Goal: Transaction & Acquisition: Book appointment/travel/reservation

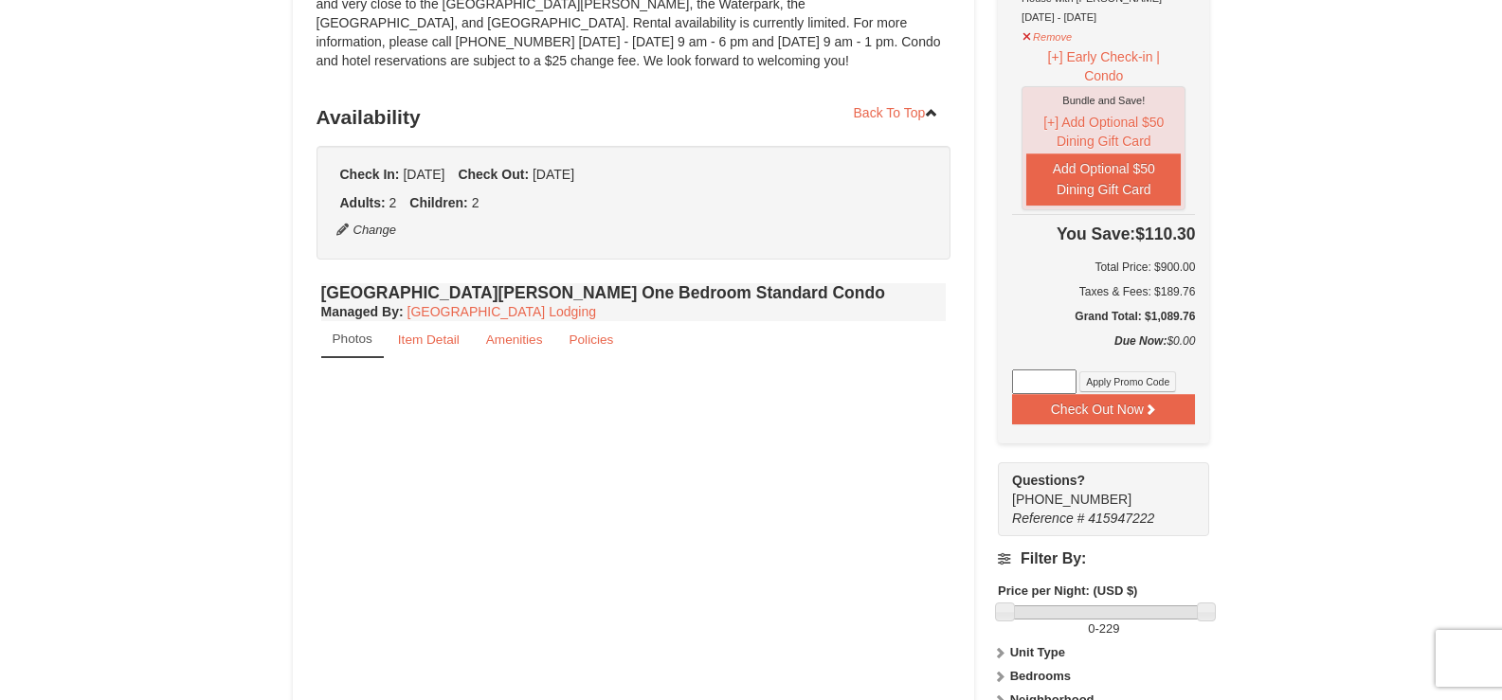
select select "9"
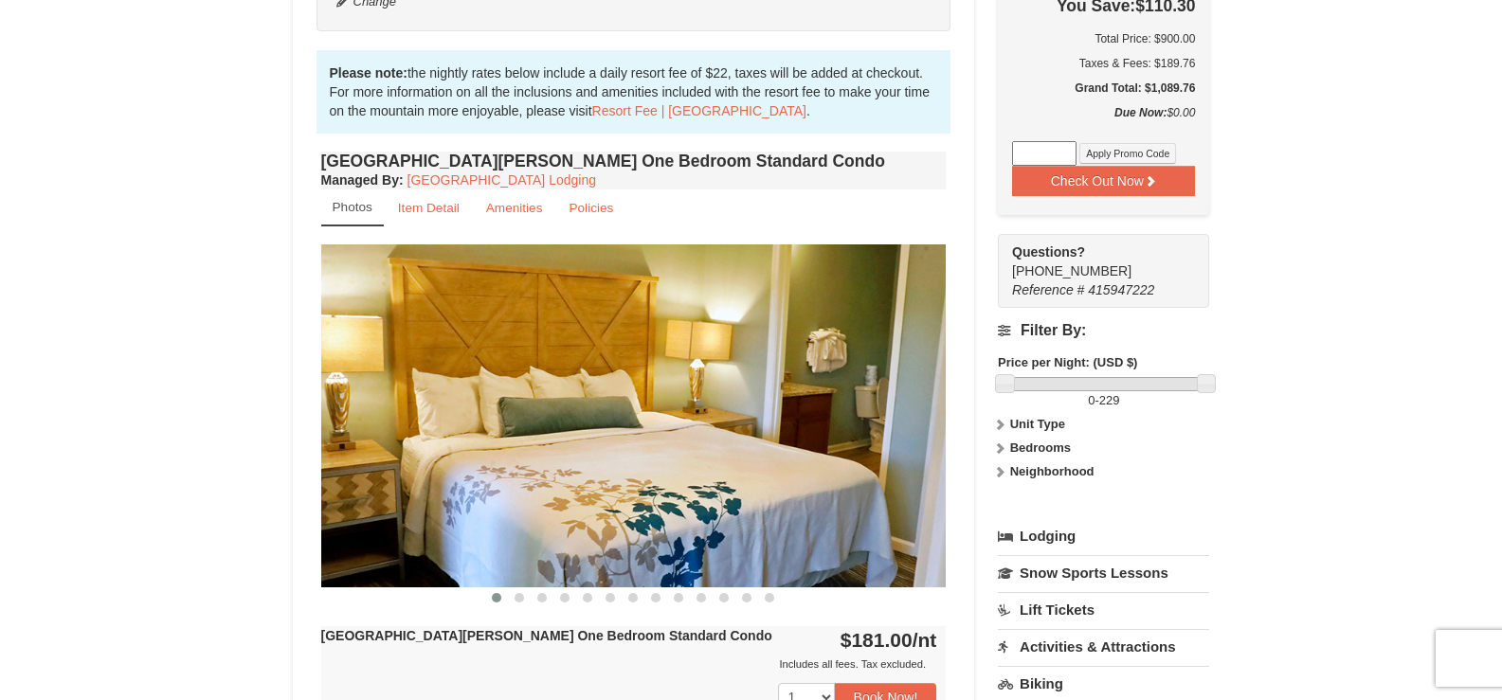
scroll to position [569, 0]
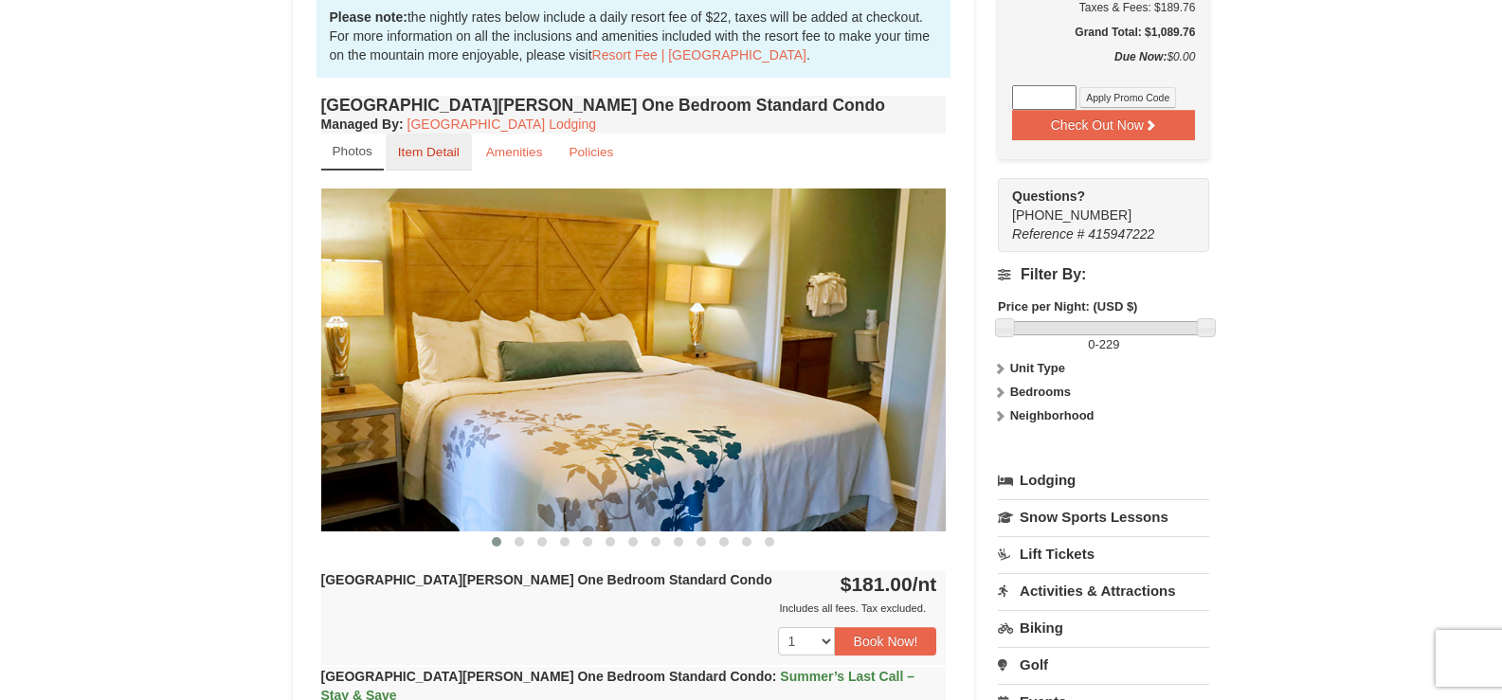
click at [444, 157] on small "Item Detail" at bounding box center [429, 152] width 62 height 14
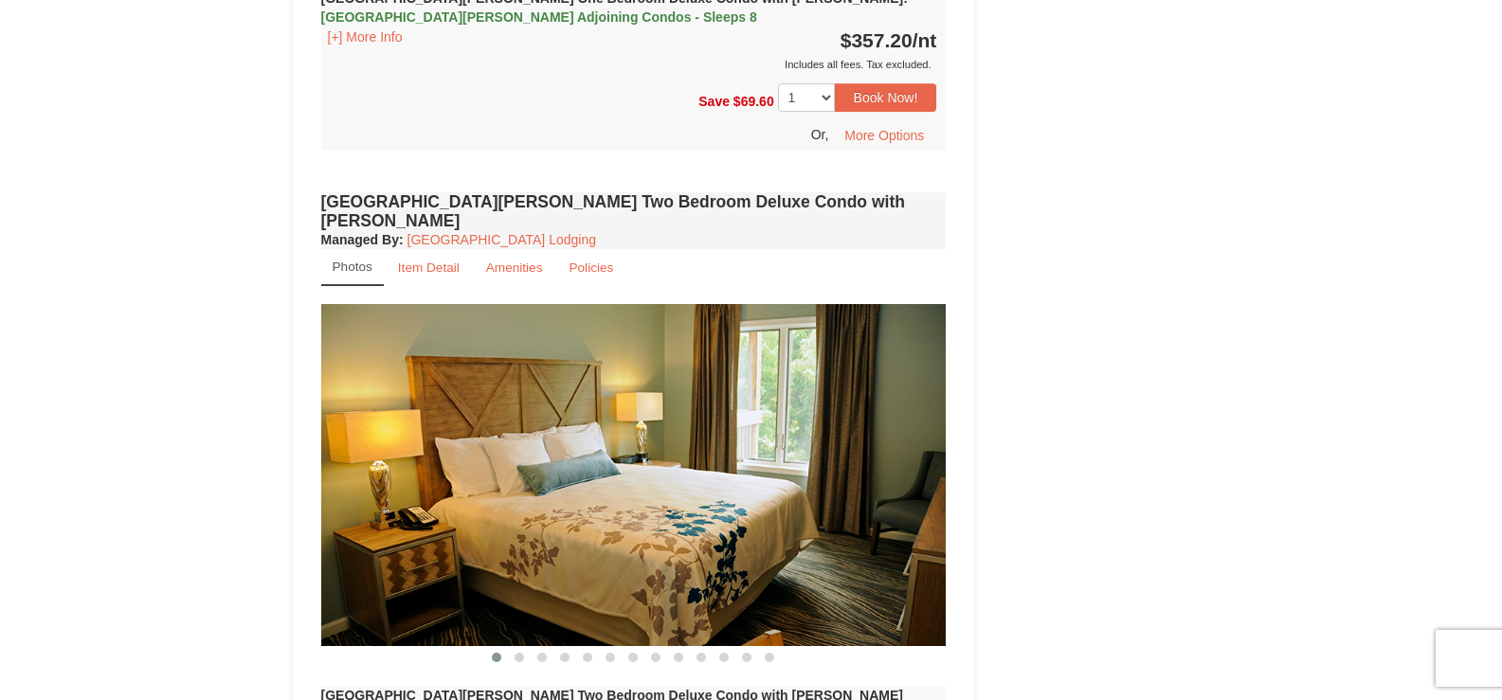
scroll to position [2085, 0]
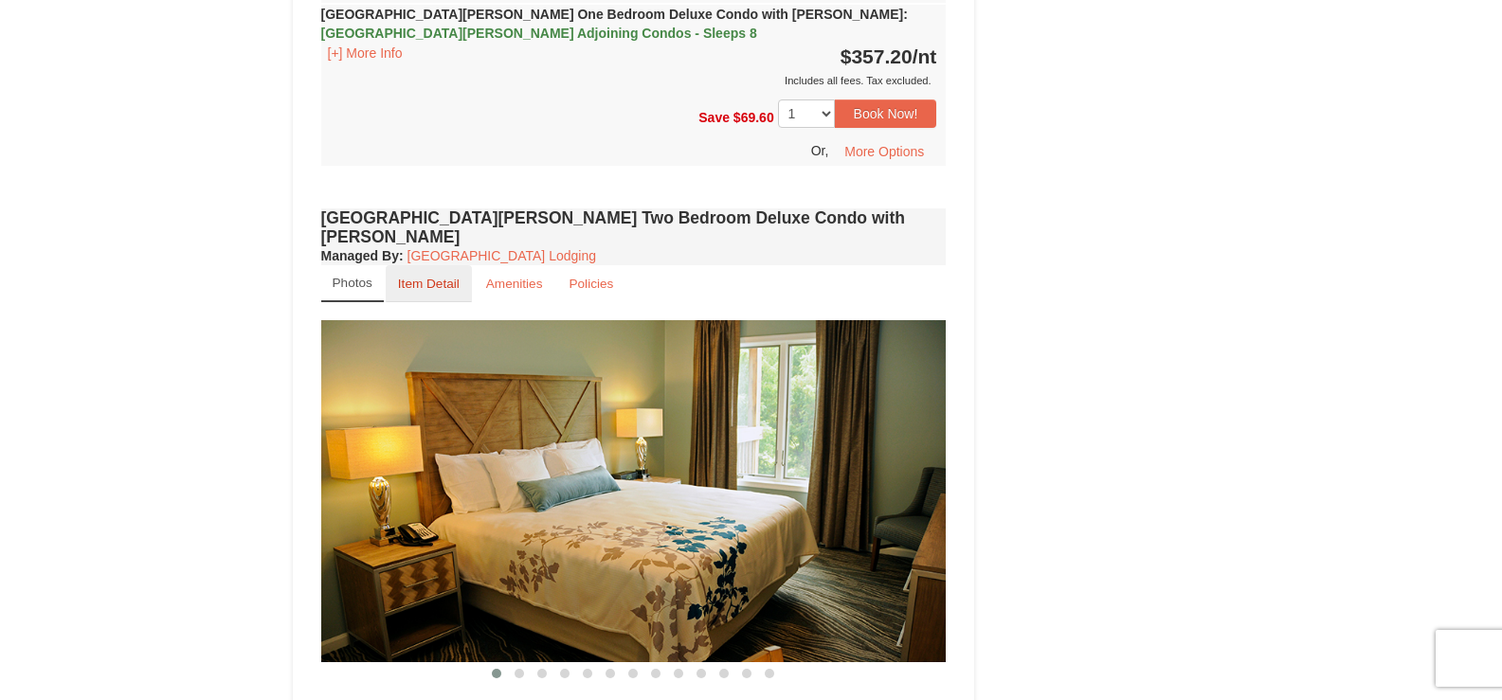
click at [434, 277] on small "Item Detail" at bounding box center [429, 284] width 62 height 14
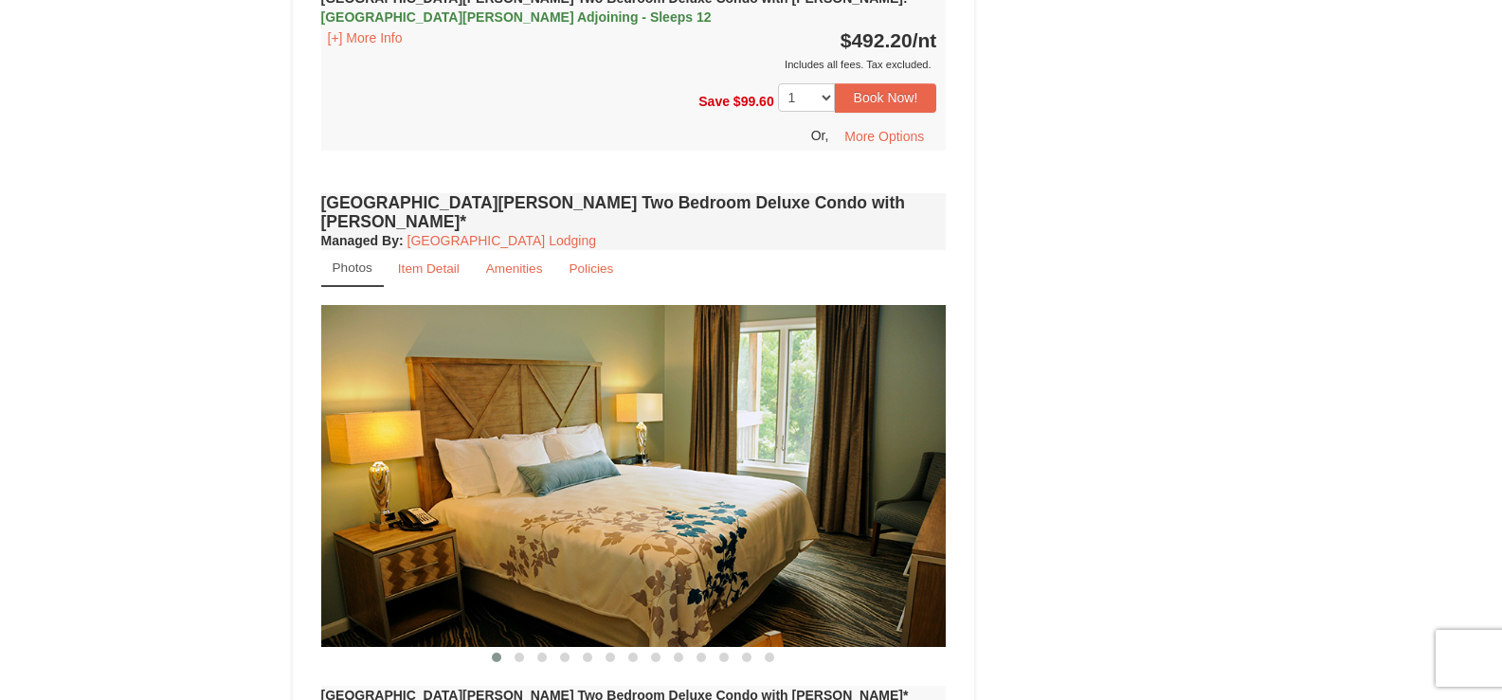
scroll to position [2843, 0]
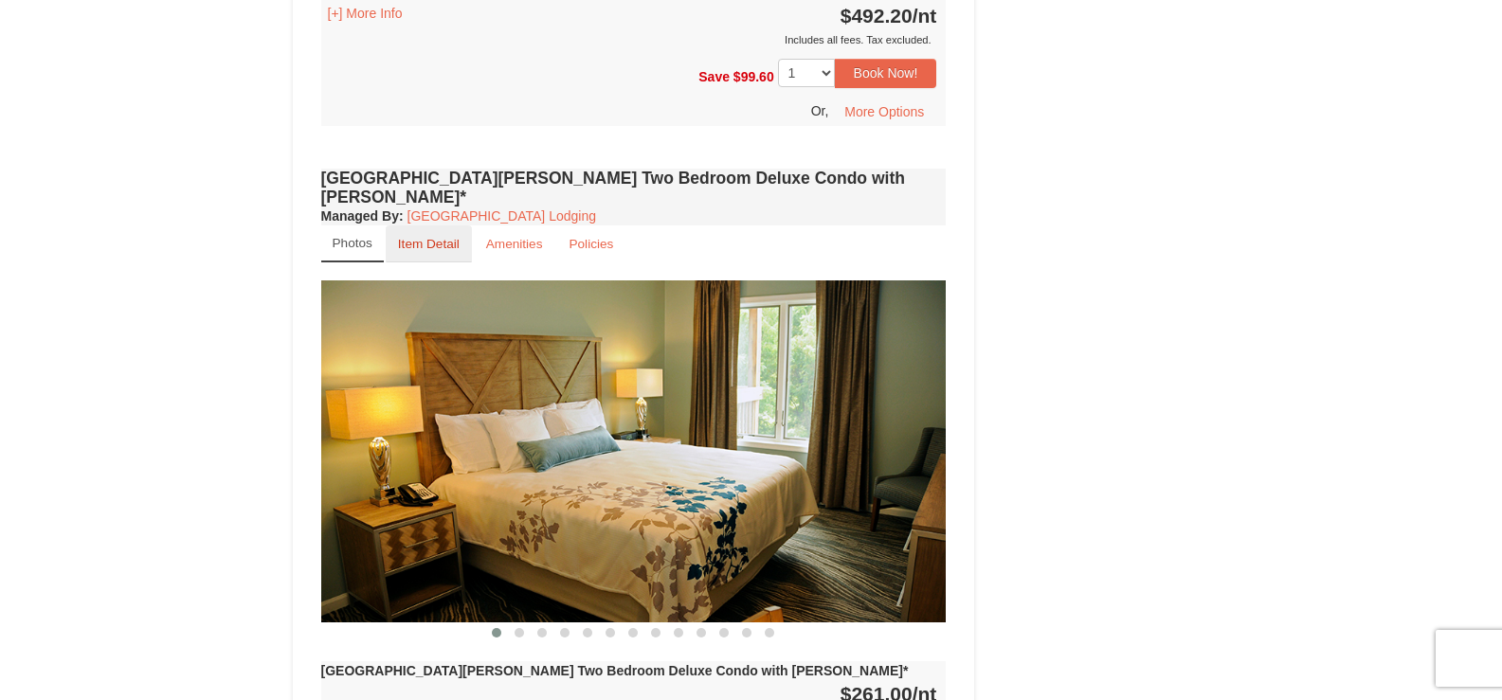
click at [430, 237] on small "Item Detail" at bounding box center [429, 244] width 62 height 14
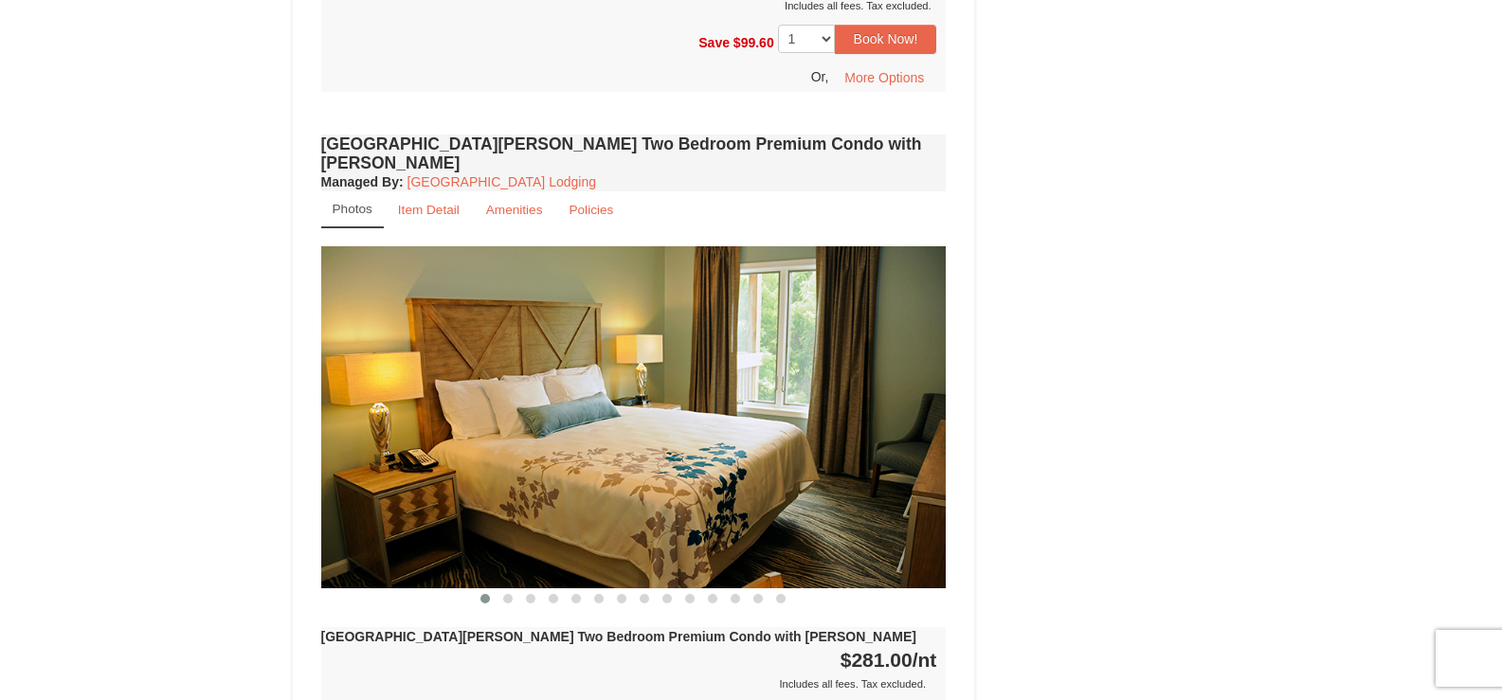
scroll to position [3507, 0]
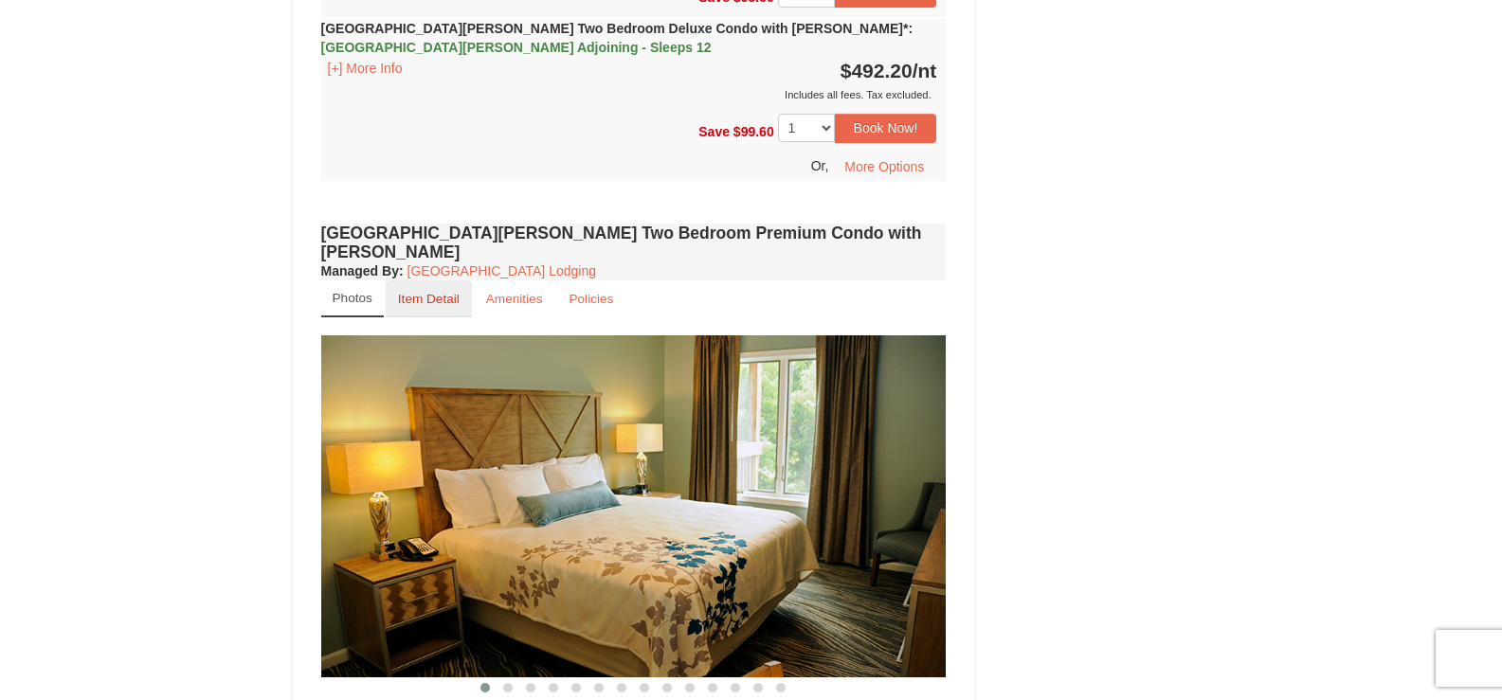
click at [420, 292] on small "Item Detail" at bounding box center [429, 299] width 62 height 14
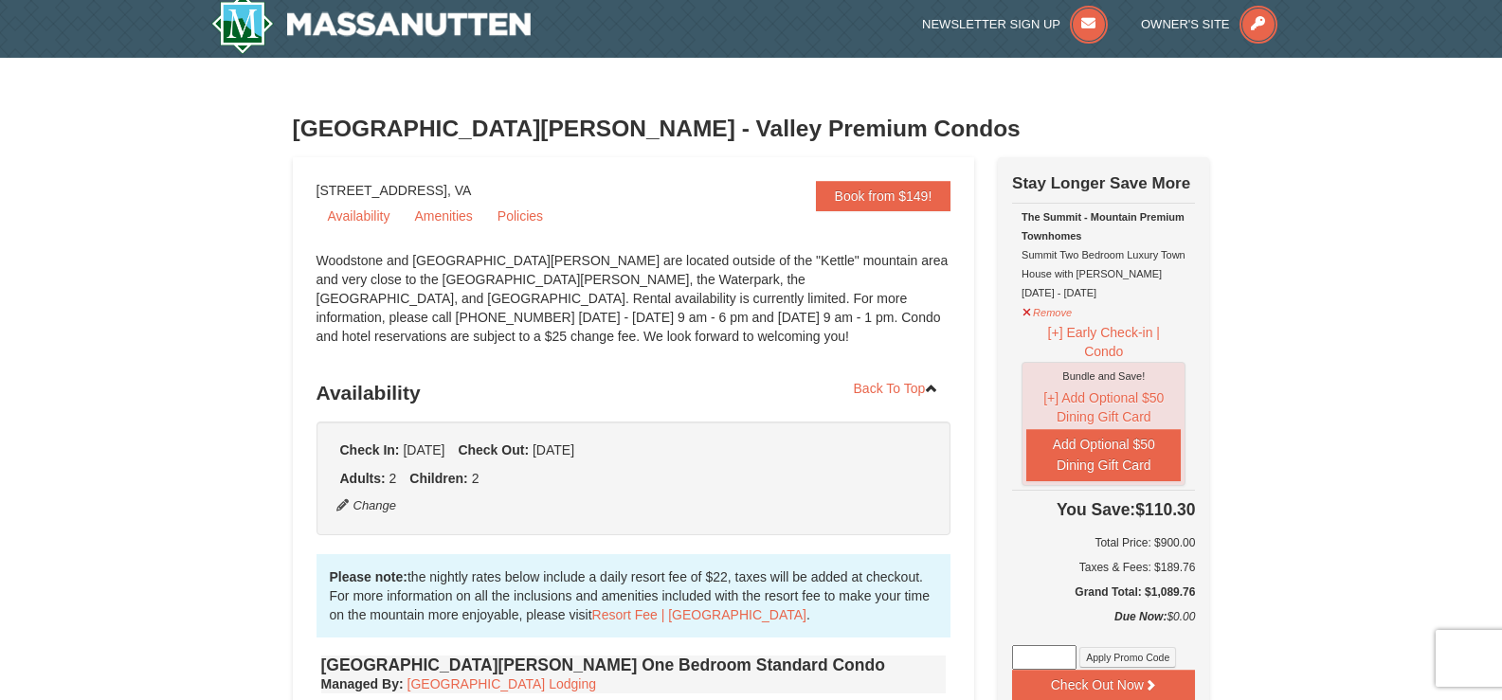
scroll to position [0, 0]
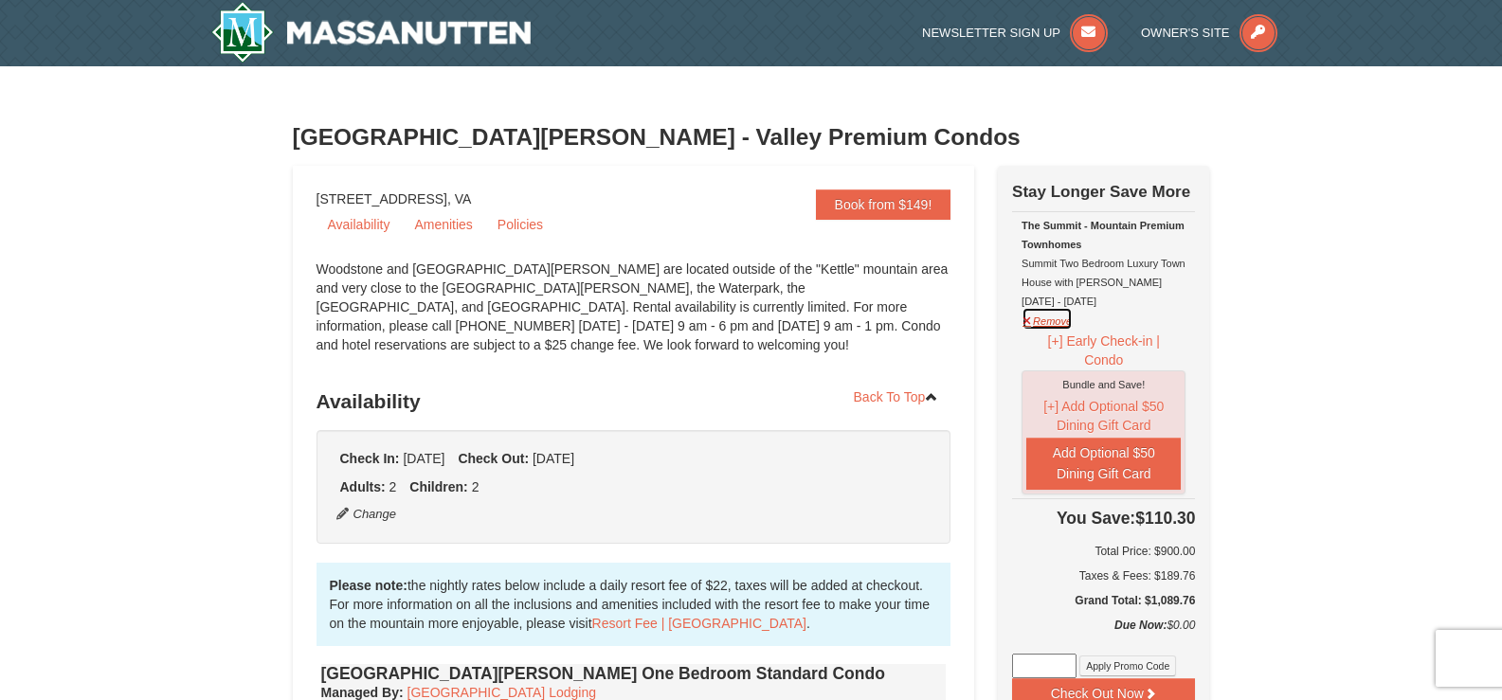
click at [1053, 329] on button "Remove" at bounding box center [1047, 319] width 51 height 24
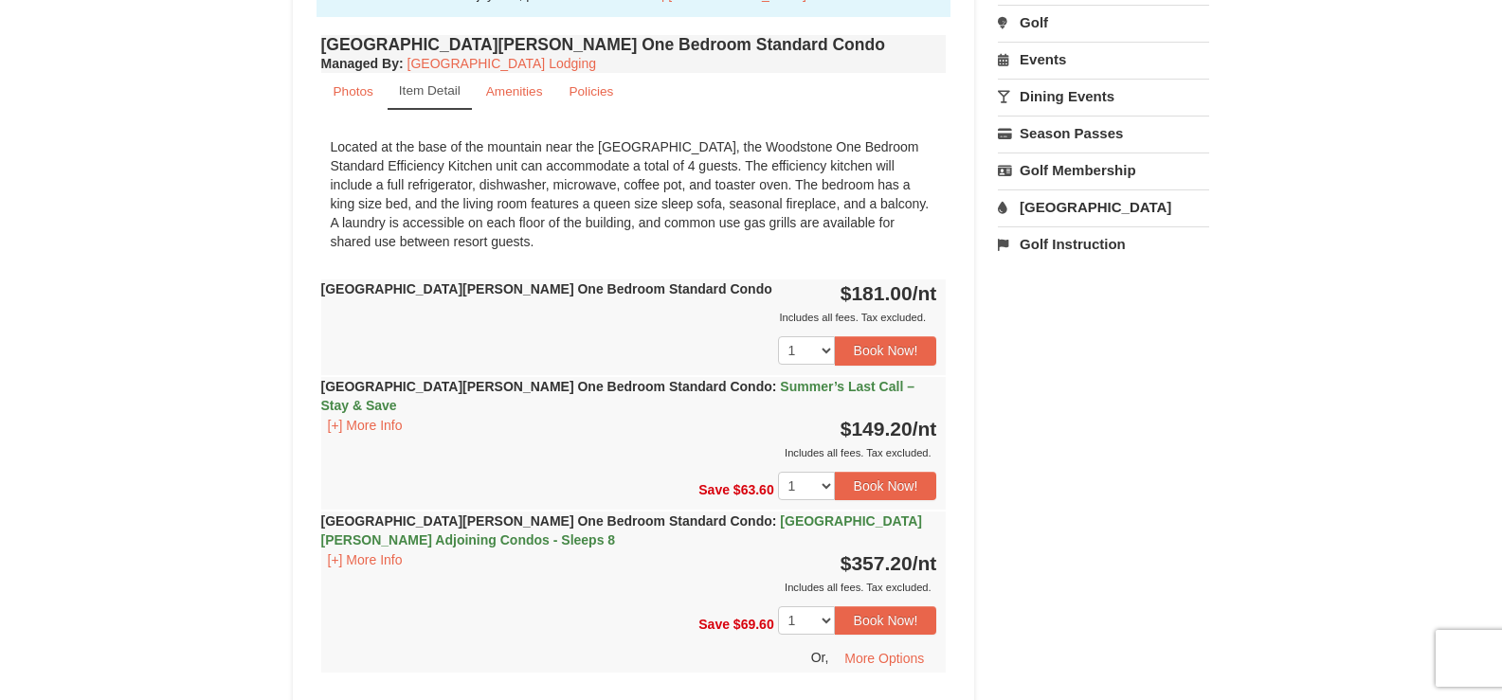
scroll to position [663, 0]
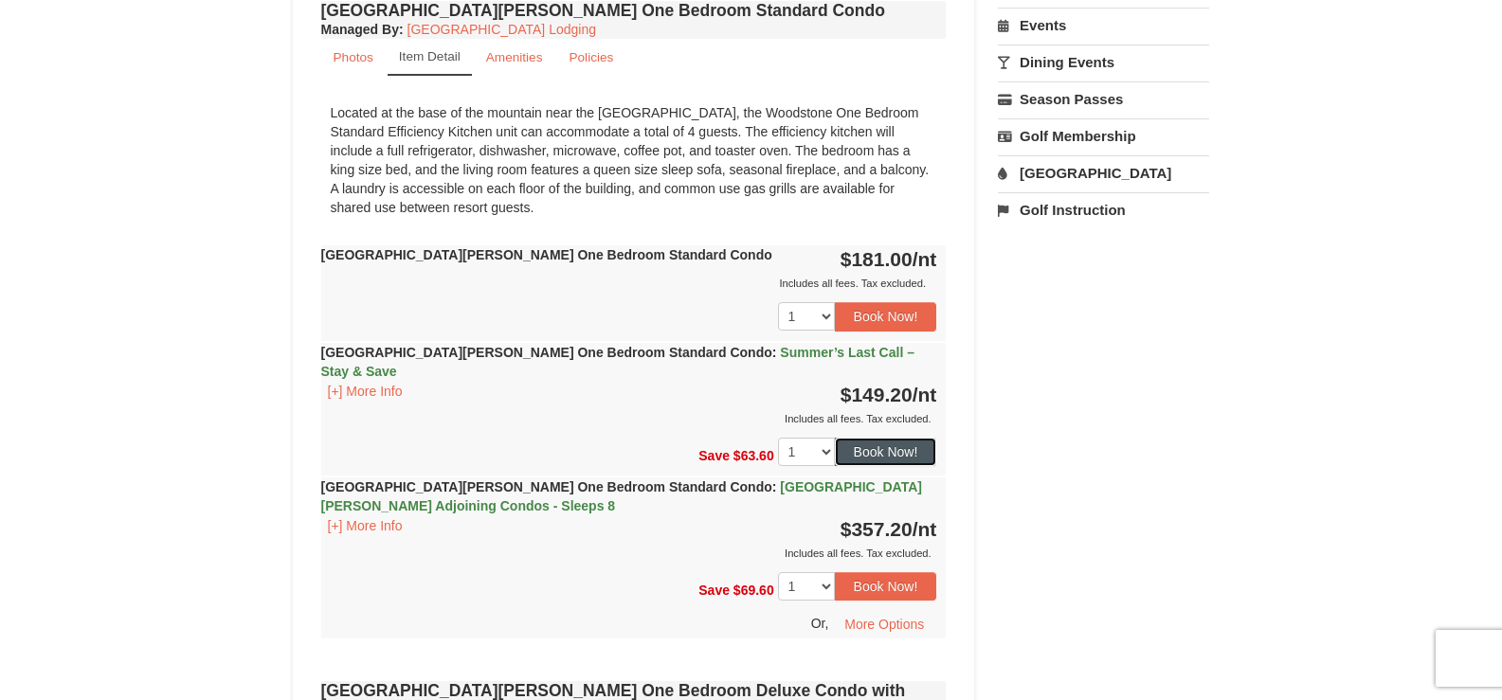
click at [844, 438] on button "Book Now!" at bounding box center [886, 452] width 102 height 28
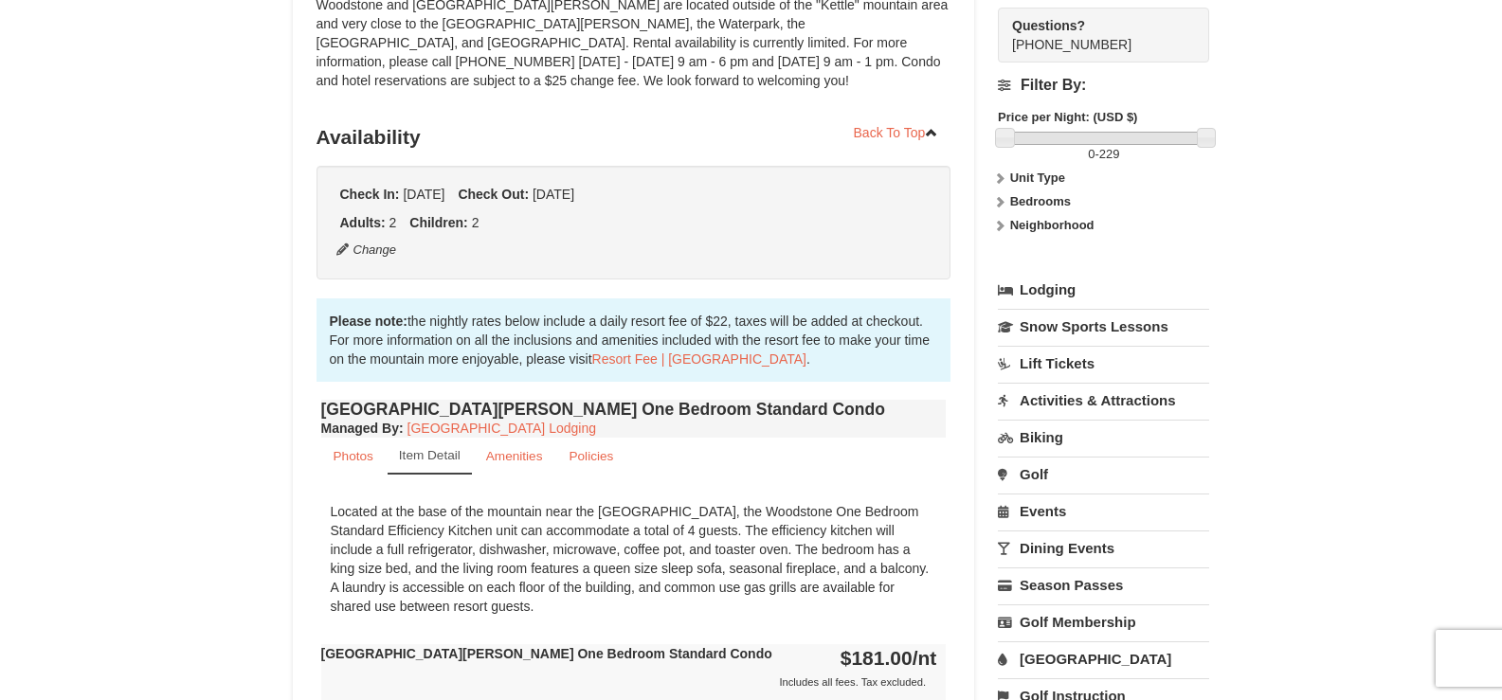
scroll to position [166, 0]
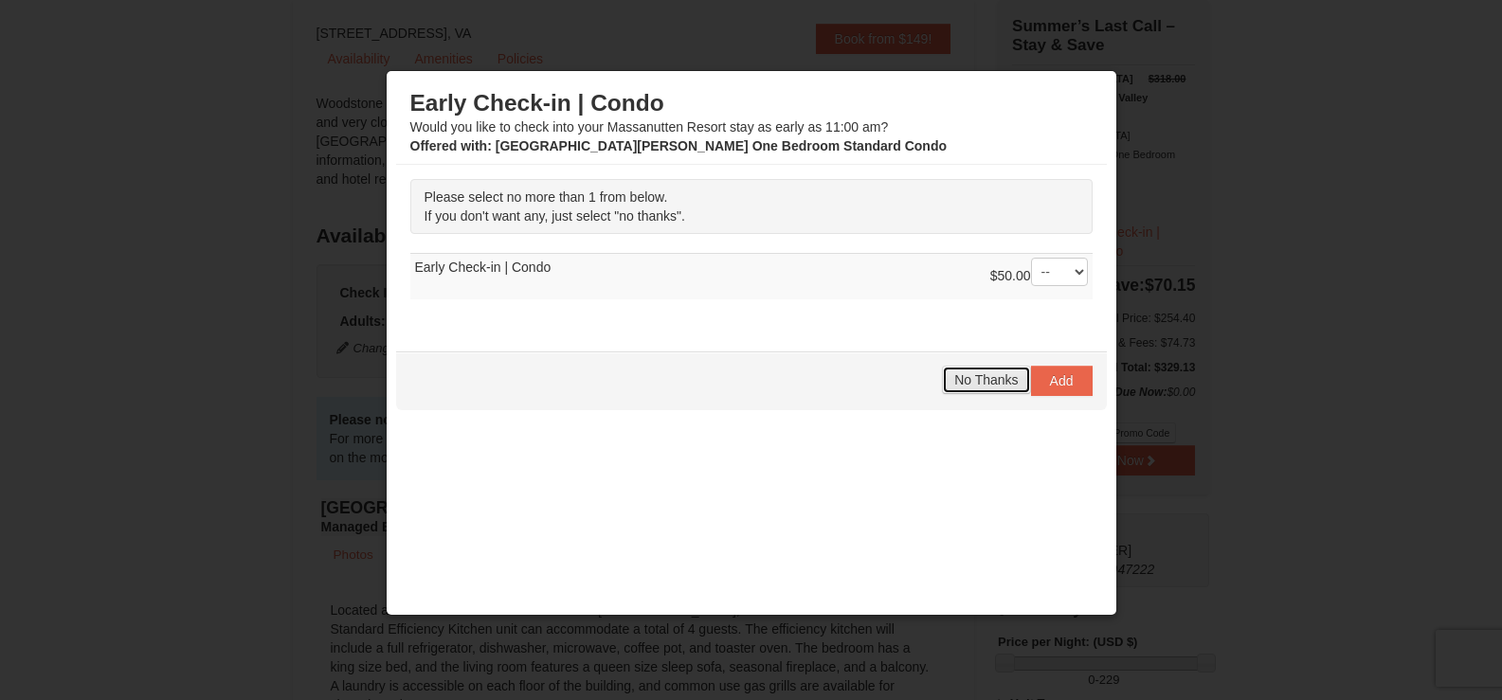
click at [964, 372] on span "No Thanks" at bounding box center [985, 379] width 63 height 15
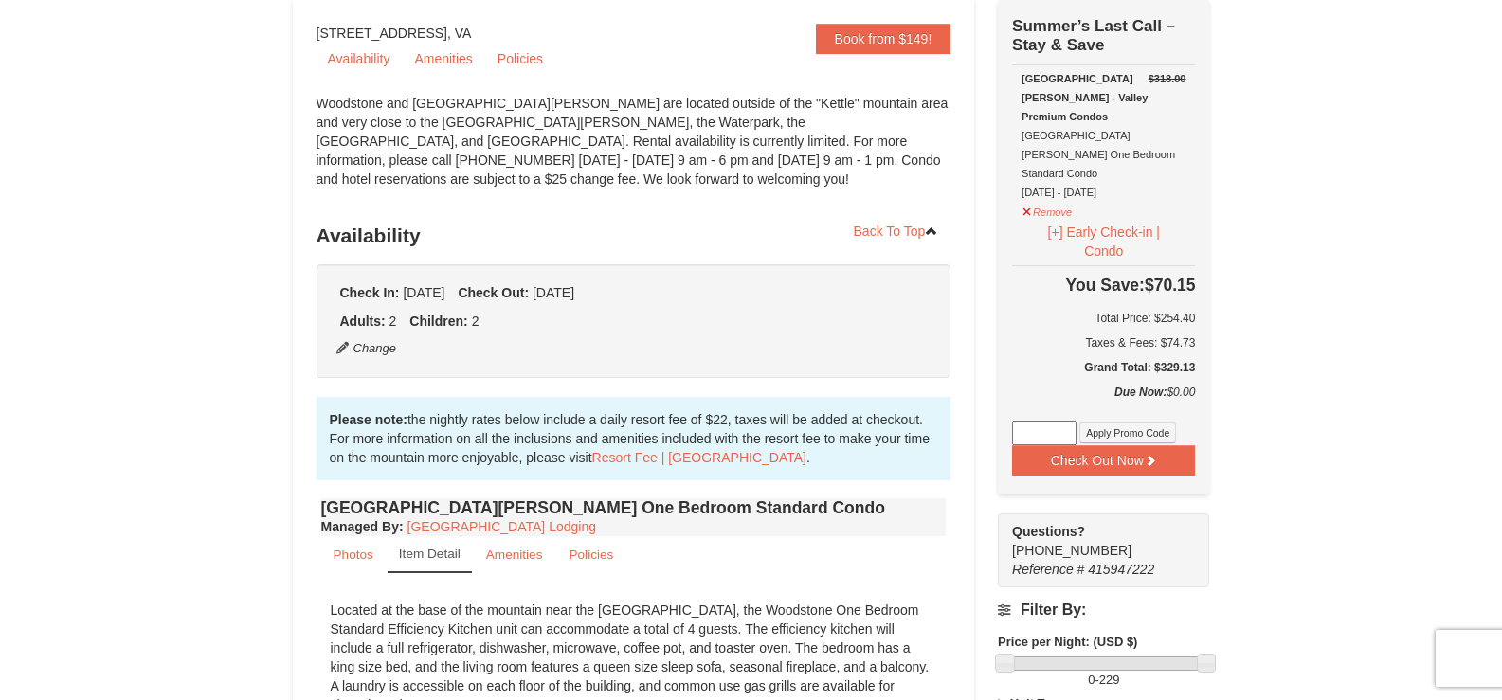
drag, startPoint x: 962, startPoint y: 372, endPoint x: 1434, endPoint y: 454, distance: 479.0
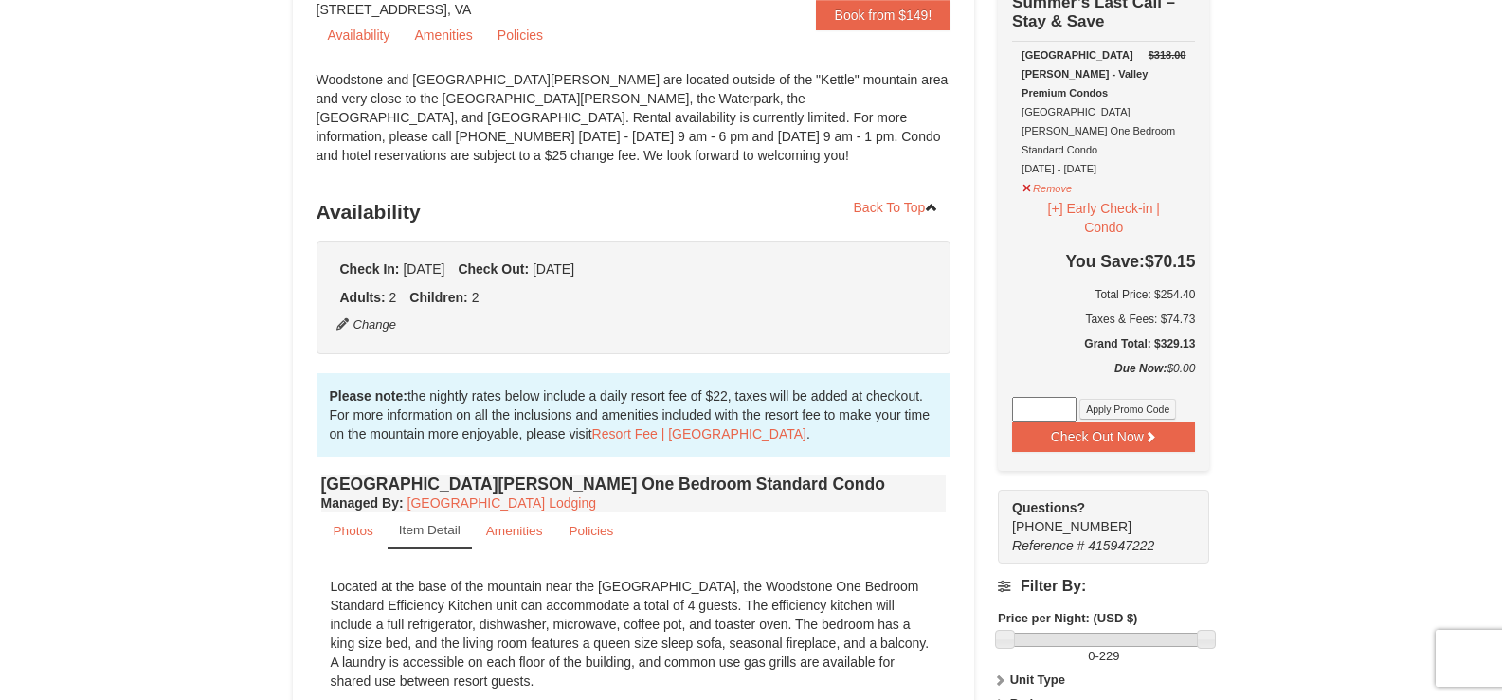
scroll to position [0, 0]
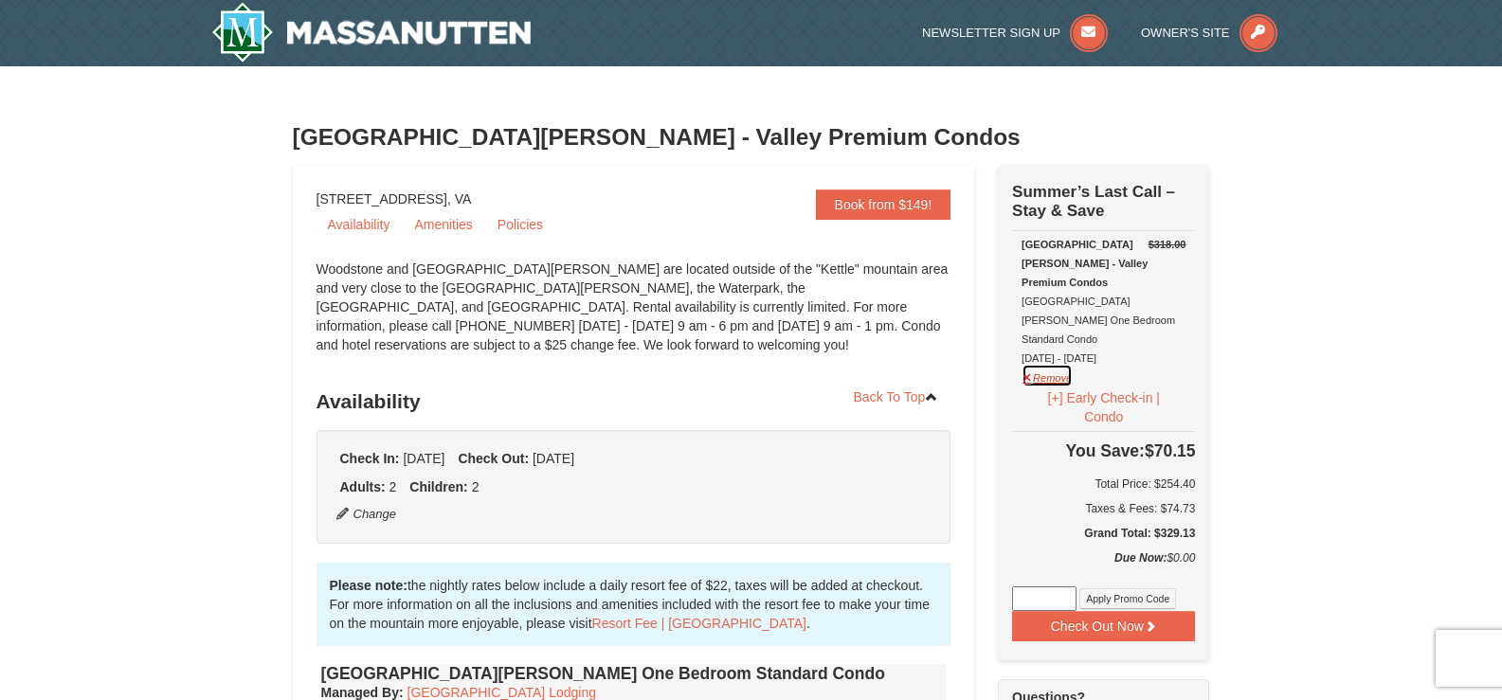
click at [1031, 364] on button "Remove" at bounding box center [1047, 376] width 51 height 24
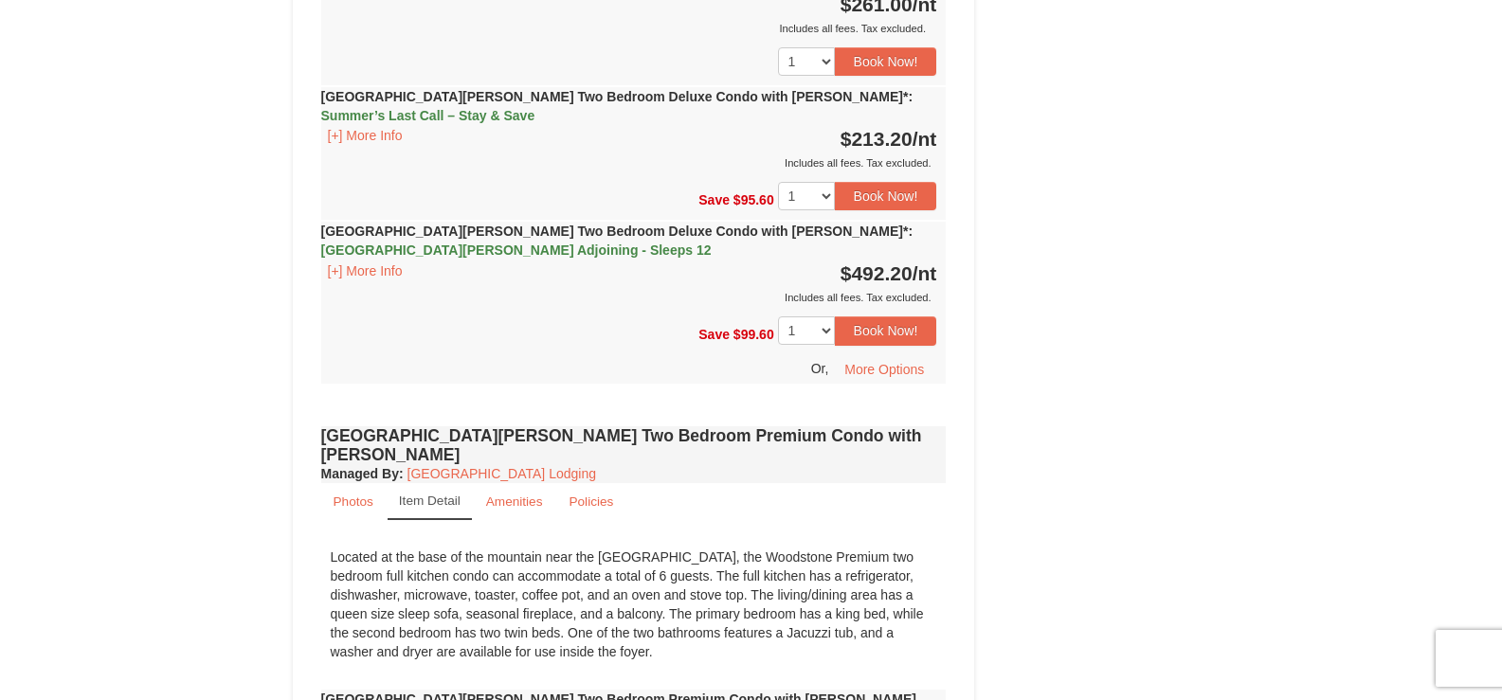
scroll to position [3317, 0]
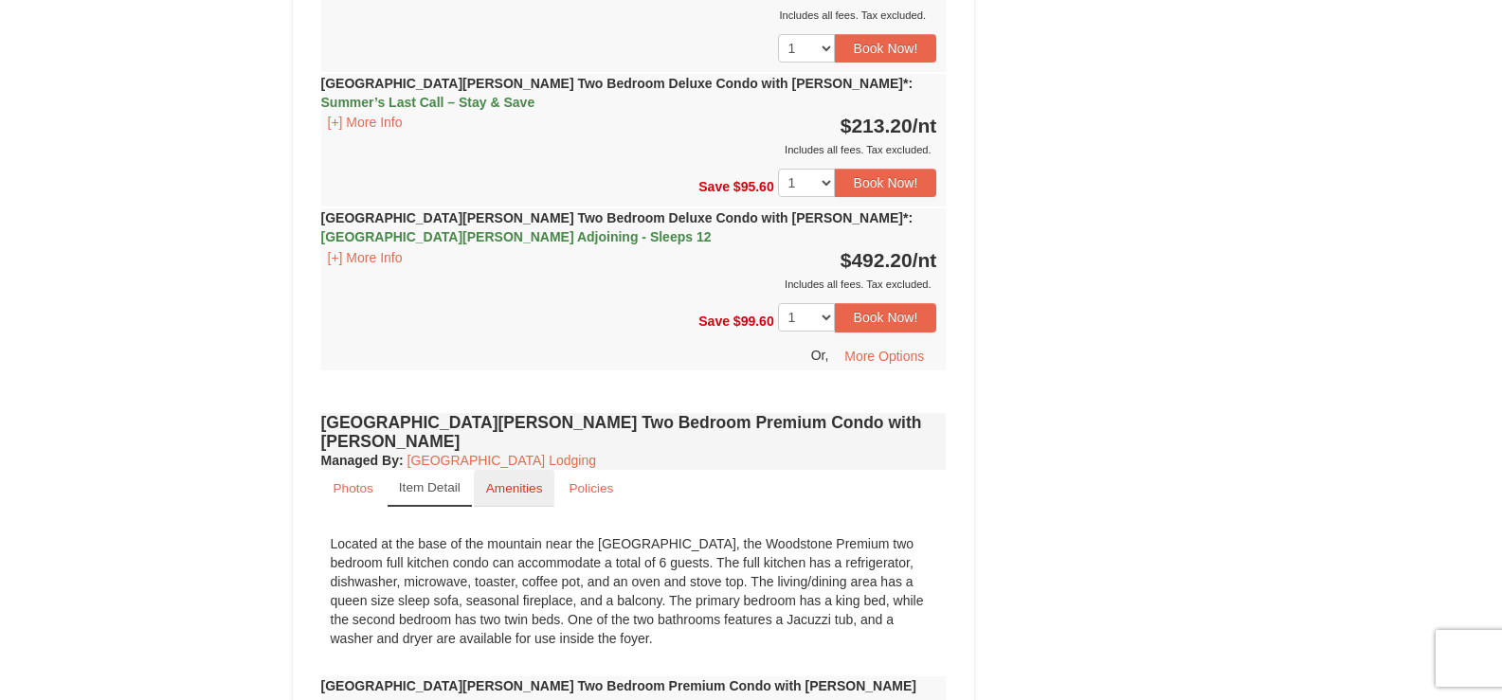
click at [516, 481] on small "Amenities" at bounding box center [514, 488] width 57 height 14
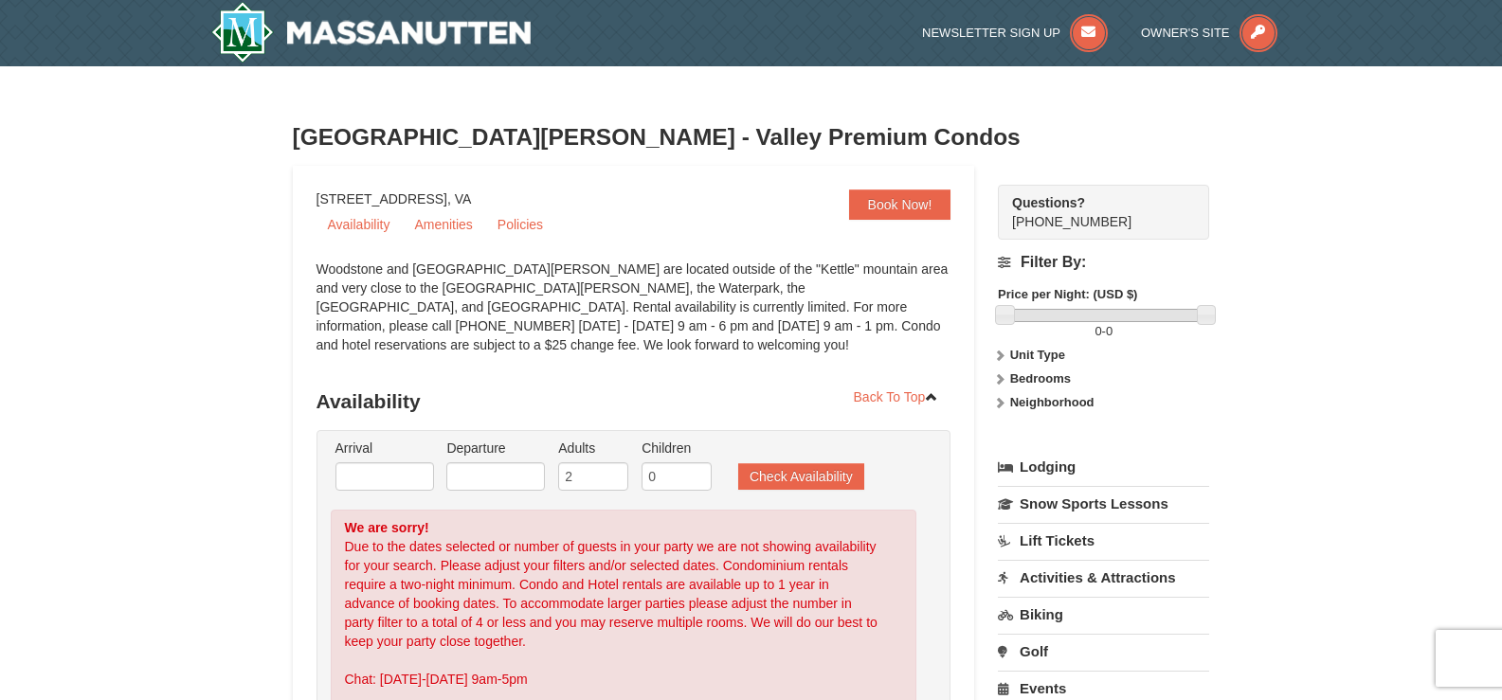
drag, startPoint x: 0, startPoint y: 0, endPoint x: 163, endPoint y: 259, distance: 305.8
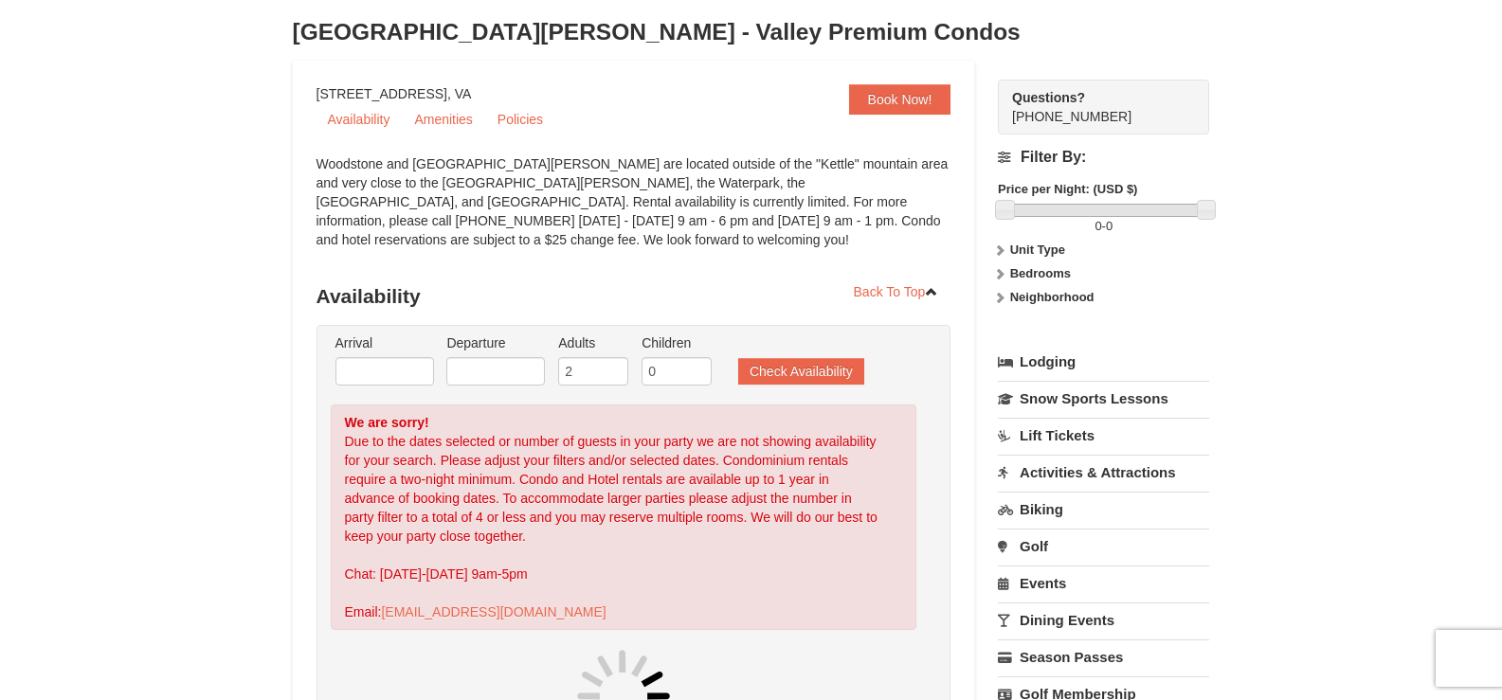
scroll to position [284, 0]
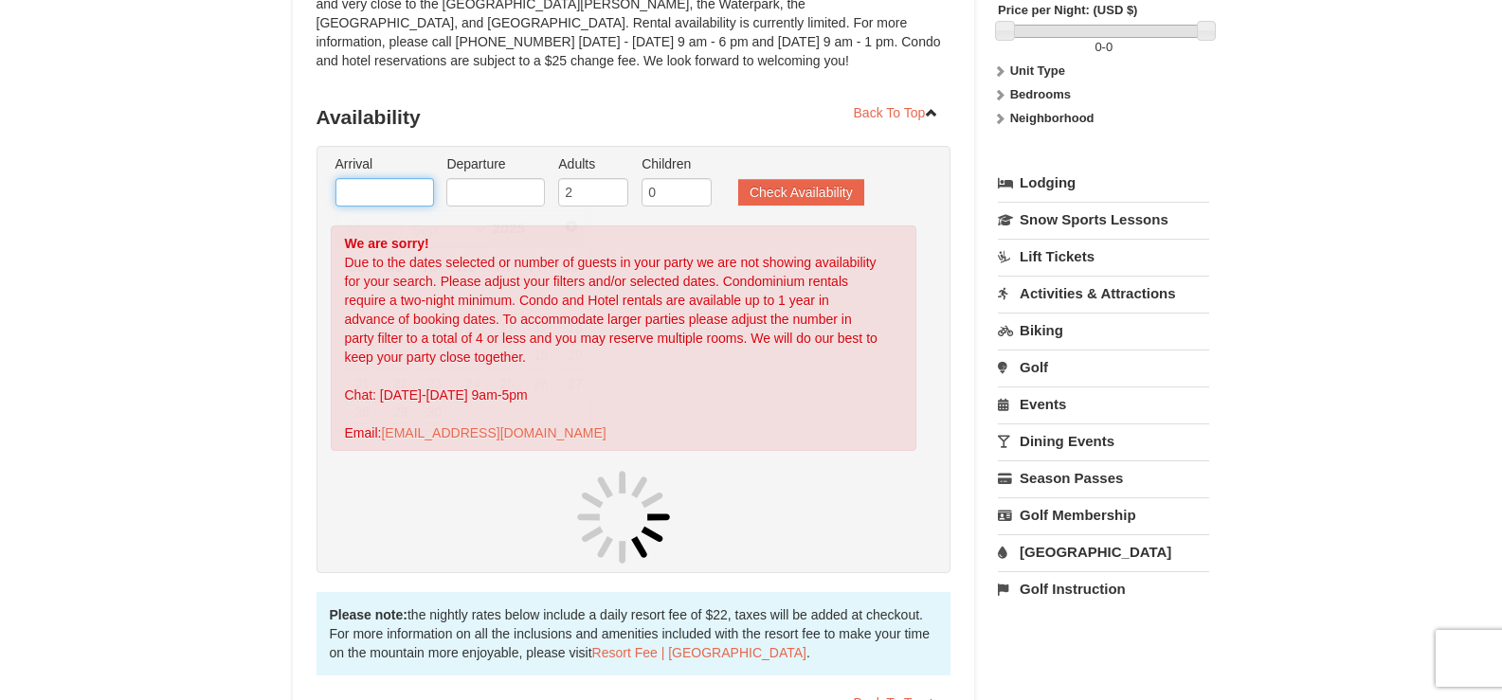
click at [386, 187] on input "text" at bounding box center [384, 192] width 99 height 28
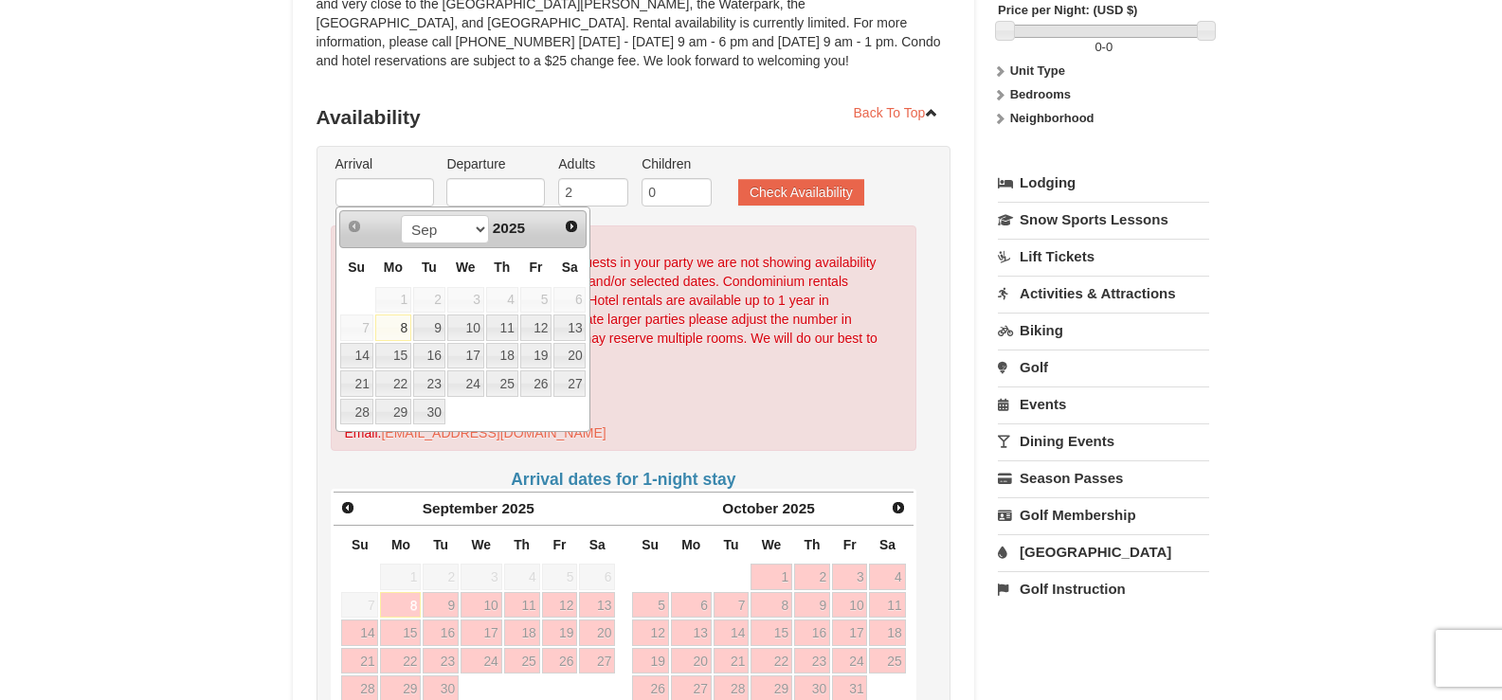
click at [184, 296] on div "× Woodstone Meadows - Valley Premium Condos Book Now! 1822 Resort Drive, Massan…" at bounding box center [751, 536] width 1502 height 1508
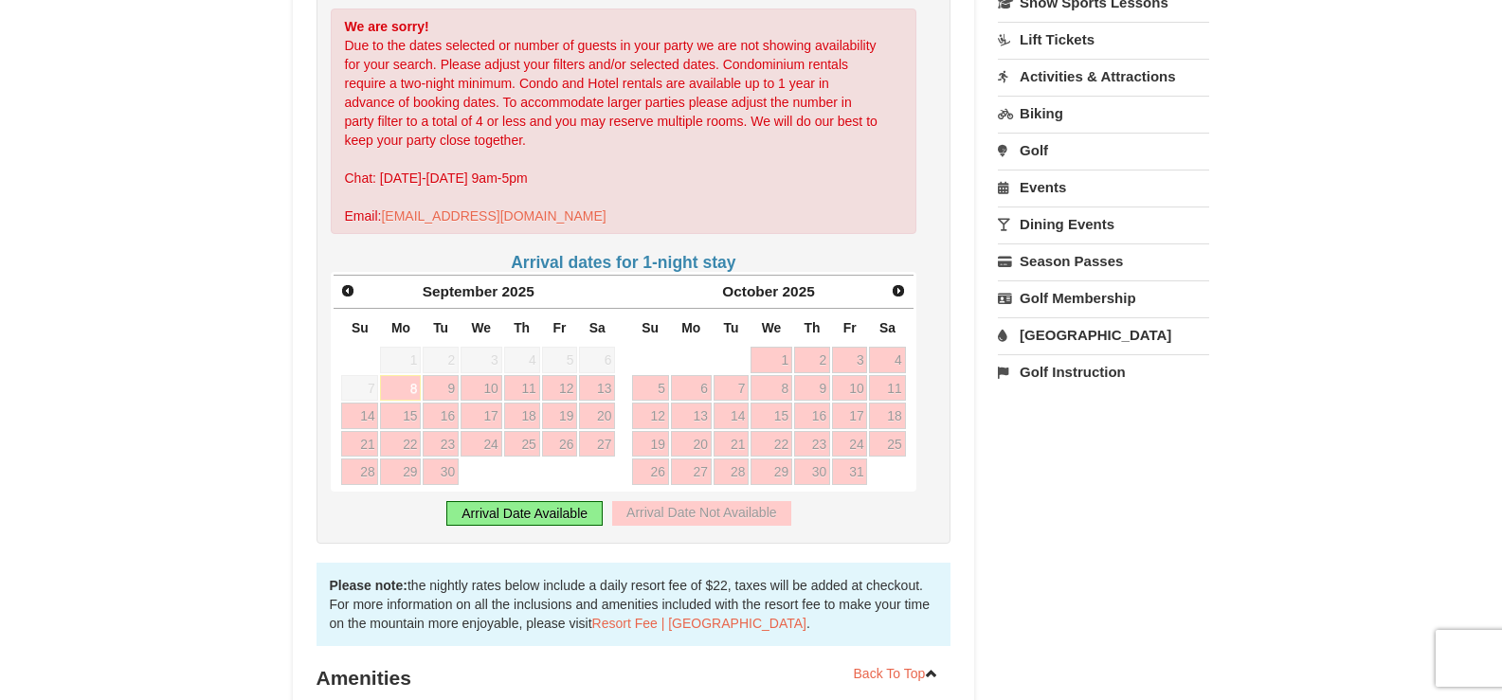
scroll to position [569, 0]
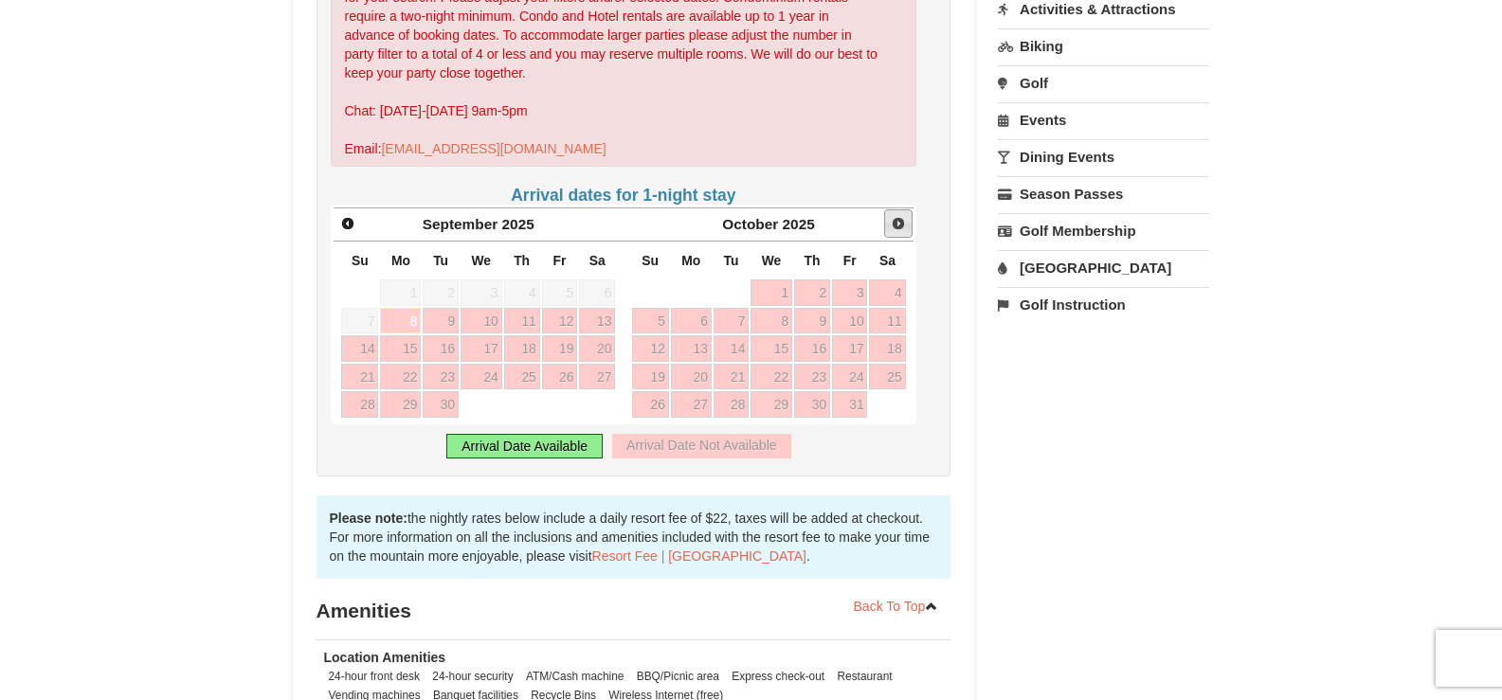
click at [895, 225] on span "Next" at bounding box center [898, 223] width 15 height 15
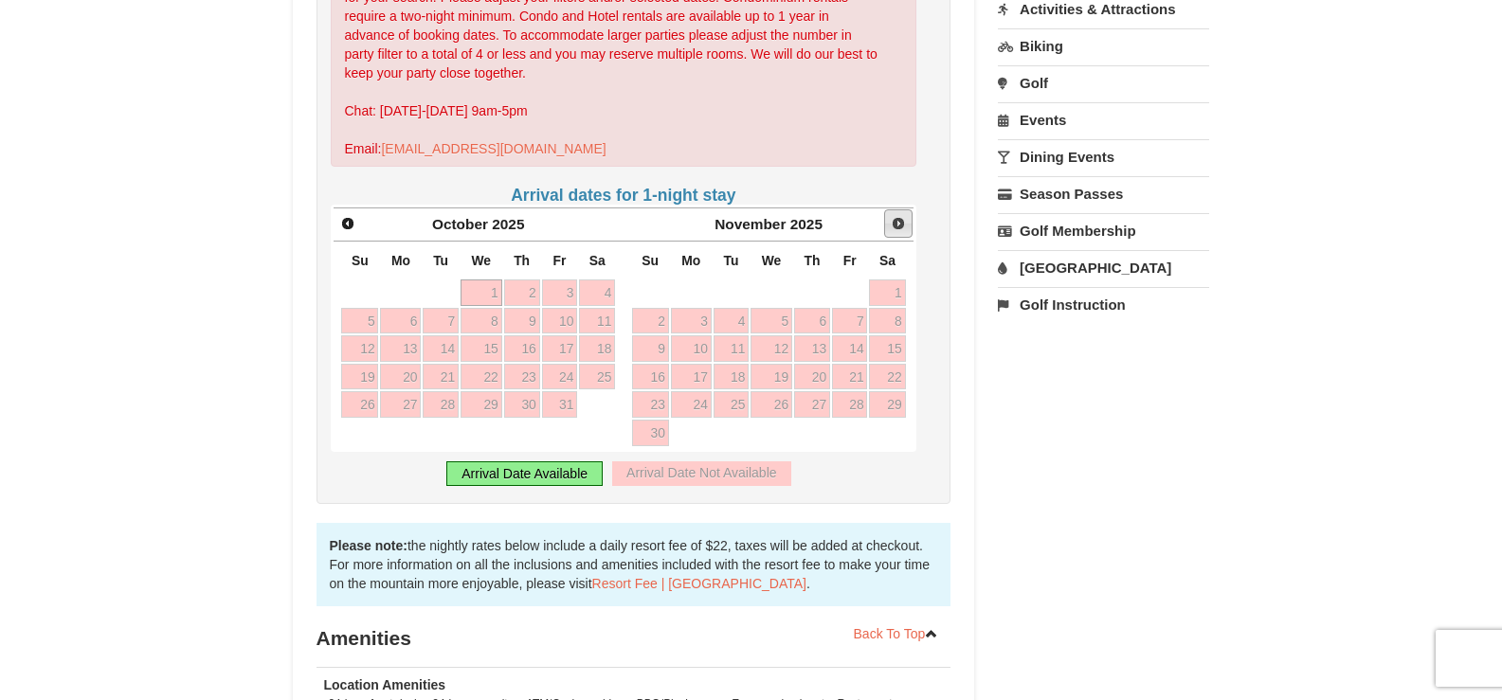
click at [895, 225] on span "Next" at bounding box center [898, 223] width 15 height 15
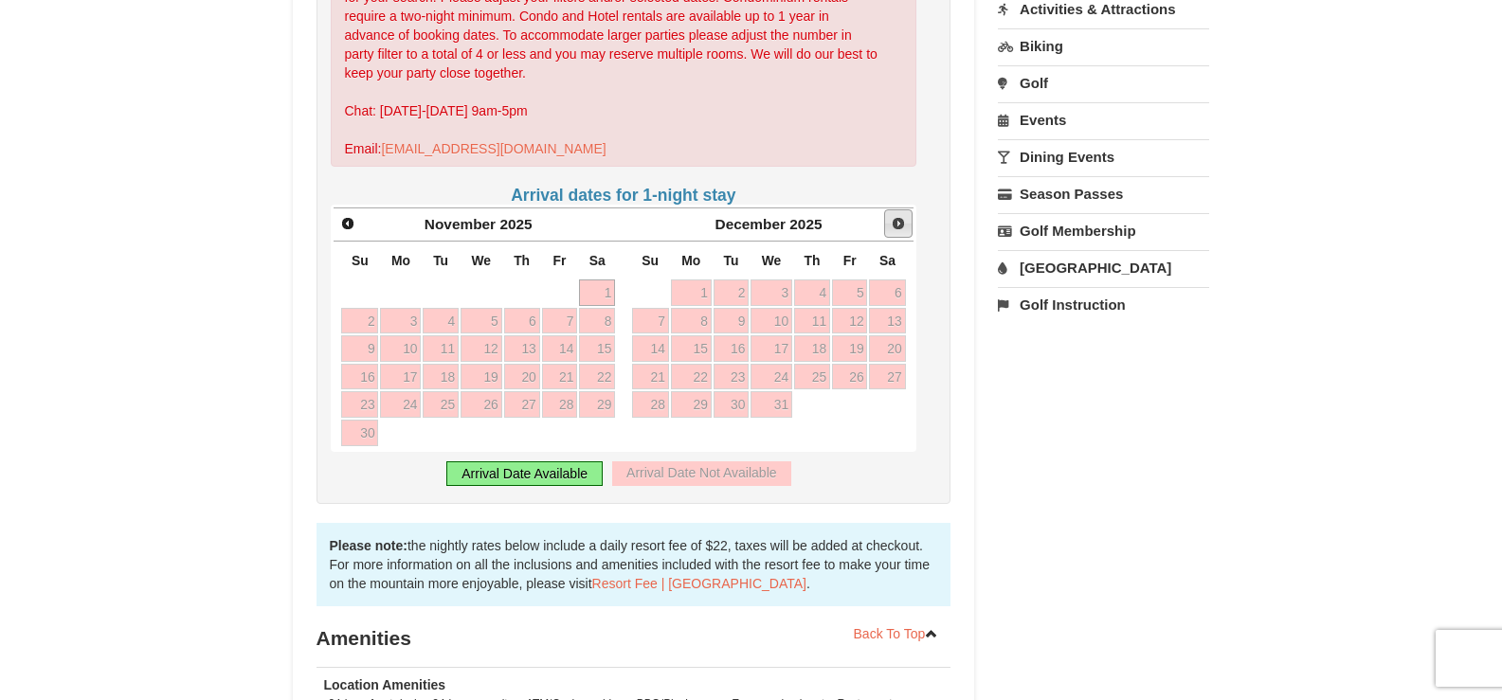
click at [895, 225] on span "Next" at bounding box center [898, 223] width 15 height 15
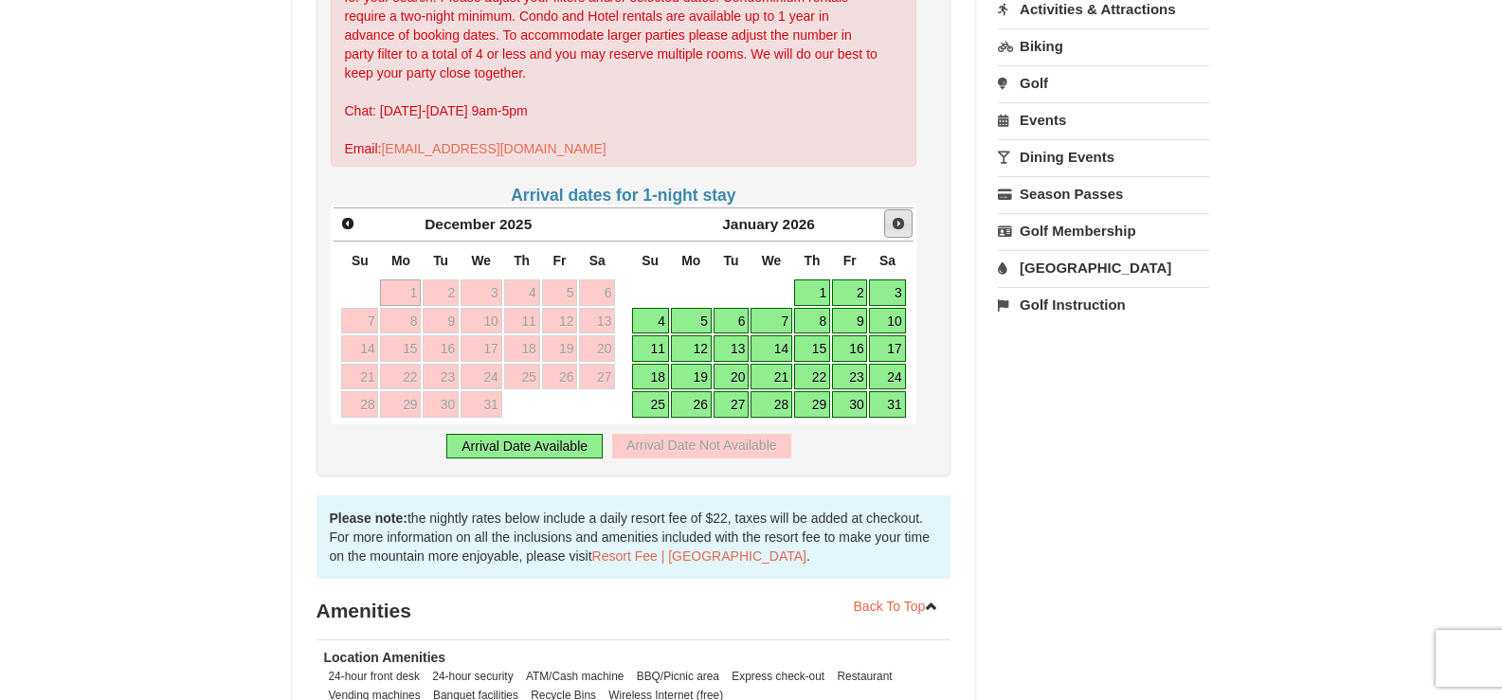
click at [895, 225] on span "Next" at bounding box center [898, 223] width 15 height 15
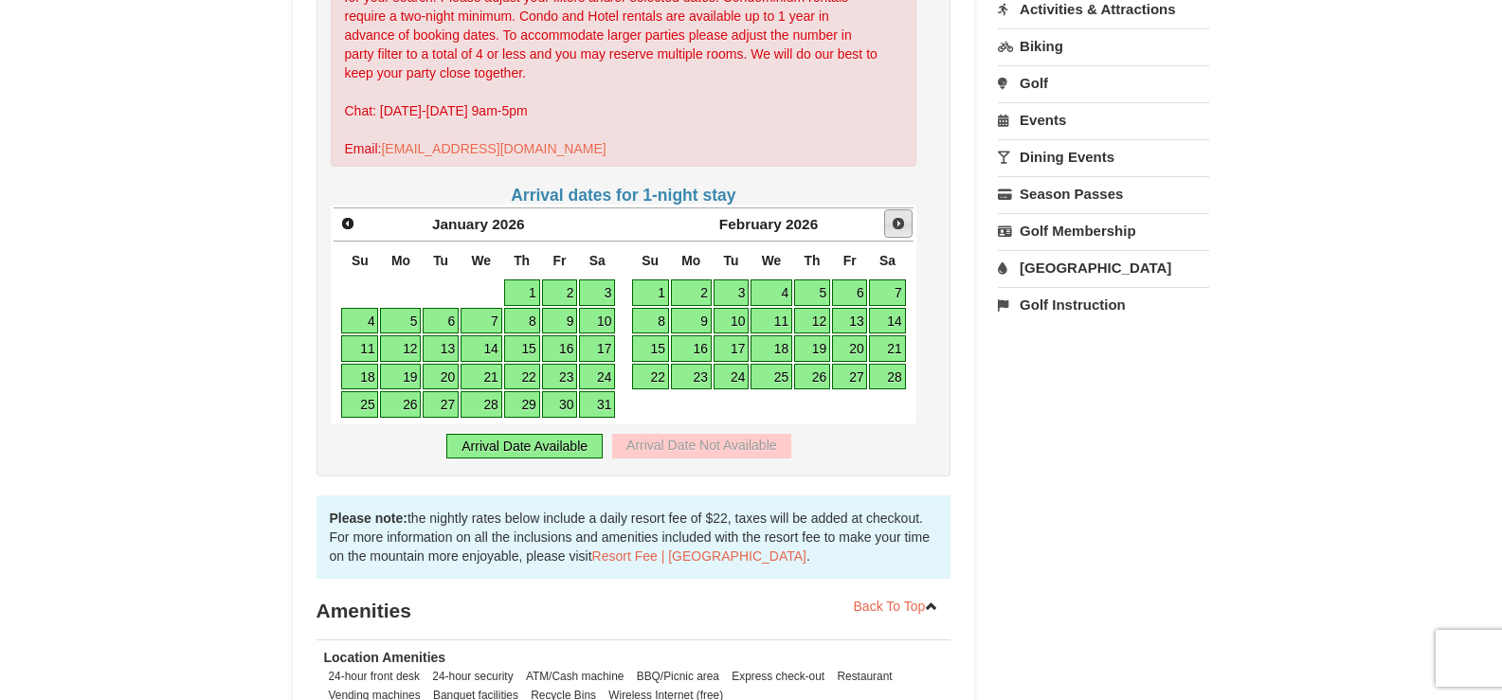
click at [895, 225] on span "Next" at bounding box center [898, 223] width 15 height 15
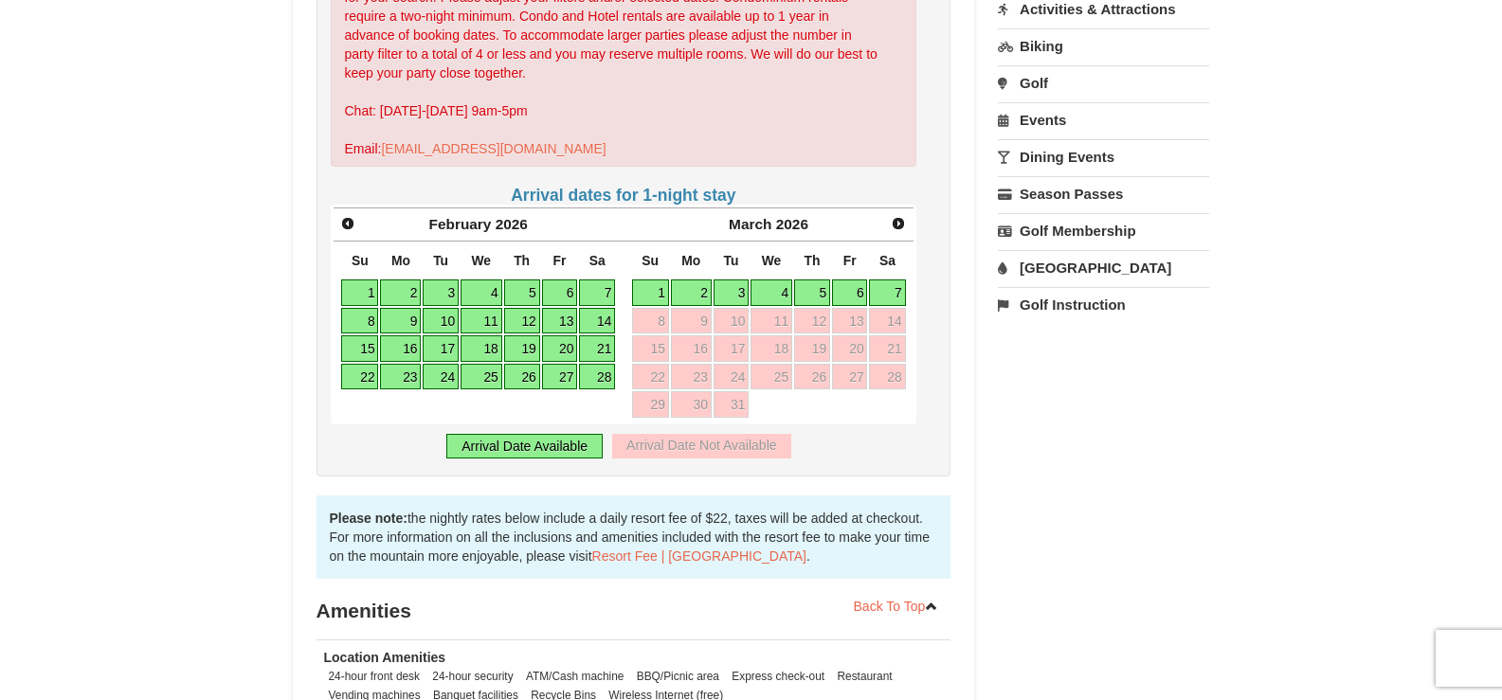
click at [698, 287] on link "2" at bounding box center [691, 293] width 41 height 27
type input "[DATE]"
click at [845, 294] on link "6" at bounding box center [850, 293] width 36 height 27
type input "[DATE]"
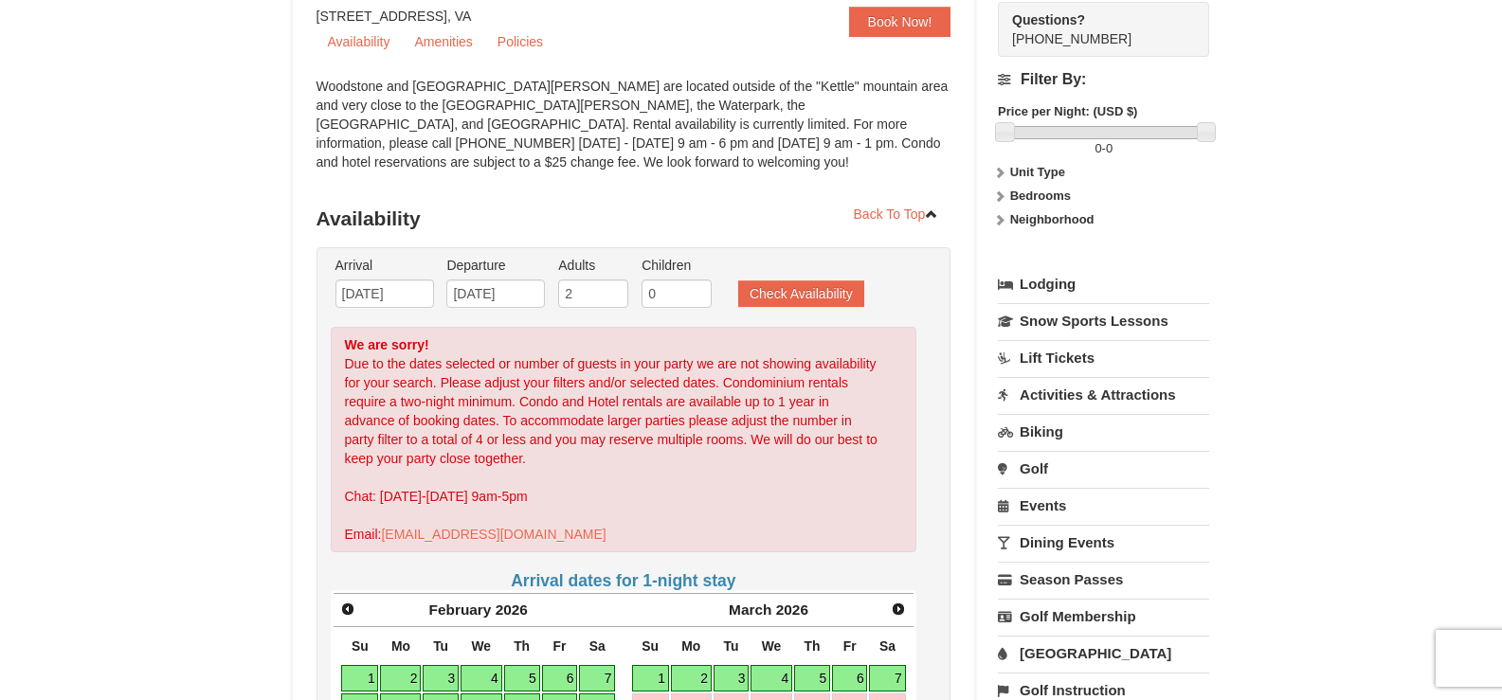
scroll to position [95, 0]
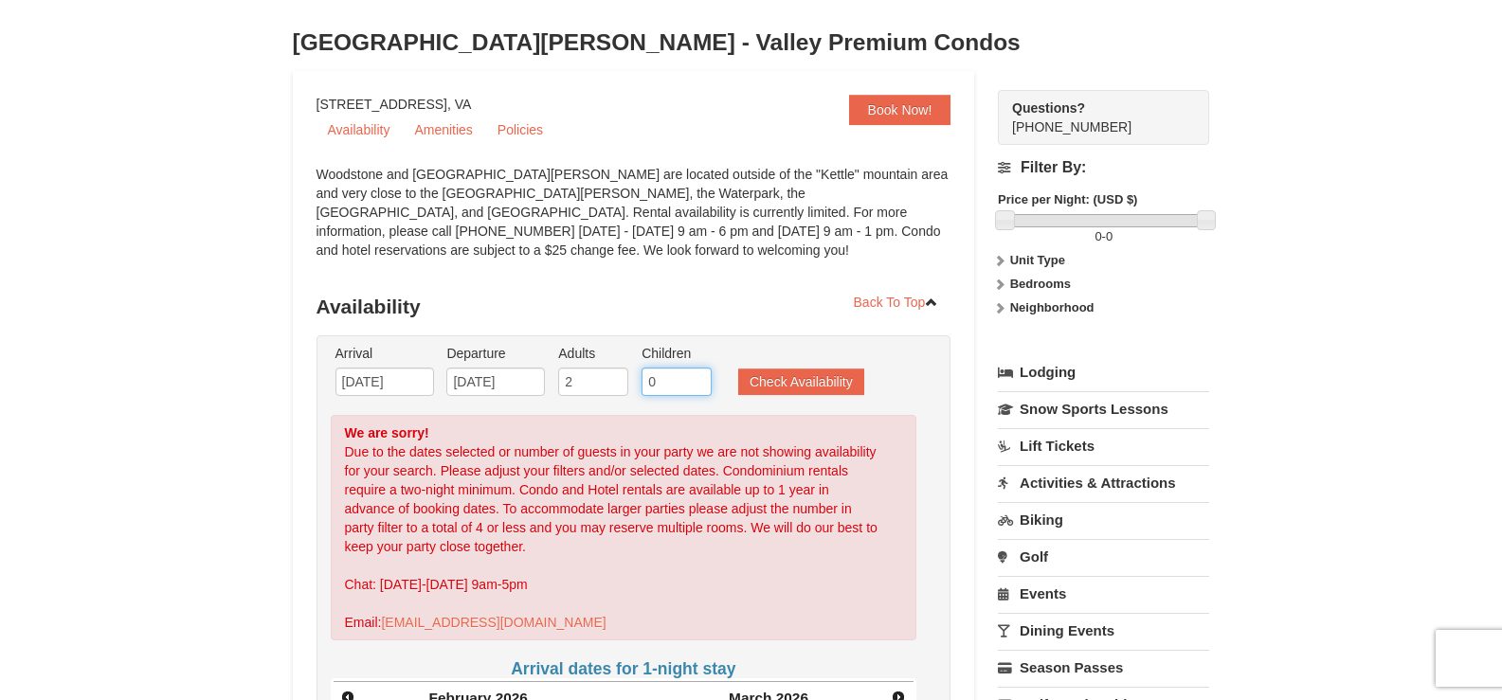
drag, startPoint x: 659, startPoint y: 377, endPoint x: 621, endPoint y: 377, distance: 37.9
click at [621, 377] on ul "Arrival Please format dates MM/DD/YYYY Please format dates MM/DD/YYYY 03/02/202…" at bounding box center [624, 375] width 587 height 62
click at [696, 376] on input "1" at bounding box center [677, 382] width 70 height 28
type input "2"
click at [696, 376] on input "2" at bounding box center [677, 382] width 70 height 28
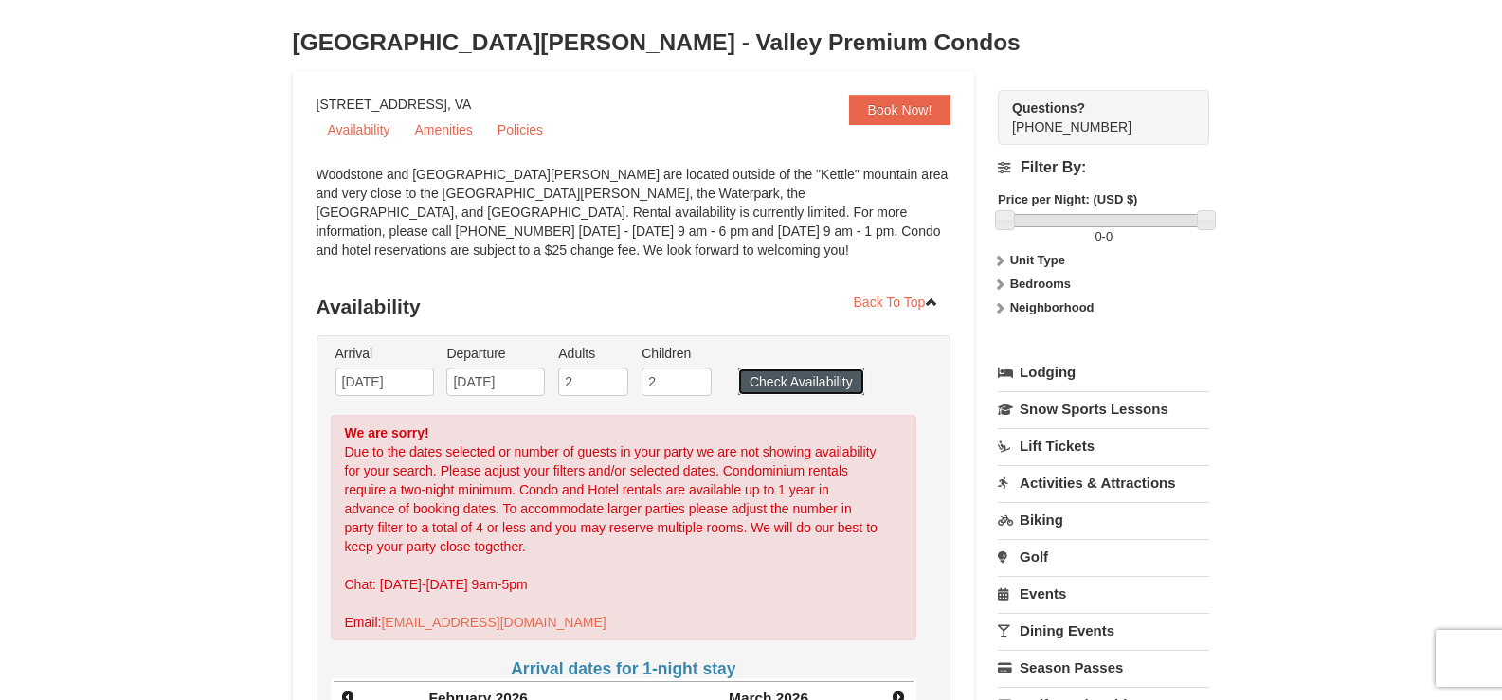
click at [802, 378] on button "Check Availability" at bounding box center [801, 382] width 126 height 27
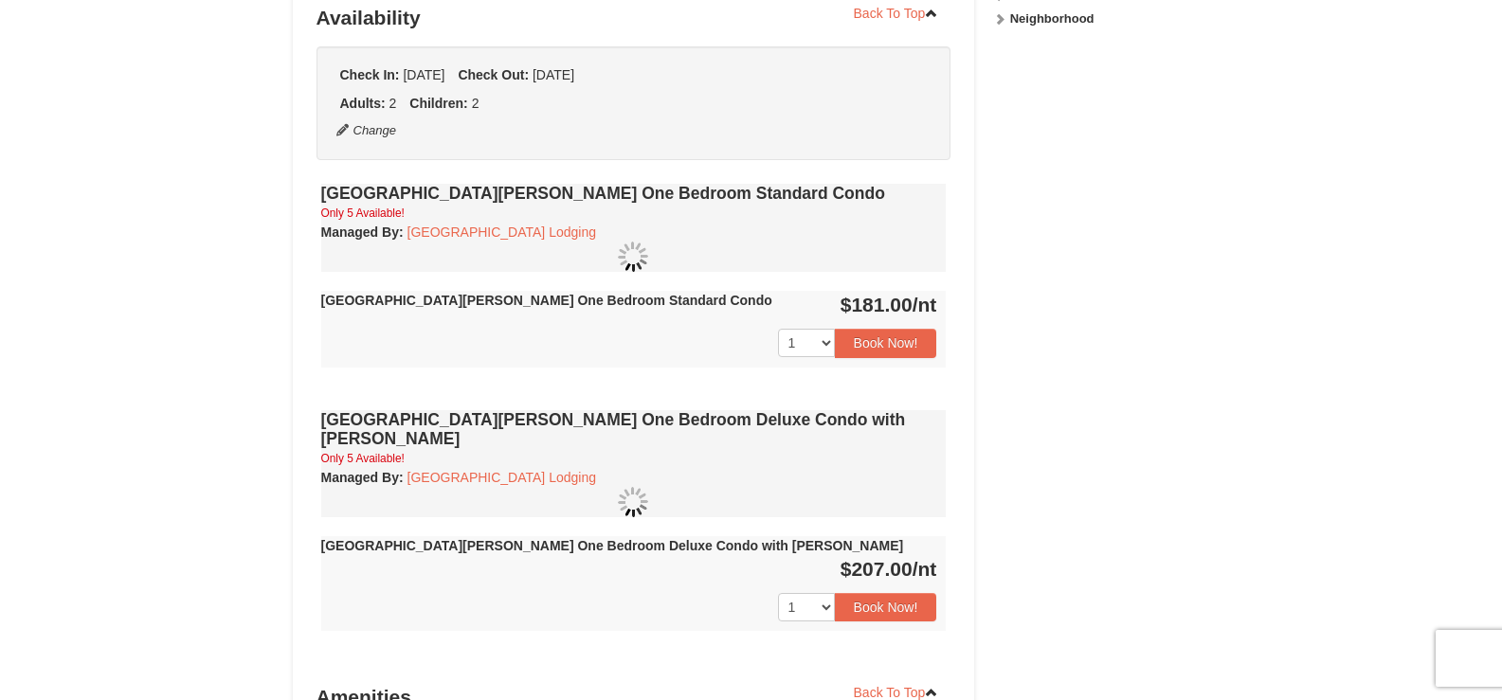
scroll to position [383, 0]
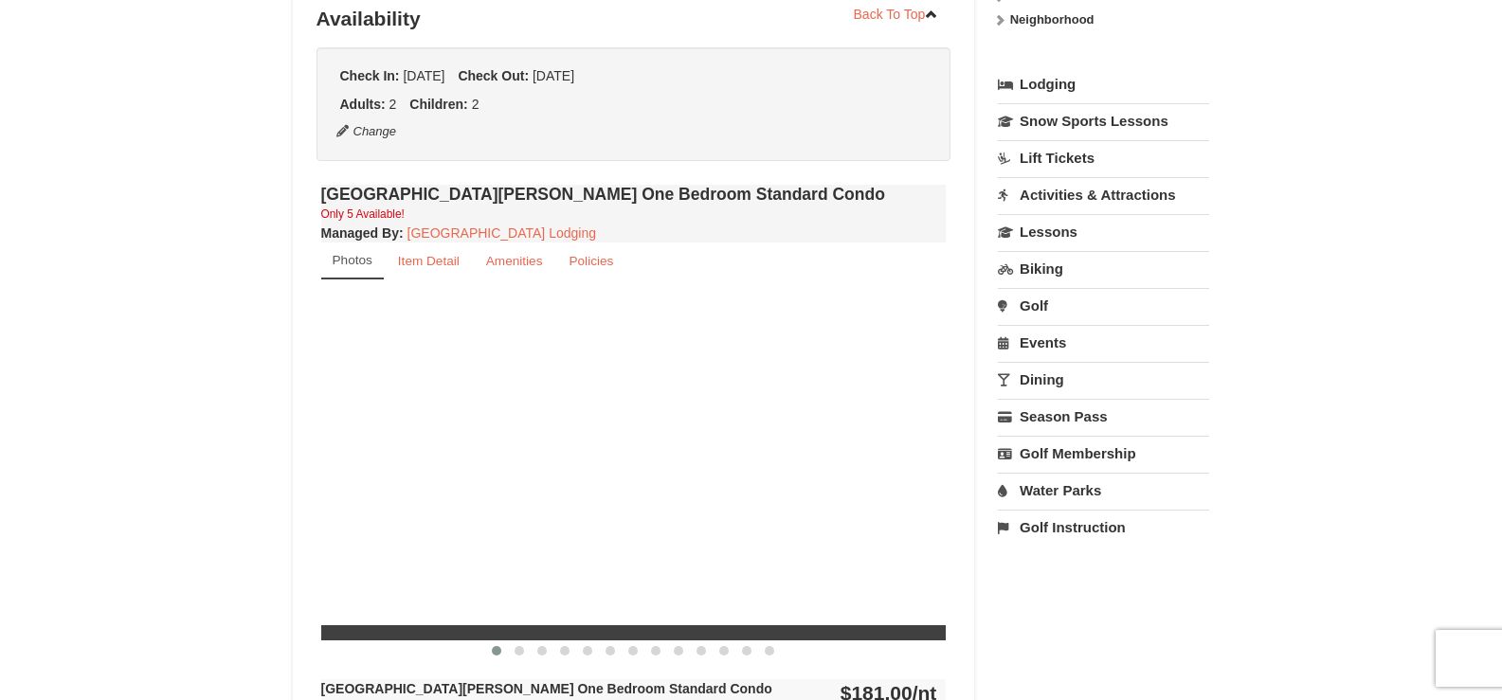
select select "9"
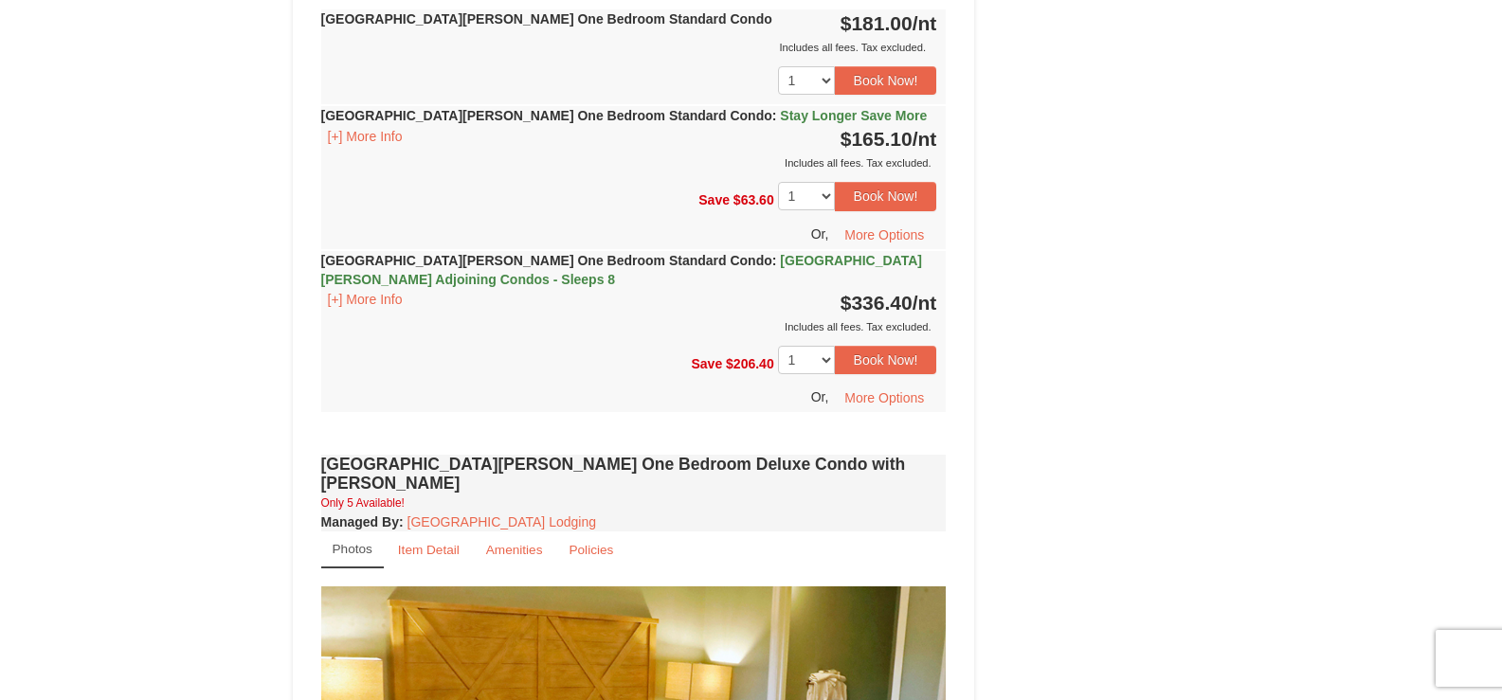
scroll to position [1046, 0]
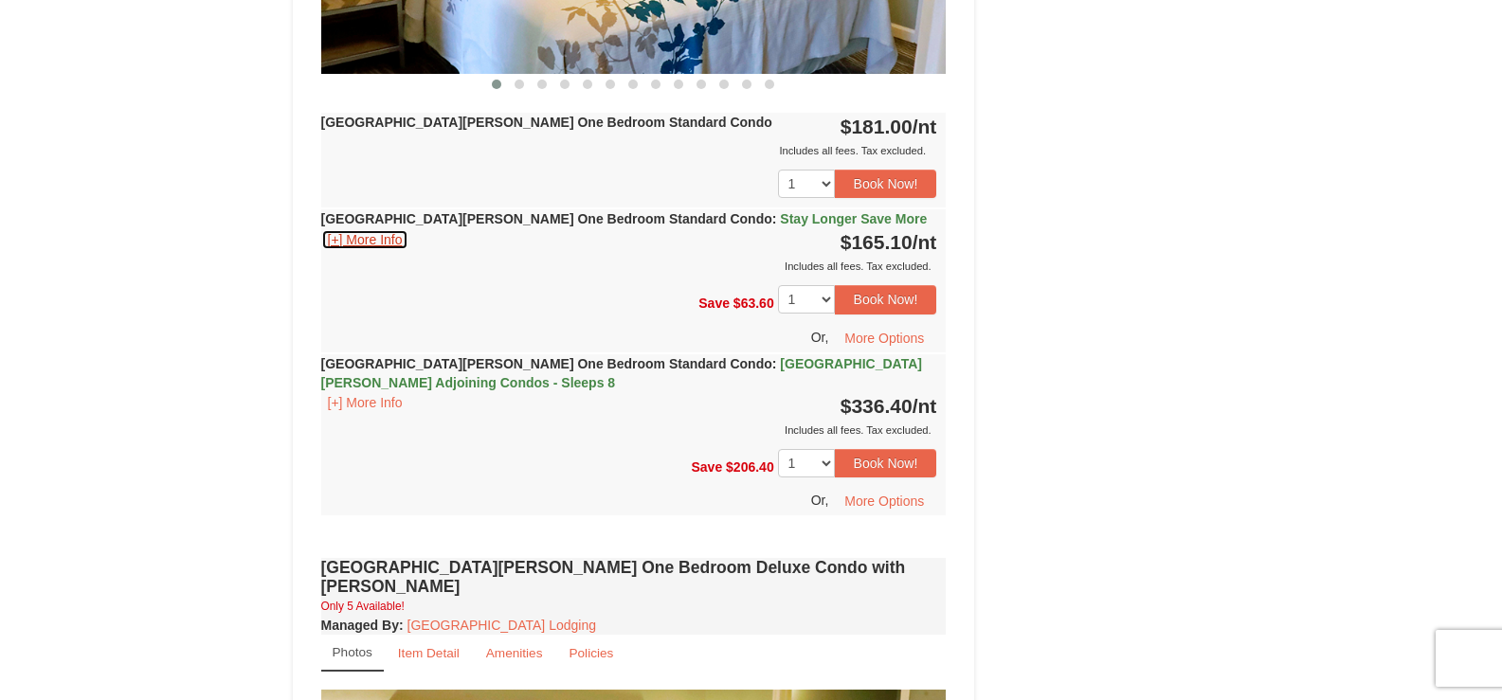
click at [381, 236] on button "[+] More Info" at bounding box center [365, 239] width 88 height 21
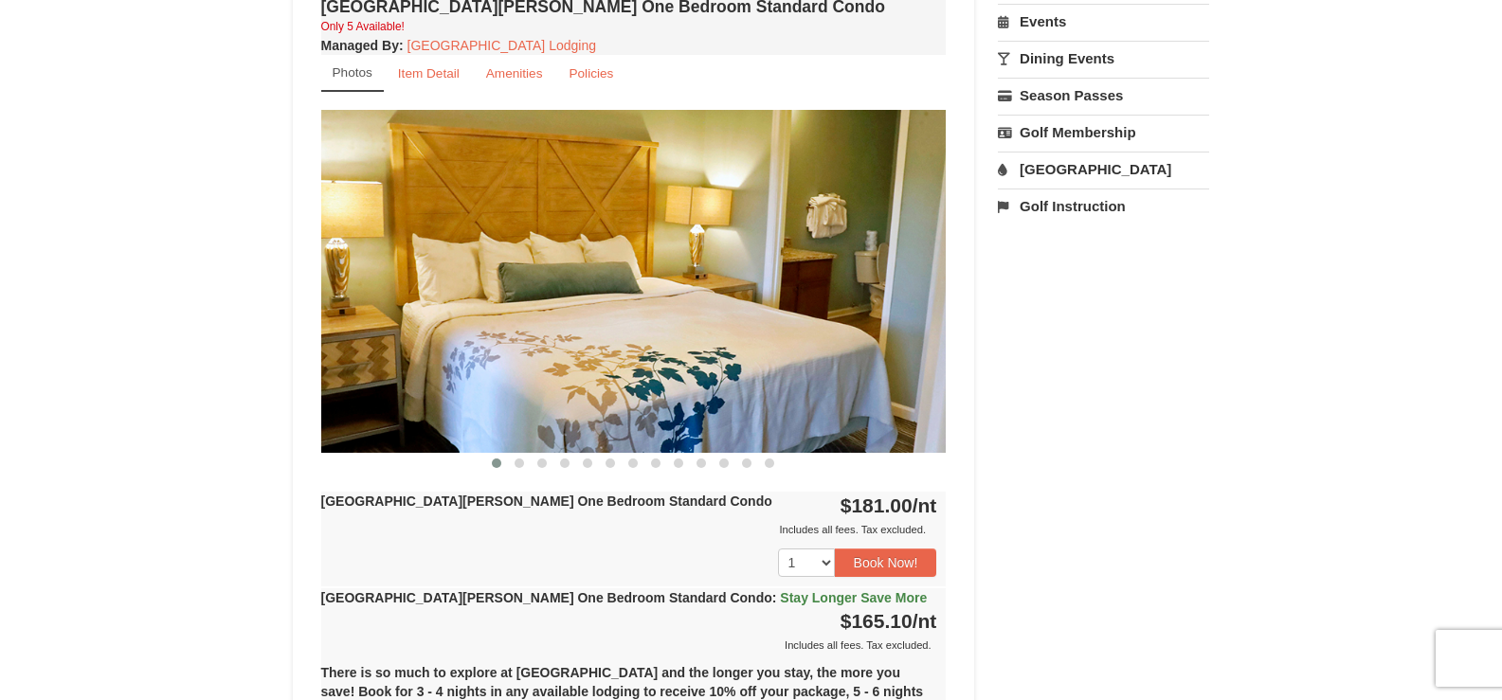
scroll to position [572, 0]
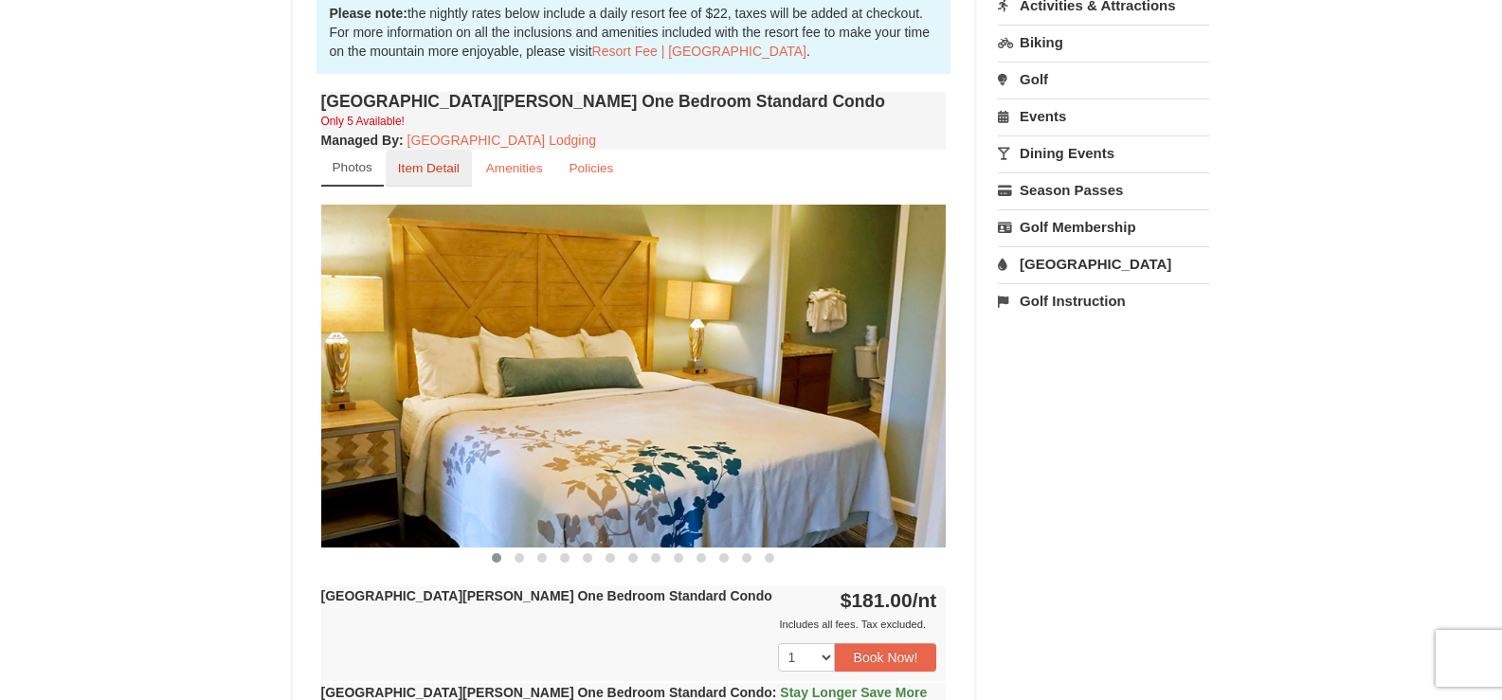
click at [414, 168] on small "Item Detail" at bounding box center [429, 168] width 62 height 14
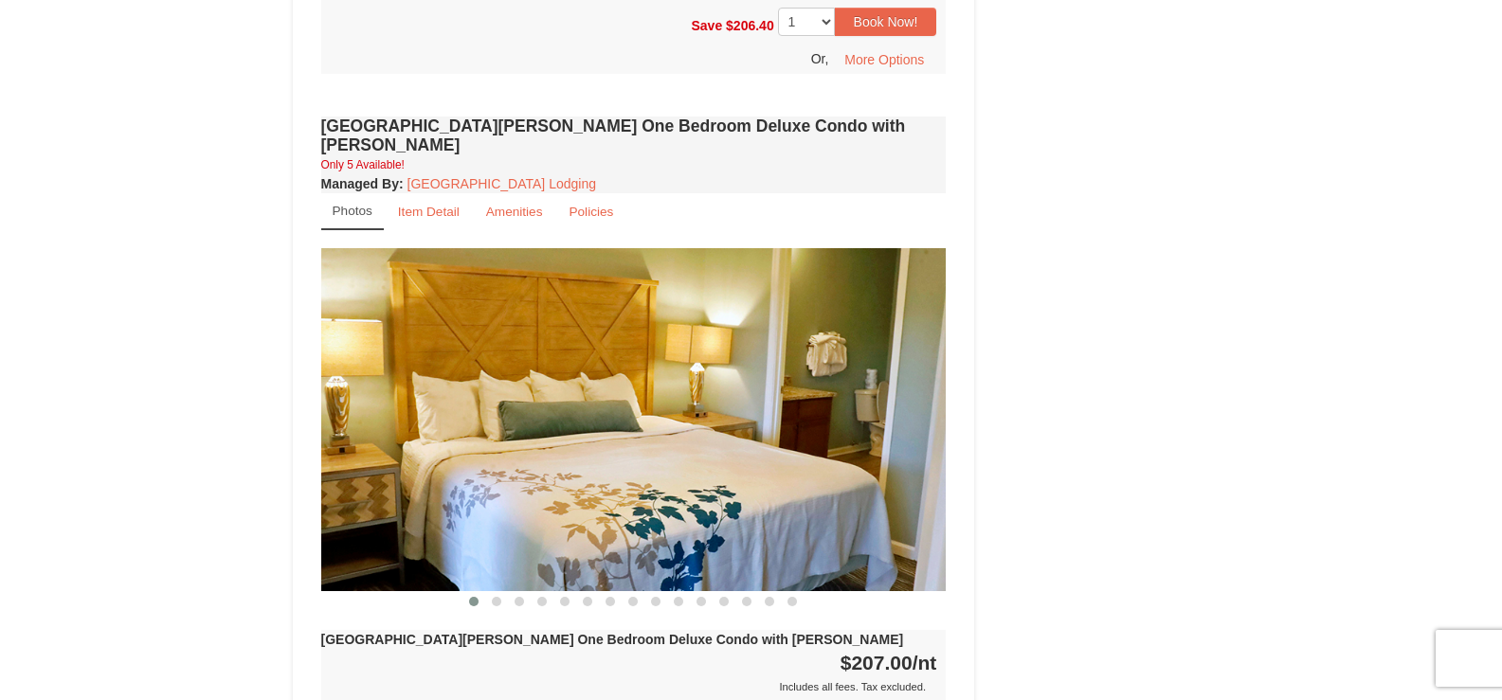
scroll to position [1425, 0]
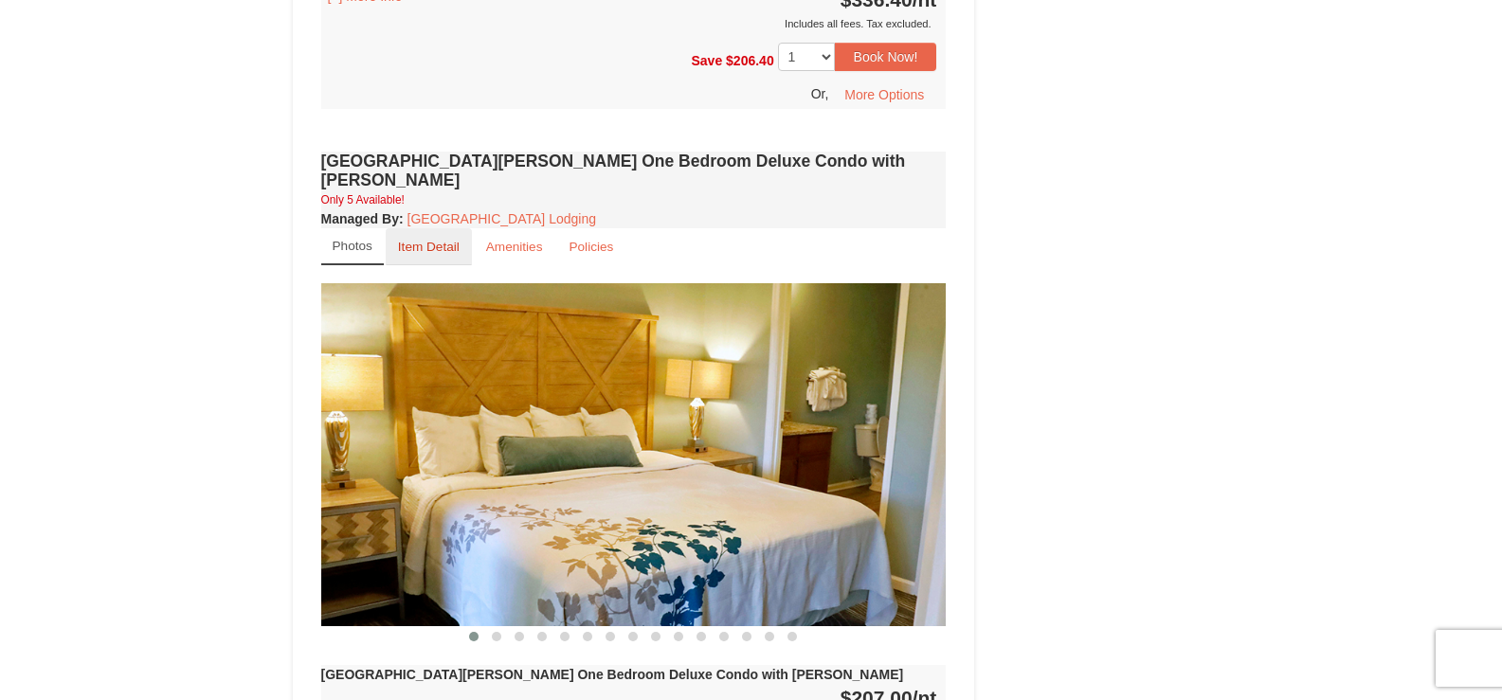
click at [413, 240] on small "Item Detail" at bounding box center [429, 247] width 62 height 14
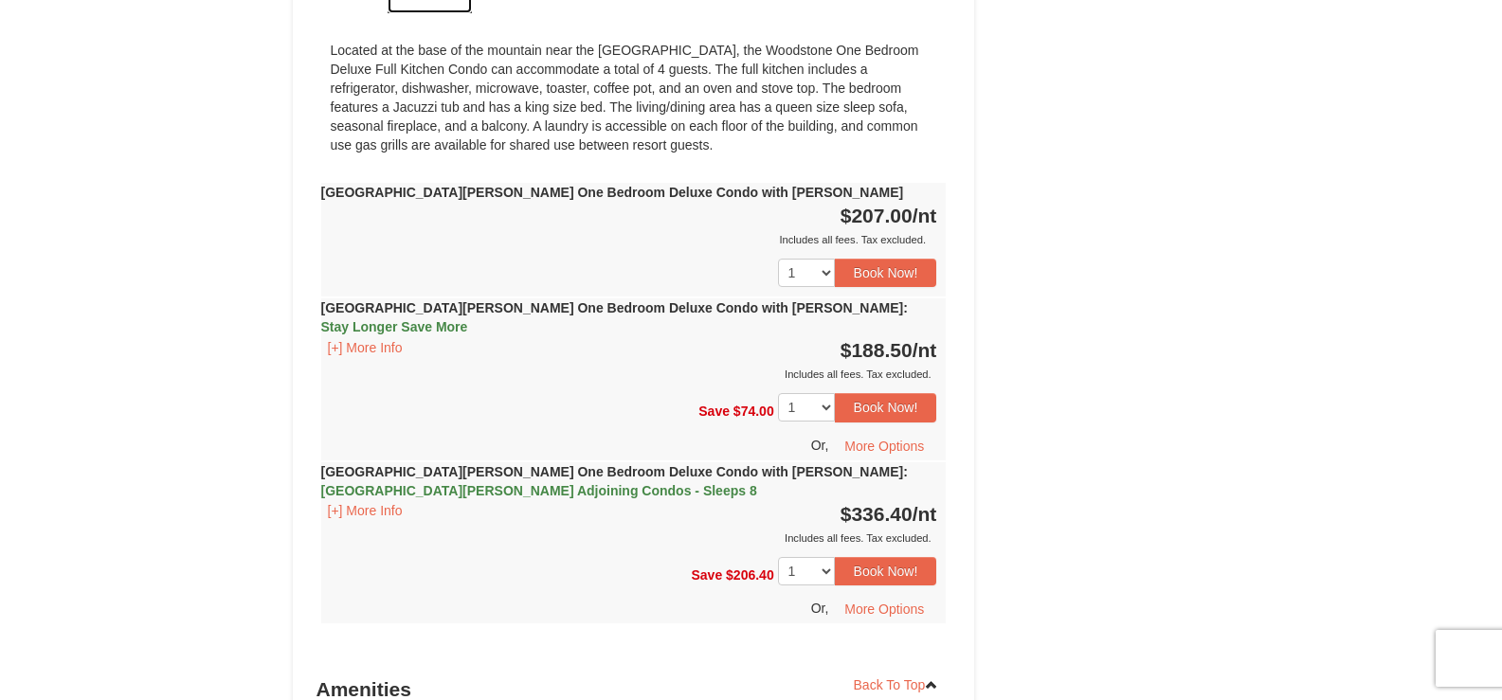
scroll to position [1710, 0]
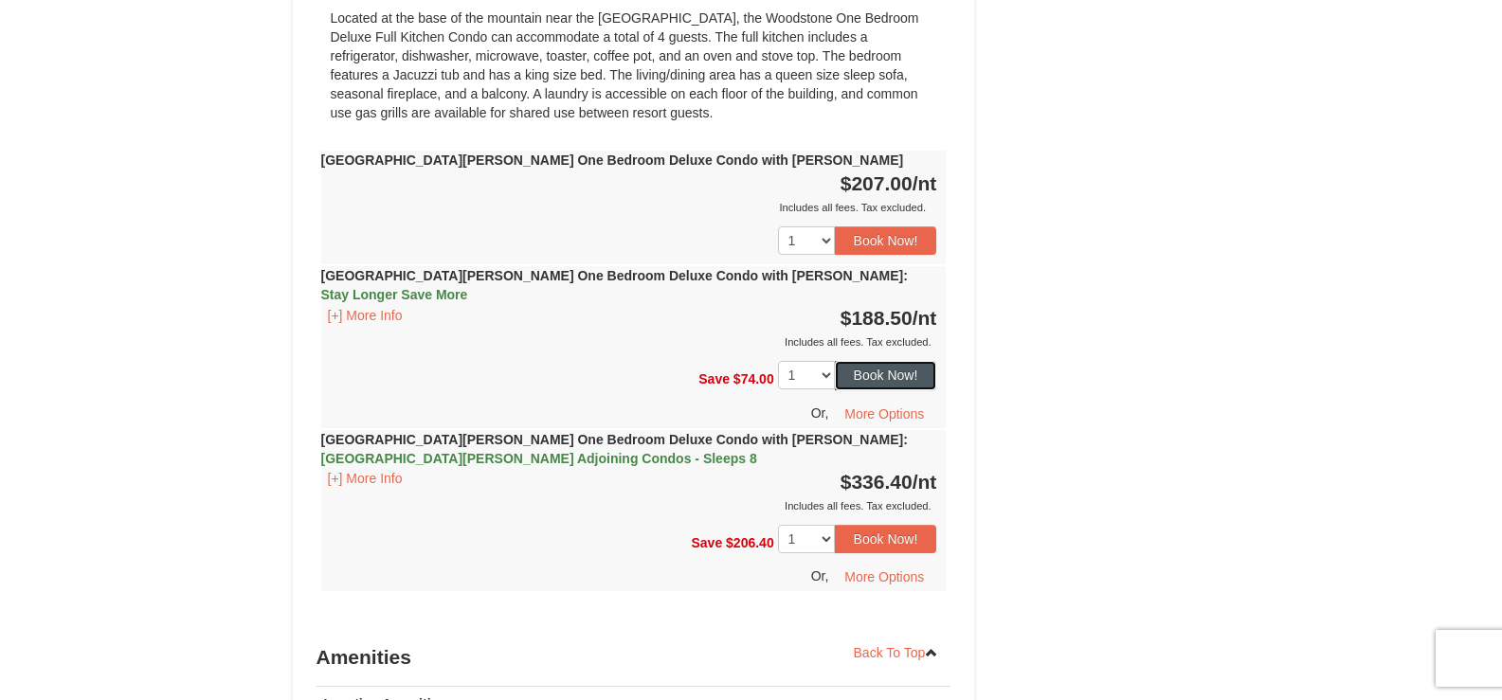
click at [859, 361] on button "Book Now!" at bounding box center [886, 375] width 102 height 28
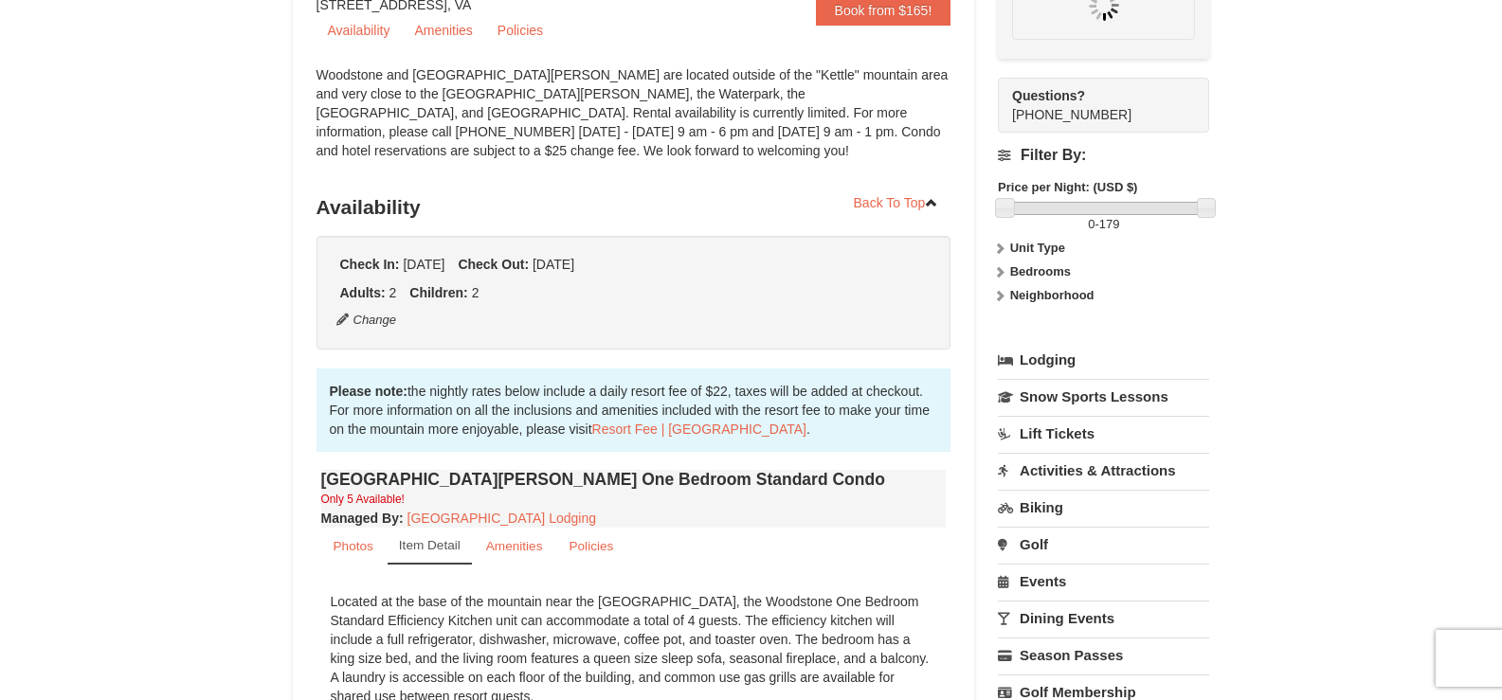
scroll to position [166, 0]
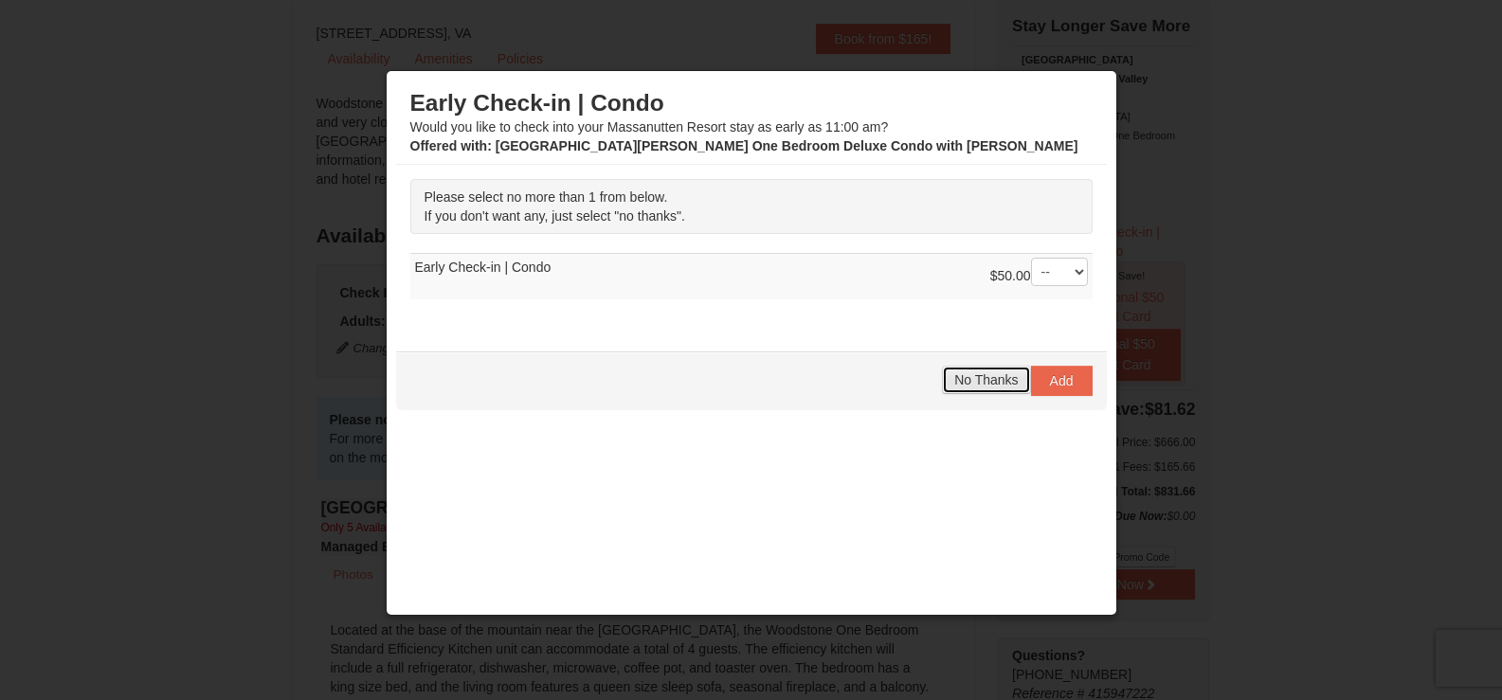
click at [942, 383] on button "No Thanks" at bounding box center [986, 380] width 88 height 28
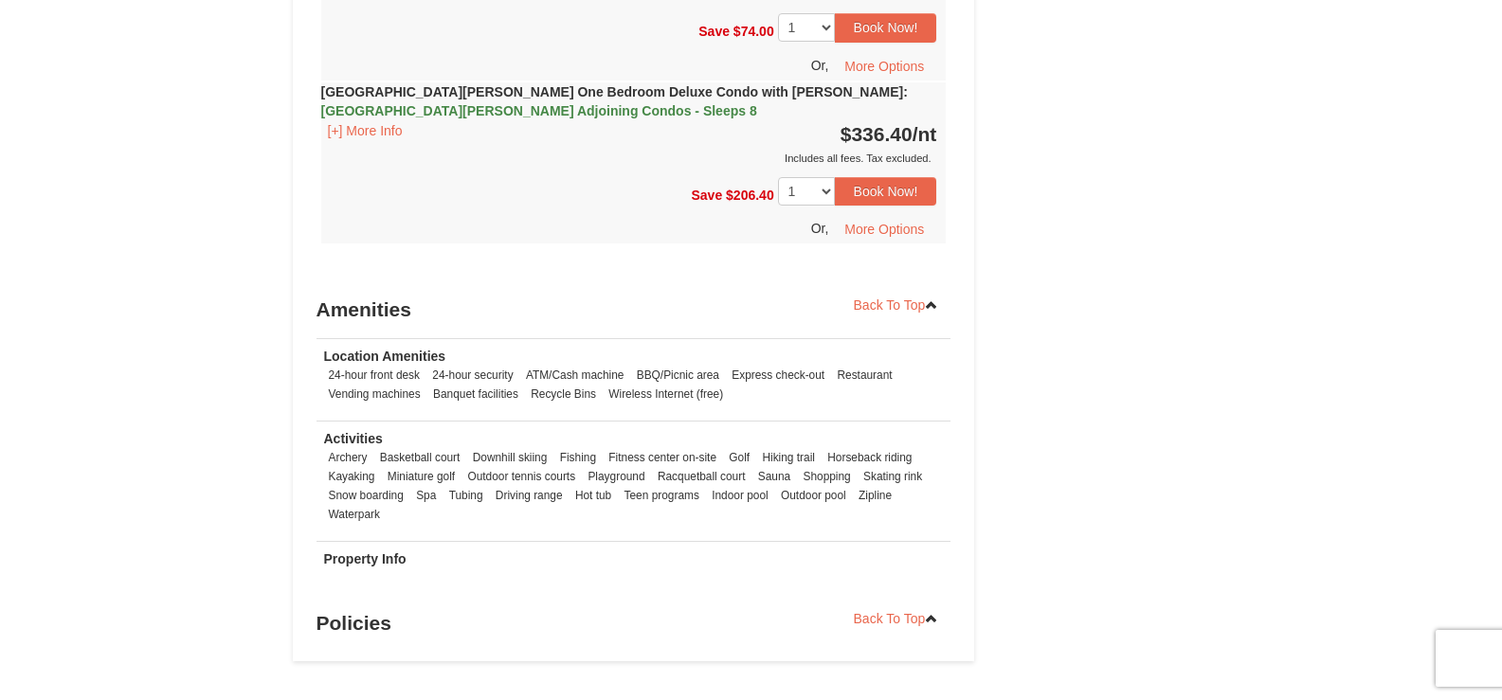
scroll to position [2085, 0]
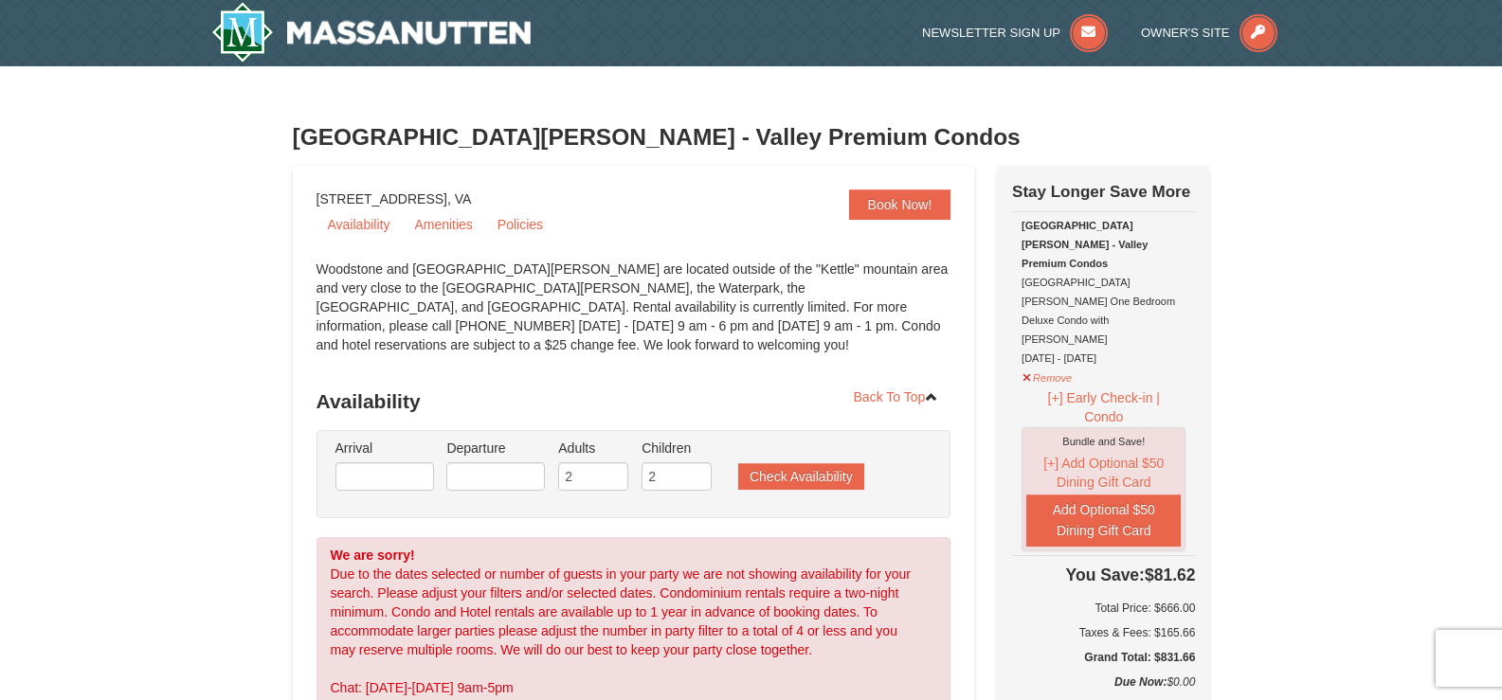
select select "9"
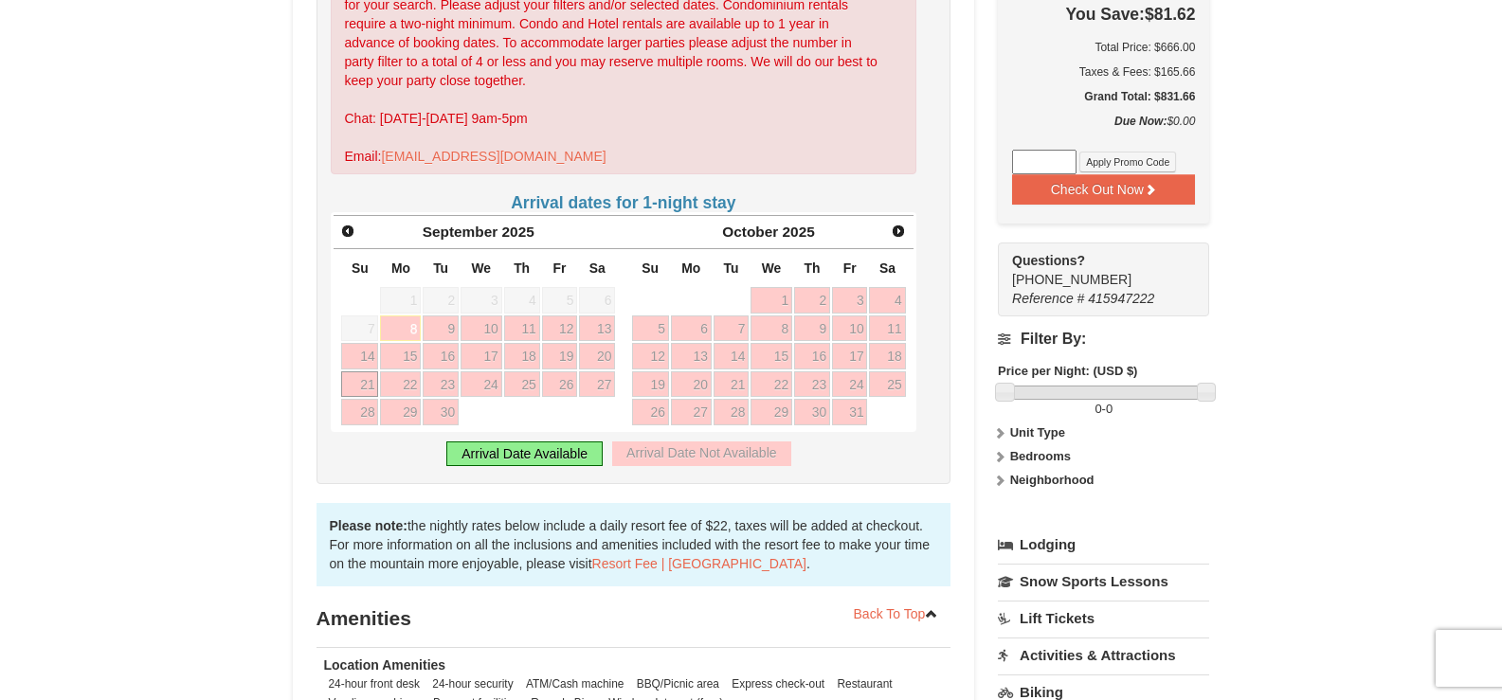
scroll to position [569, 0]
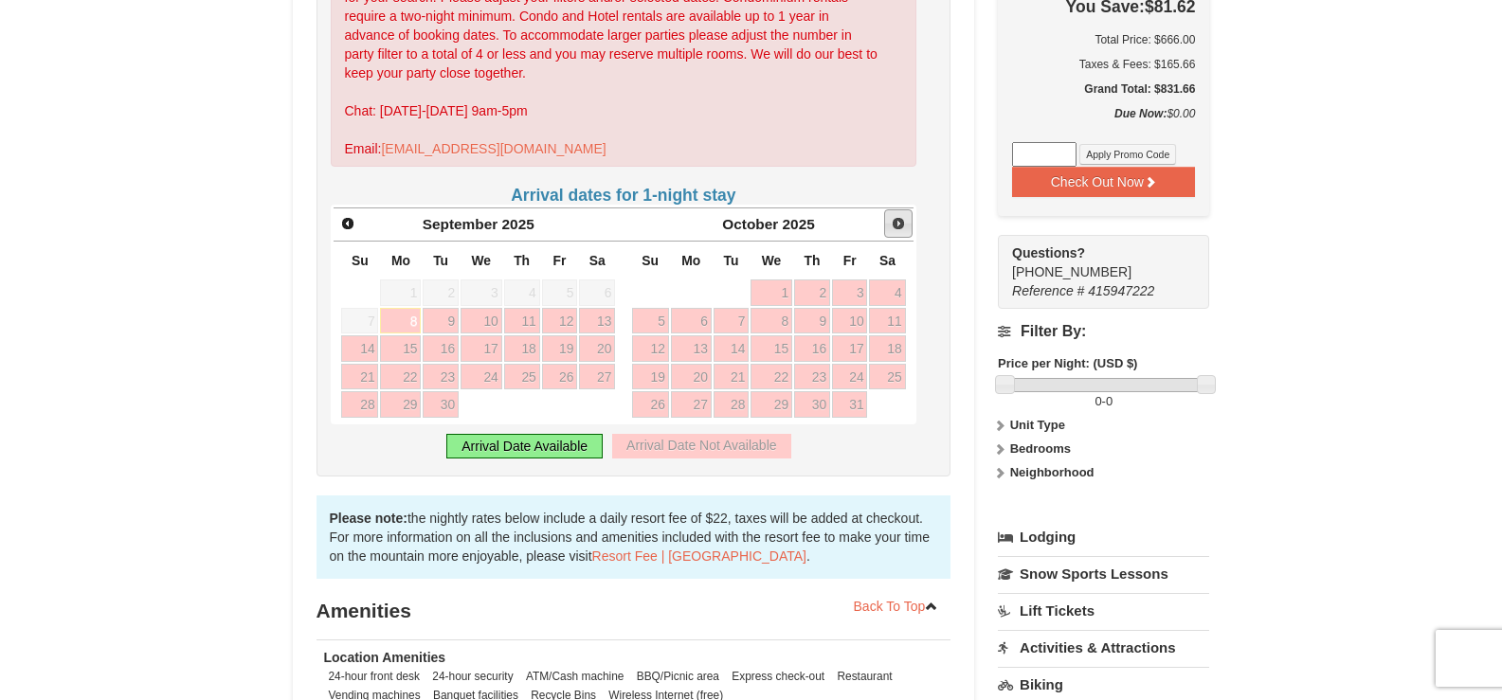
click at [905, 224] on span "Next" at bounding box center [898, 223] width 15 height 15
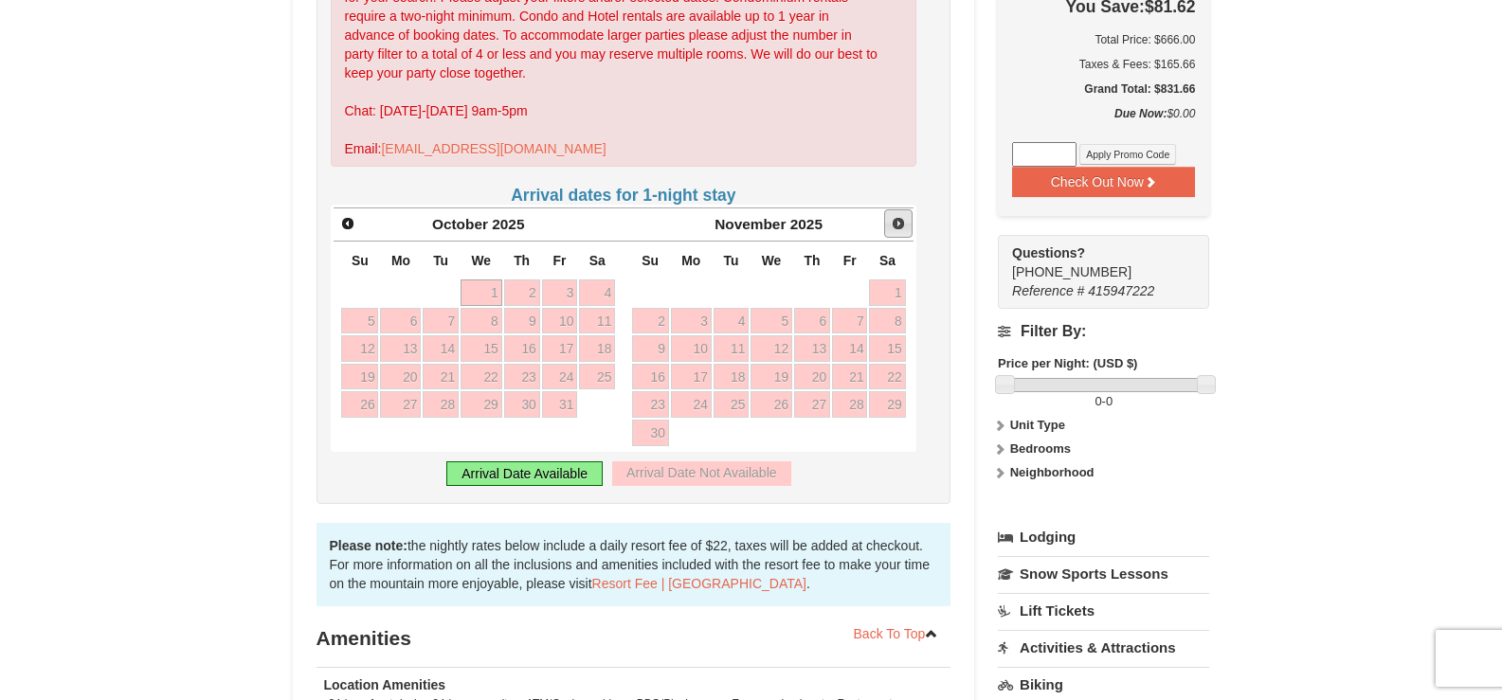
click at [905, 224] on span "Next" at bounding box center [898, 223] width 15 height 15
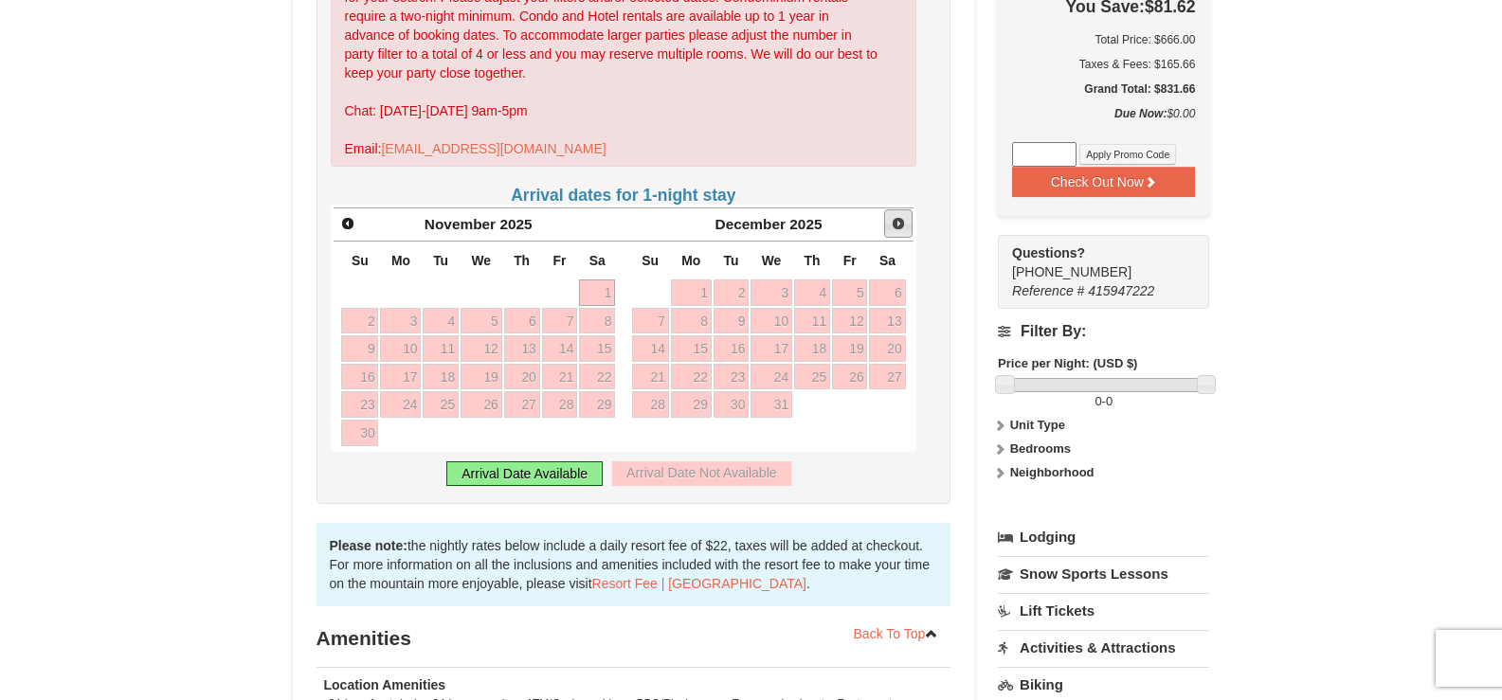
click at [905, 224] on span "Next" at bounding box center [898, 223] width 15 height 15
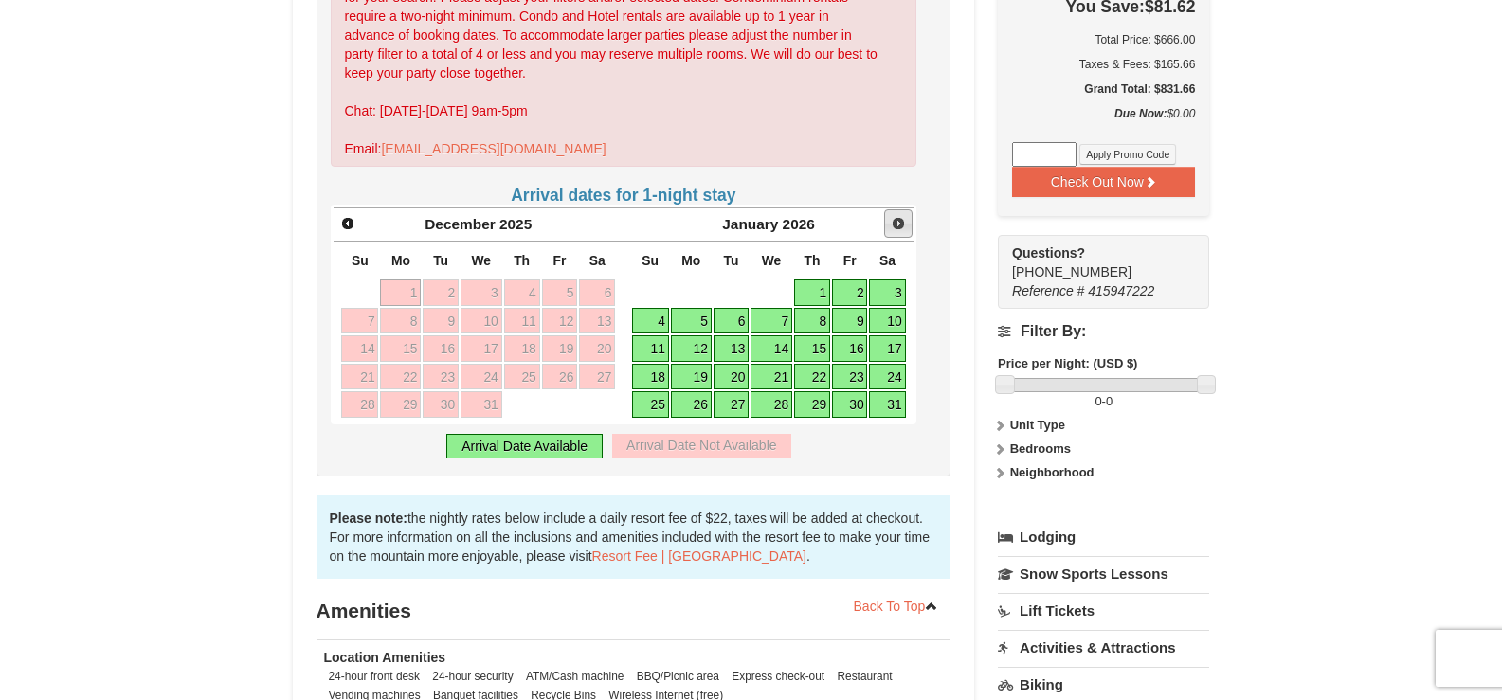
click at [905, 224] on span "Next" at bounding box center [898, 223] width 15 height 15
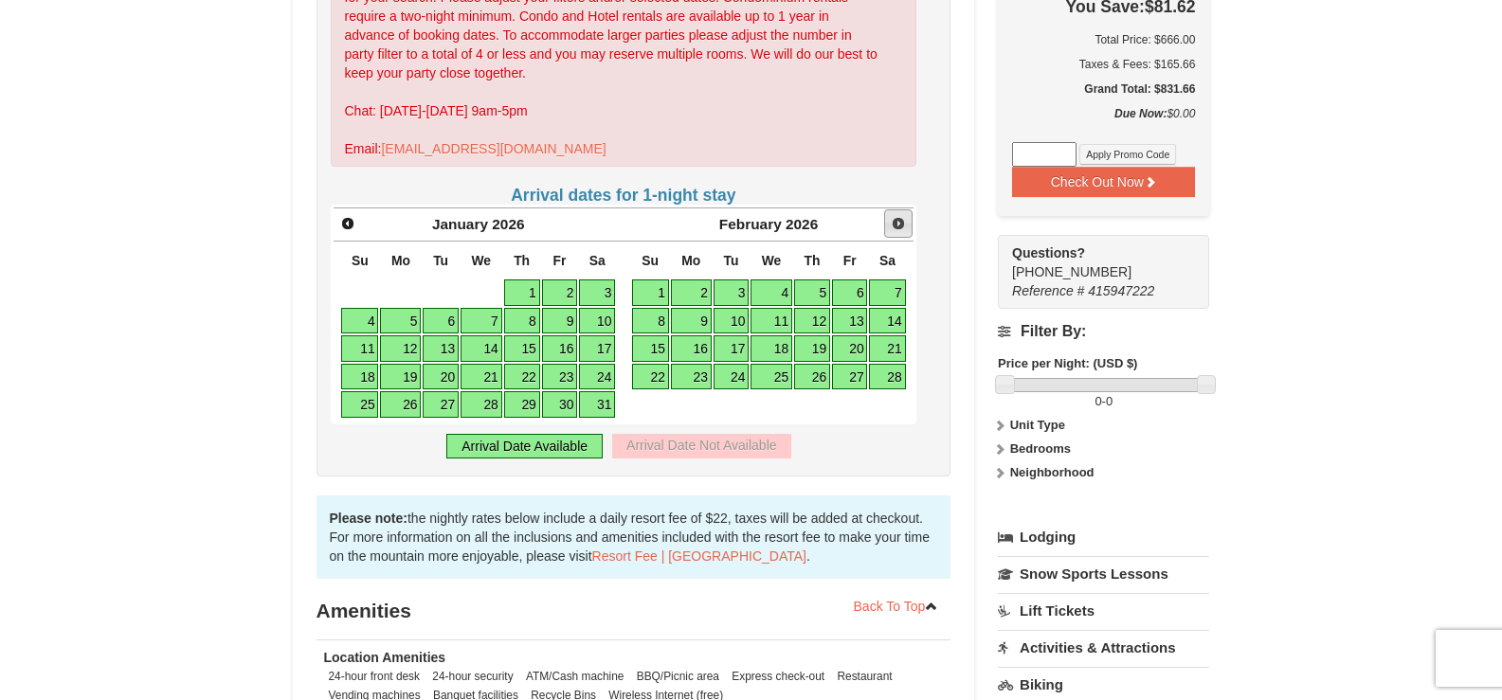
click at [905, 224] on span "Next" at bounding box center [898, 223] width 15 height 15
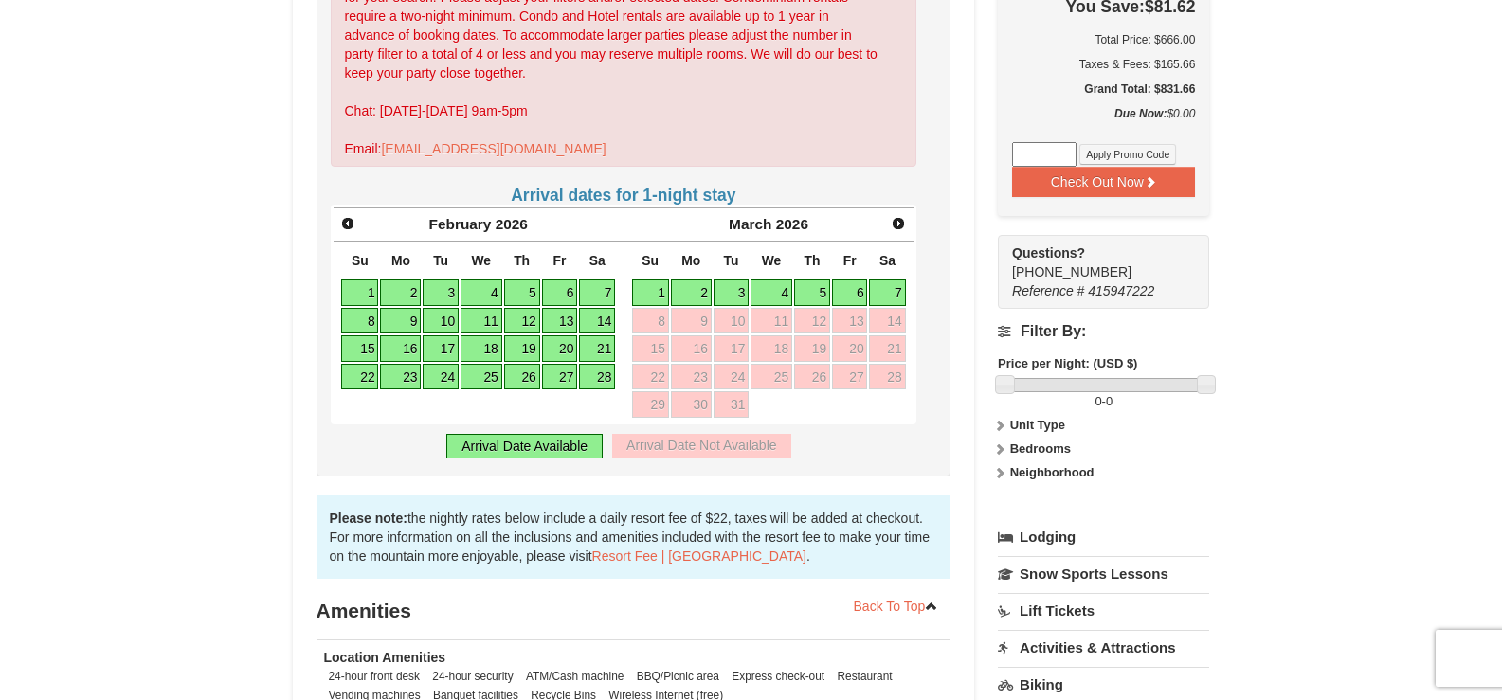
click at [693, 290] on link "2" at bounding box center [691, 293] width 41 height 27
type input "[DATE]"
click at [846, 292] on link "6" at bounding box center [850, 293] width 36 height 27
type input "[DATE]"
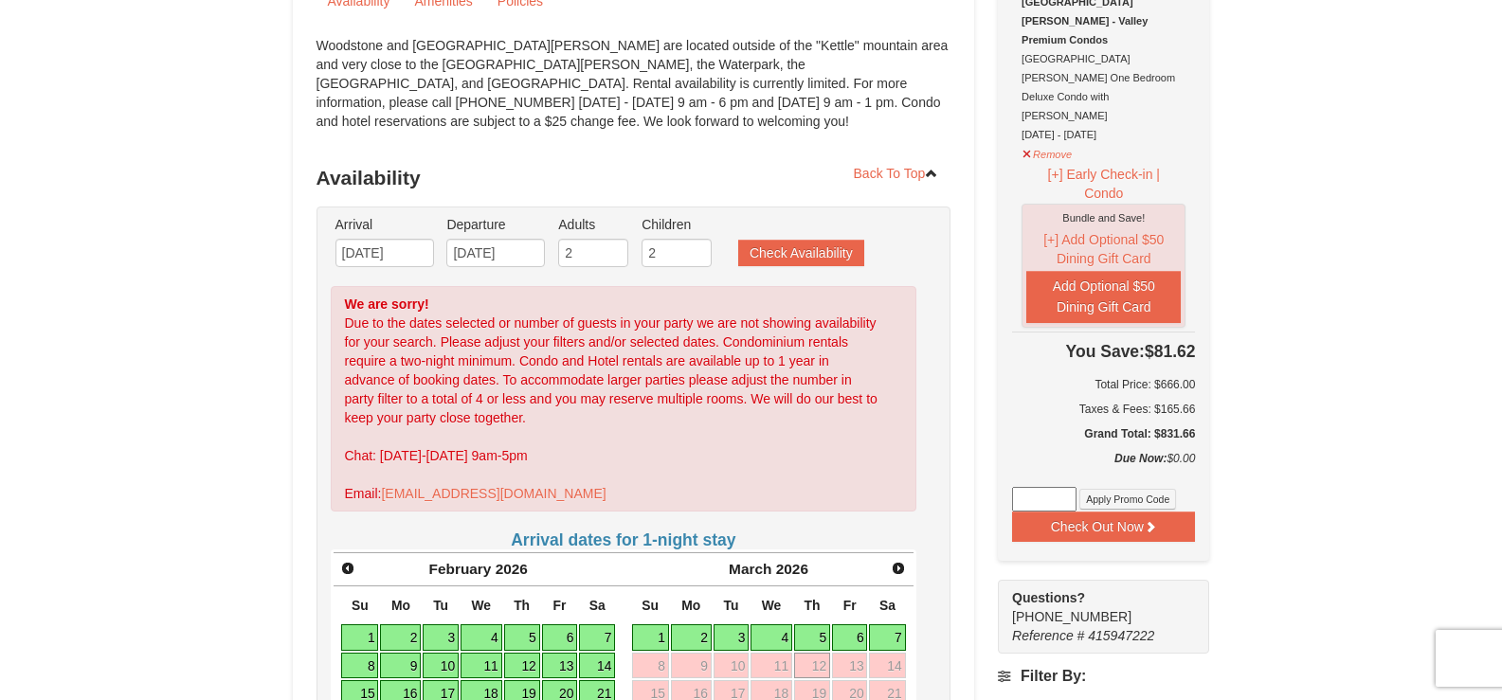
scroll to position [190, 0]
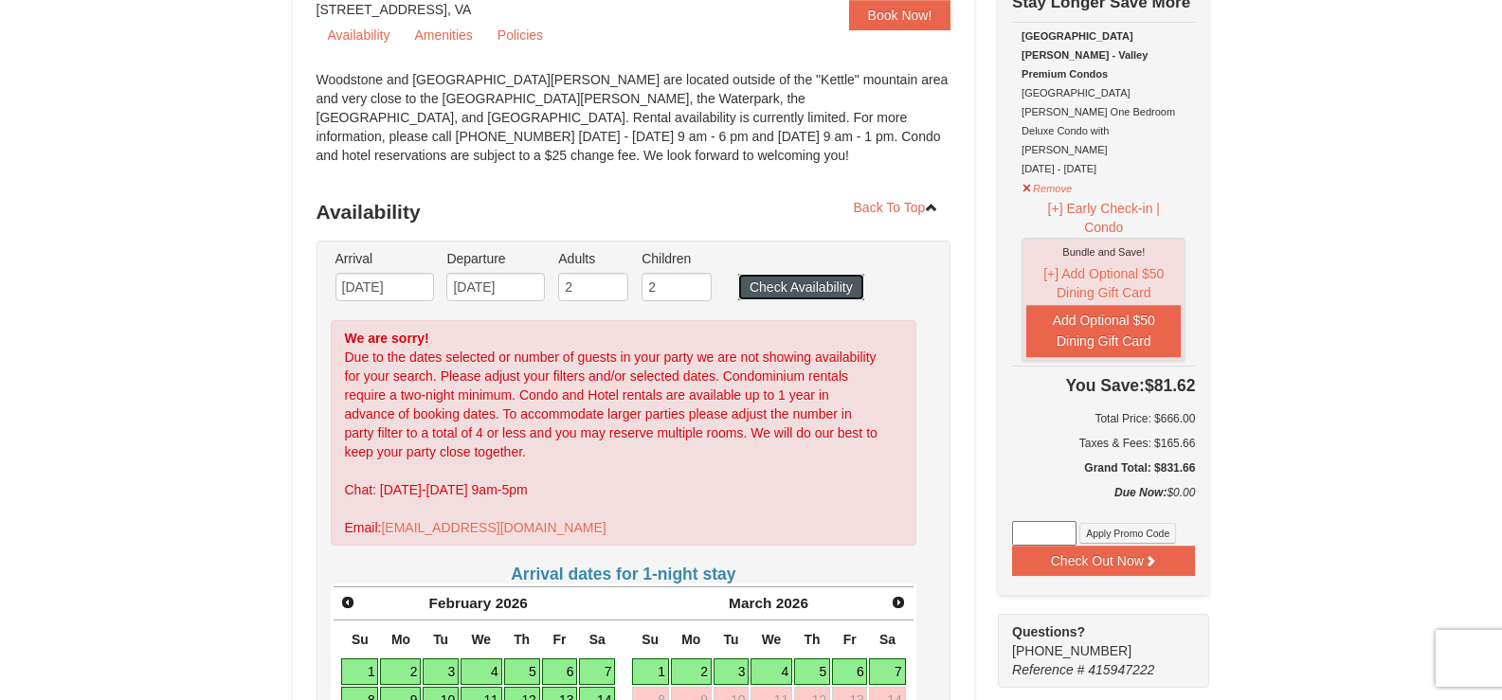
click at [815, 282] on button "Check Availability" at bounding box center [801, 287] width 126 height 27
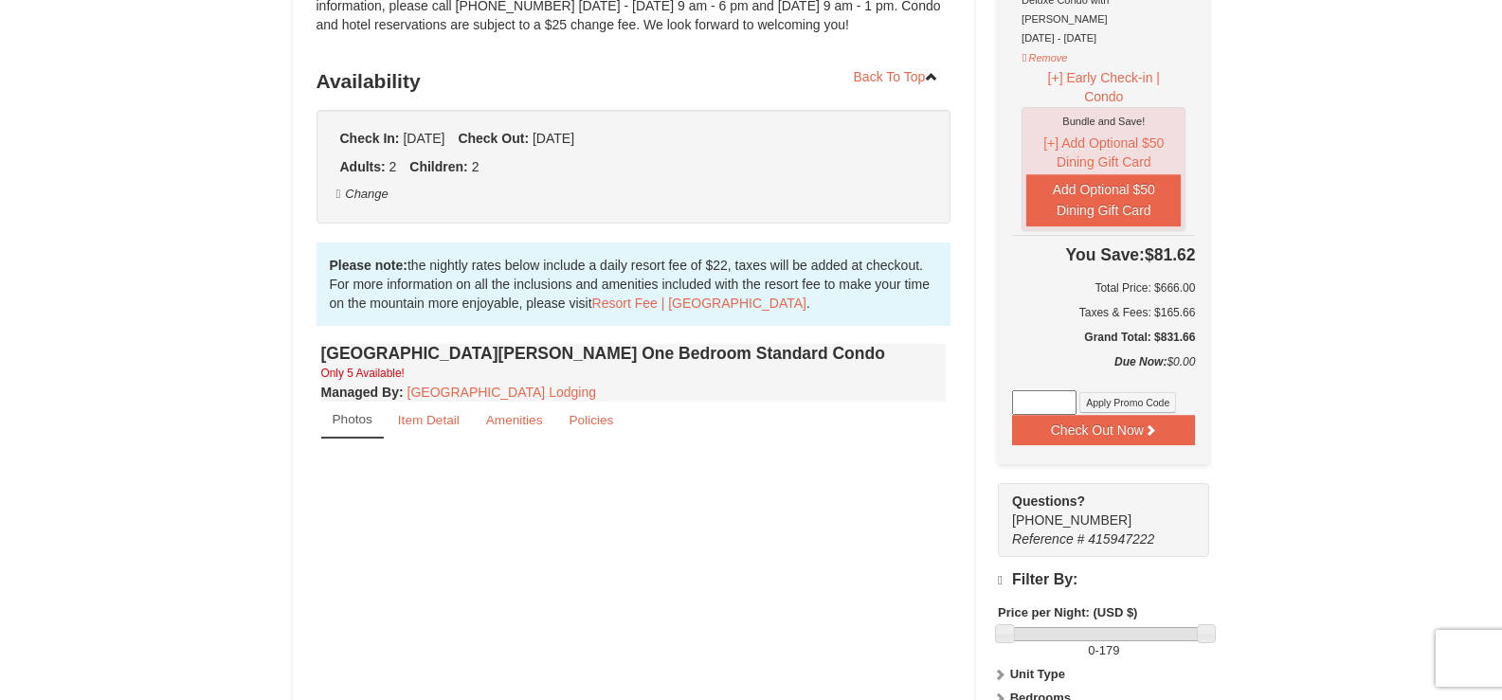
select select "9"
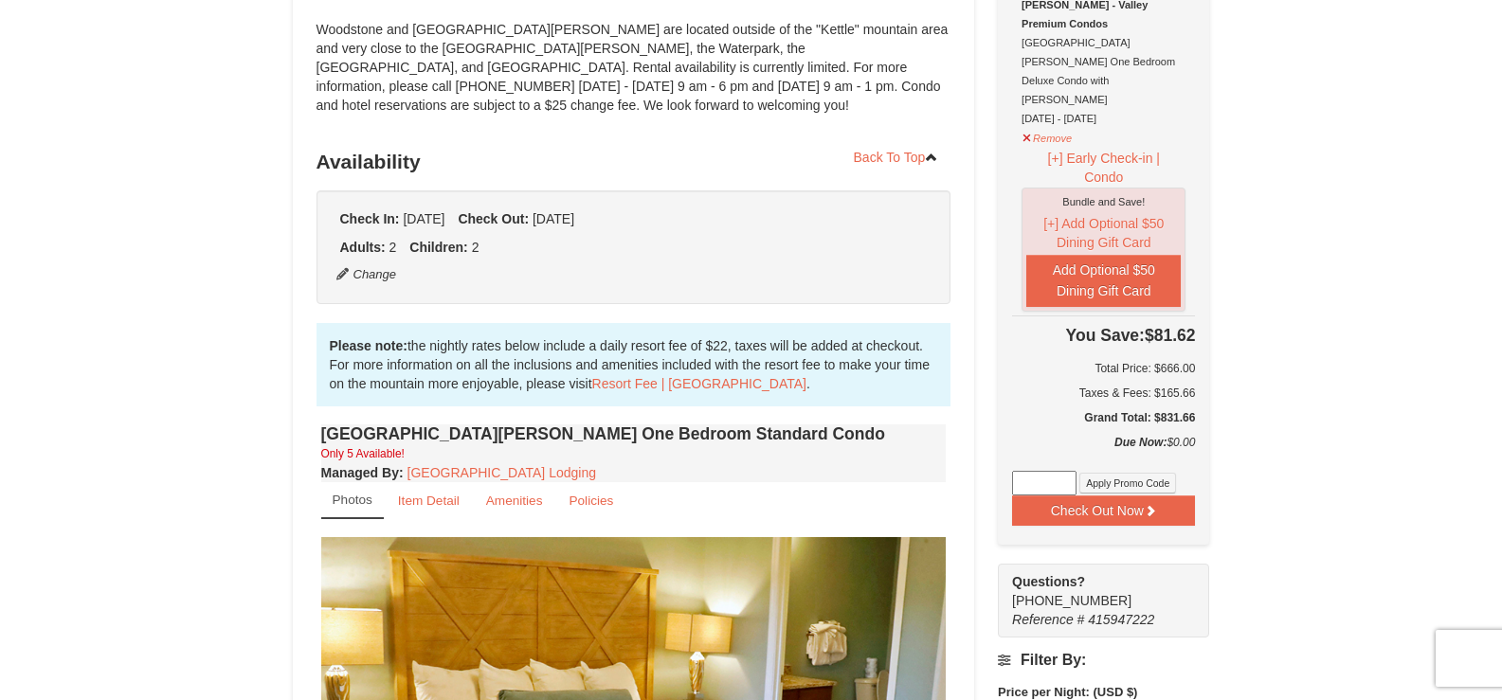
scroll to position [4, 0]
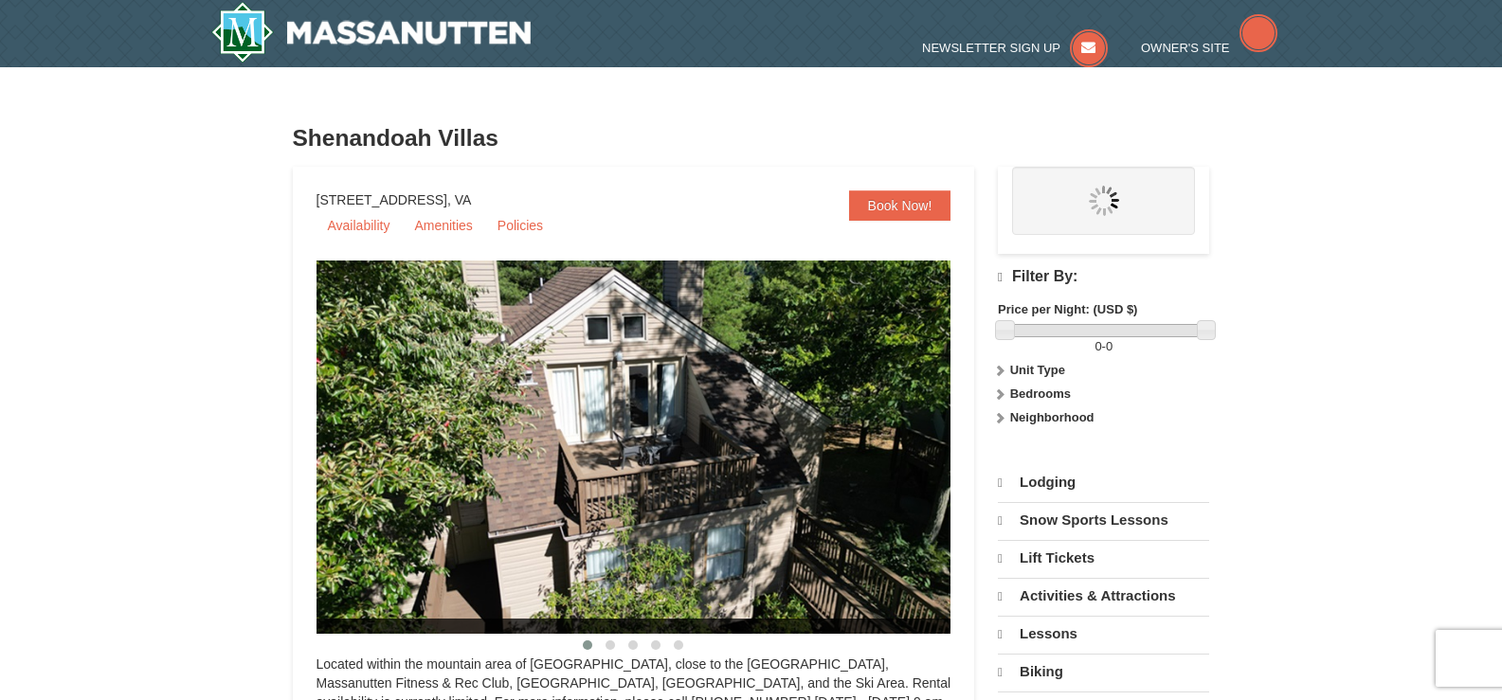
select select "9"
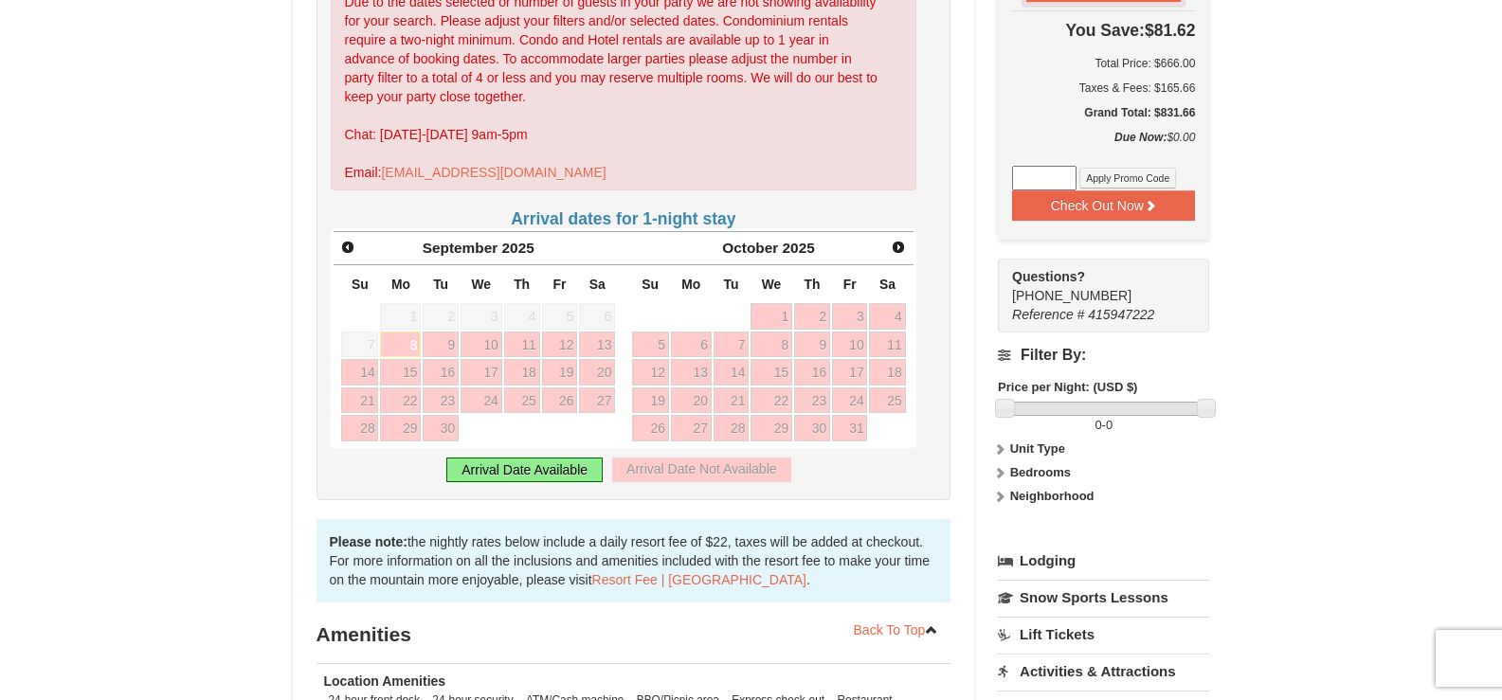
scroll to position [569, 0]
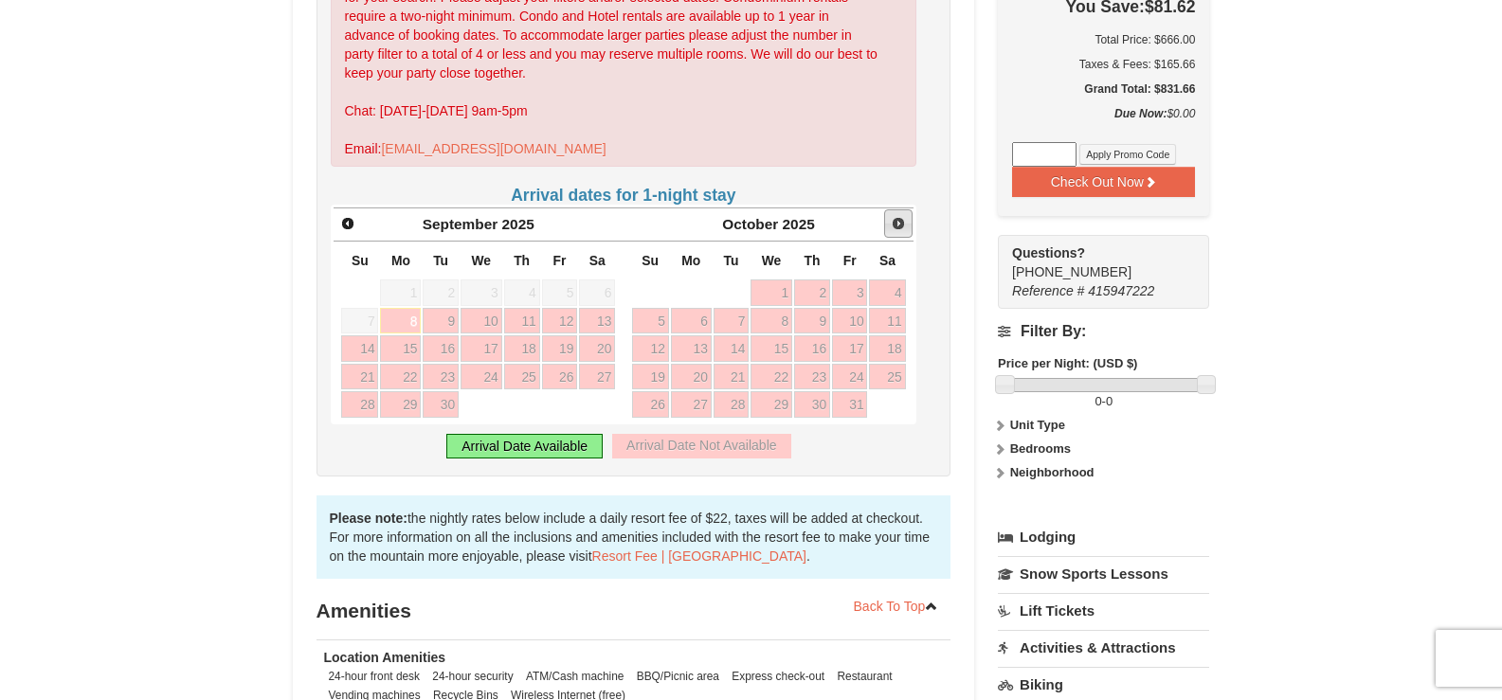
click at [899, 216] on span "Next" at bounding box center [898, 223] width 15 height 15
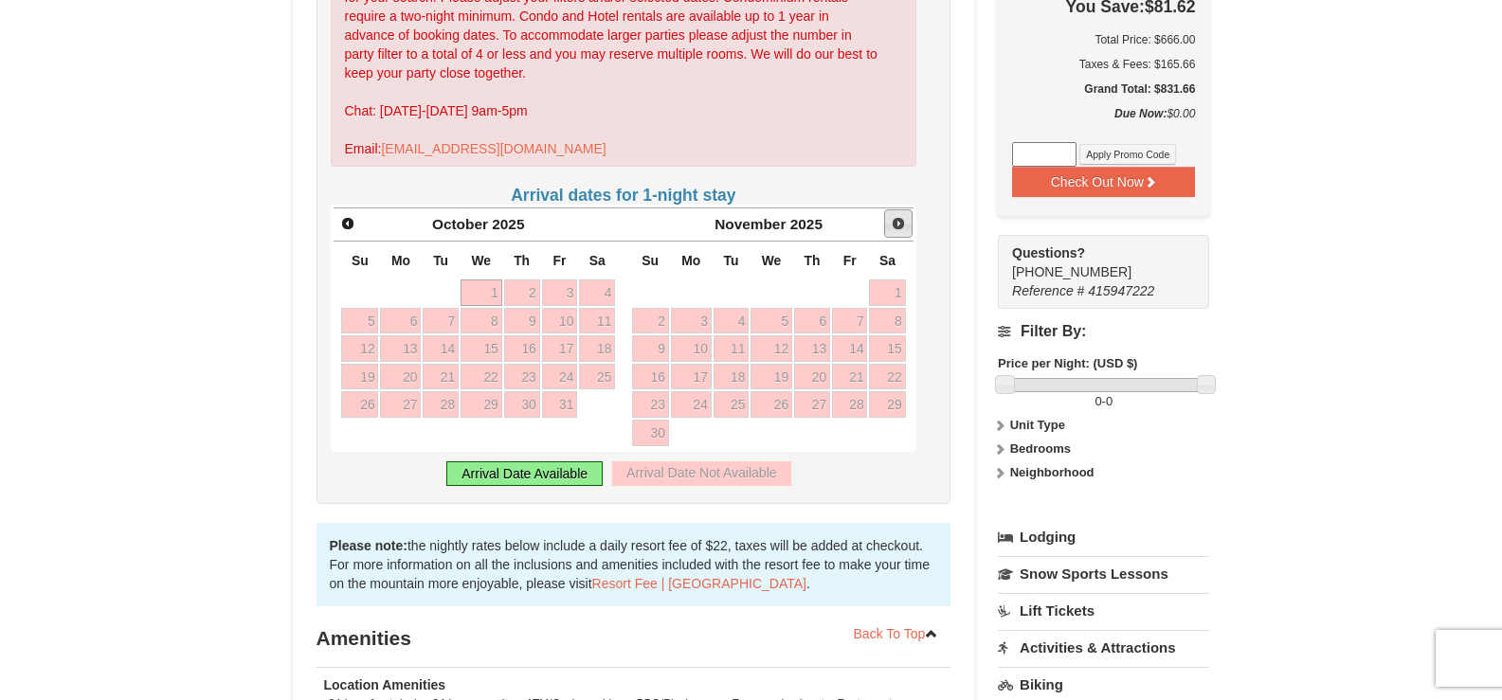
click at [899, 216] on span "Next" at bounding box center [898, 223] width 15 height 15
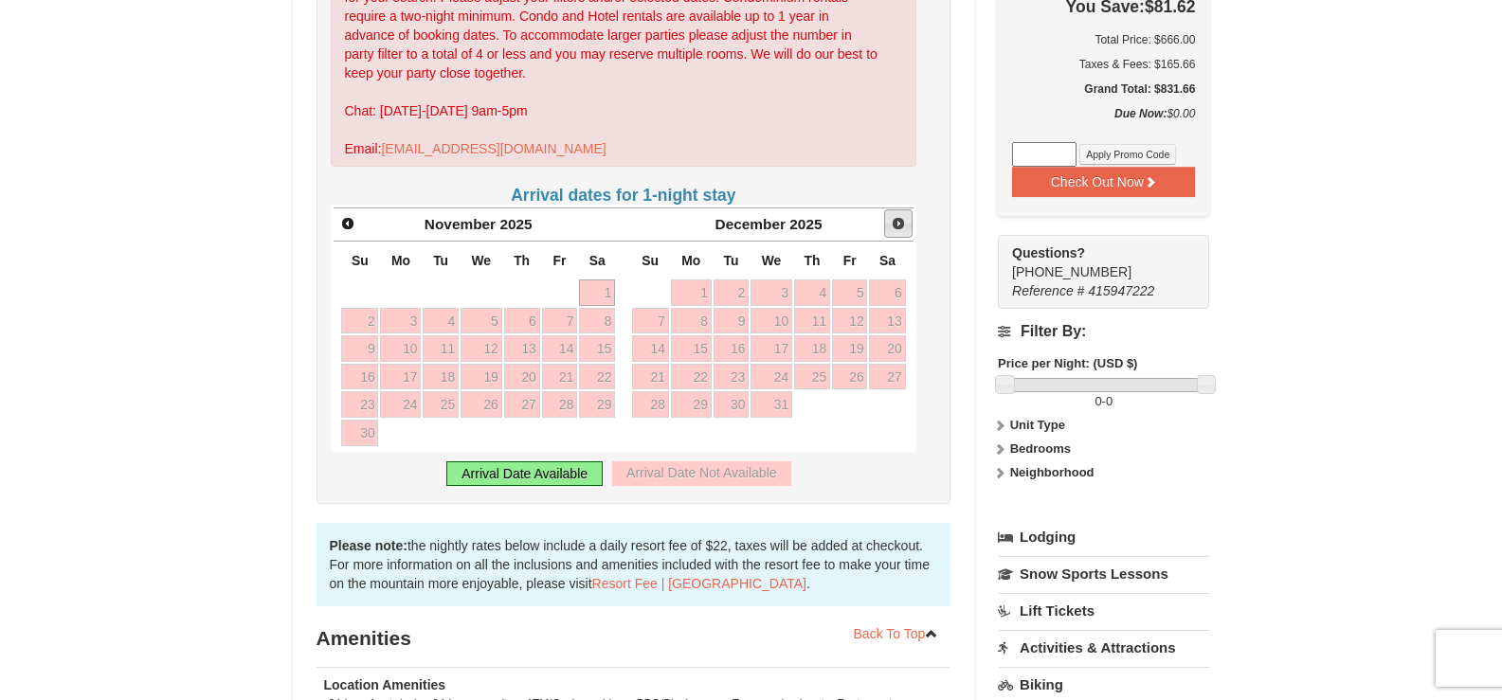
click at [899, 216] on span "Next" at bounding box center [898, 223] width 15 height 15
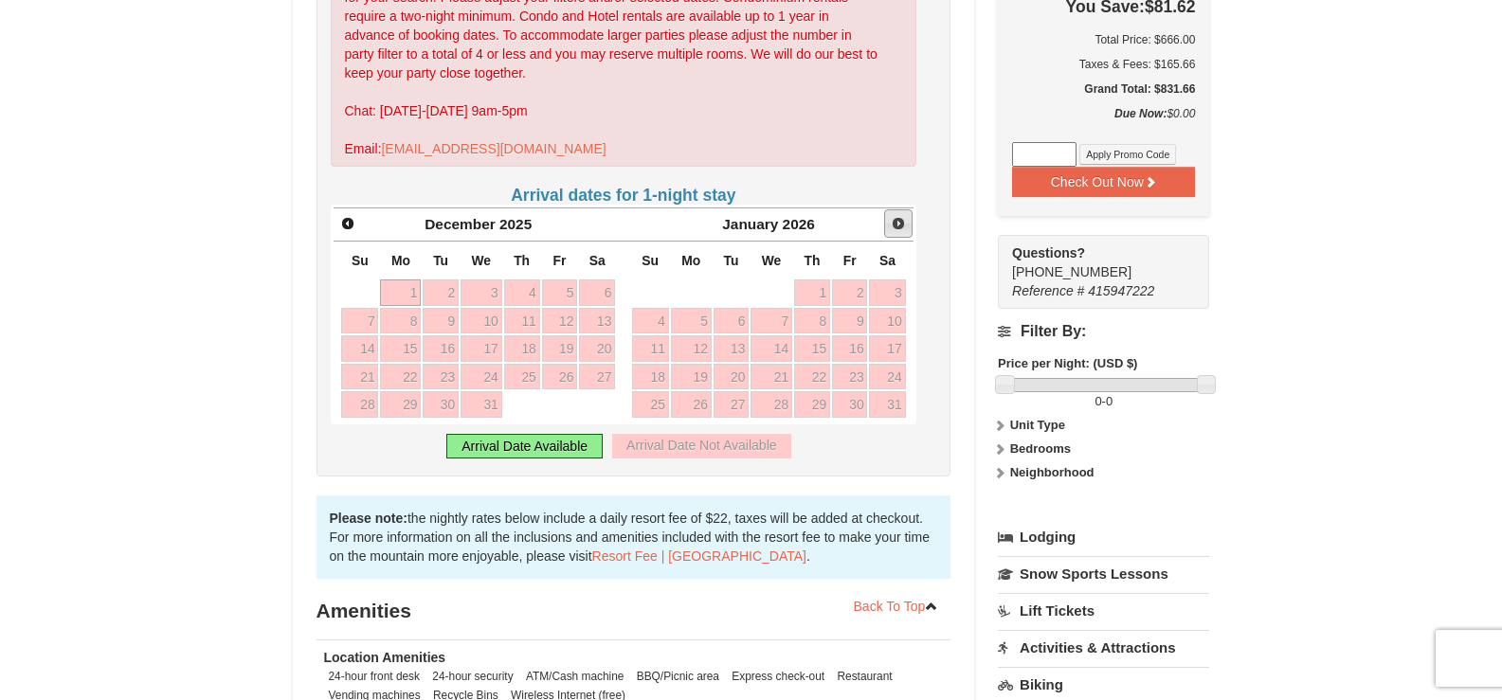
click at [899, 216] on span "Next" at bounding box center [898, 223] width 15 height 15
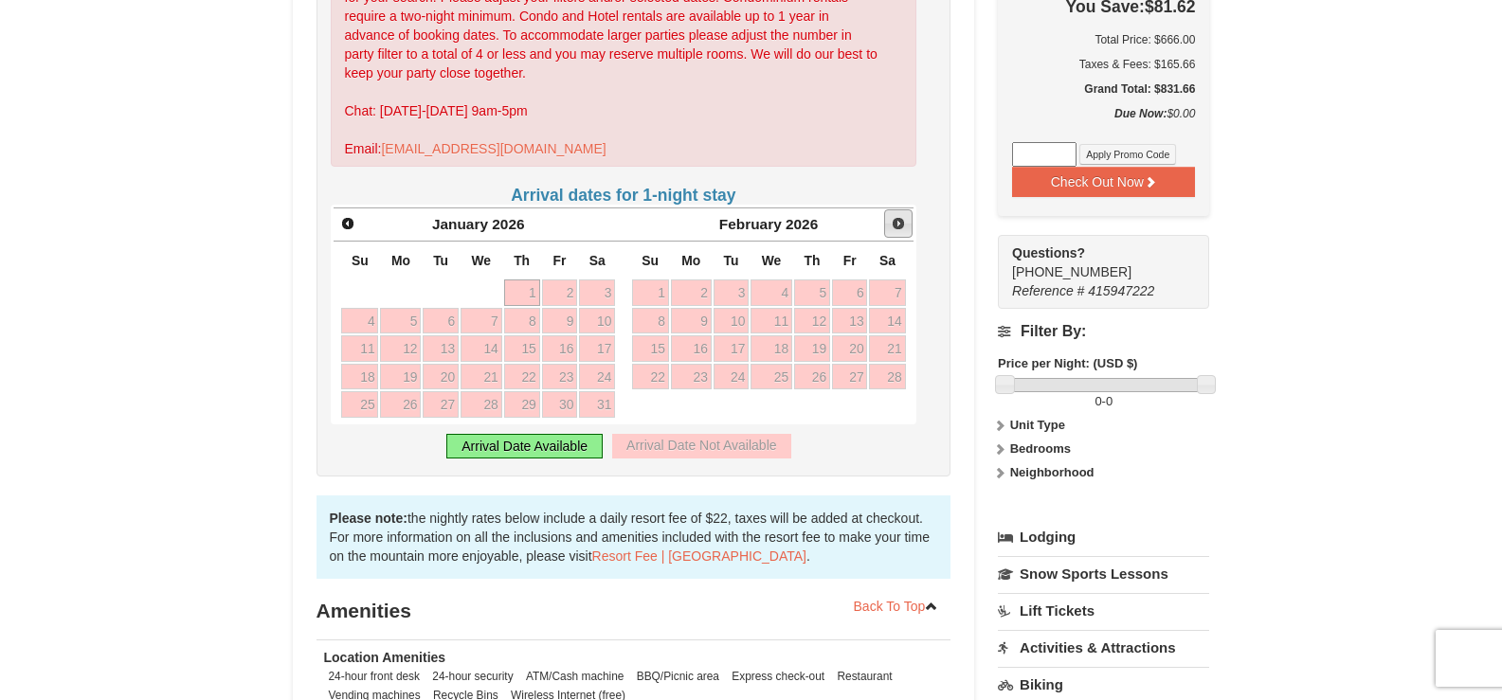
click at [899, 216] on span "Next" at bounding box center [898, 223] width 15 height 15
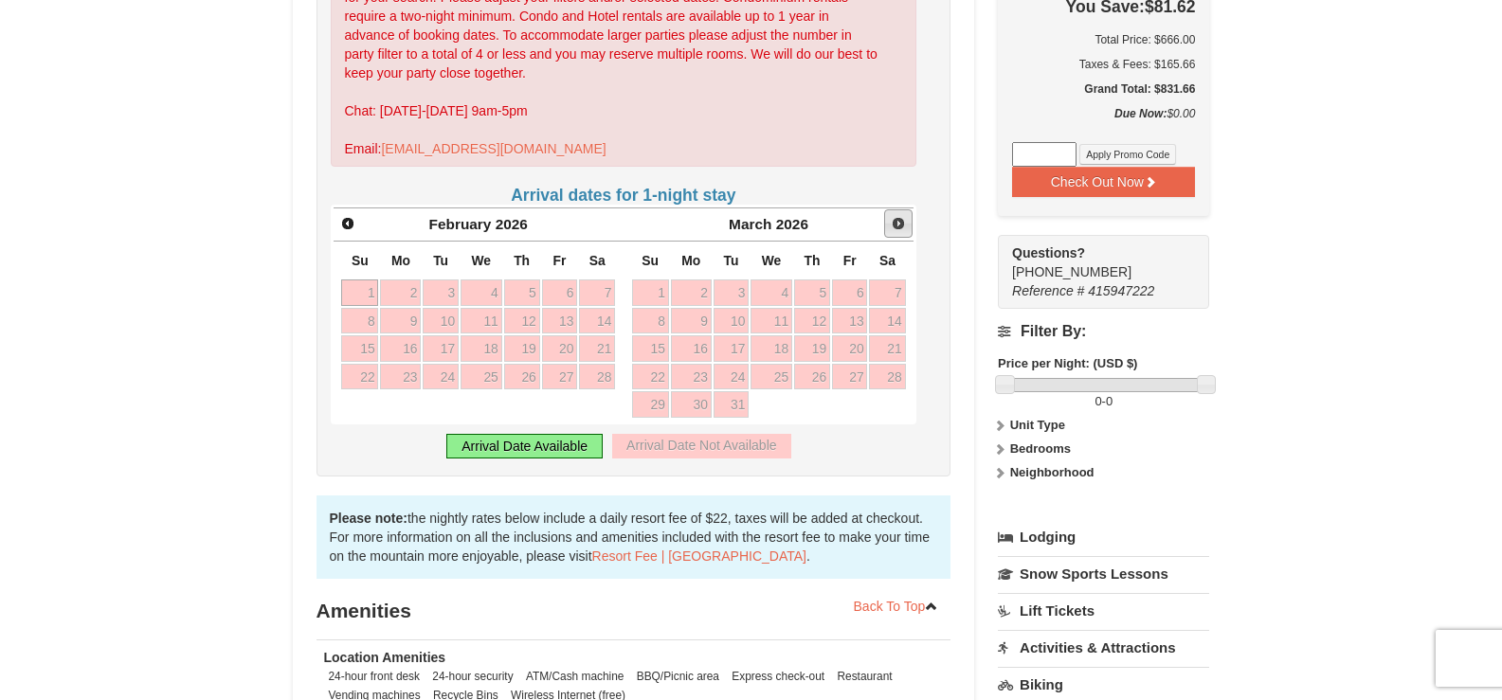
click at [899, 216] on span "Next" at bounding box center [898, 223] width 15 height 15
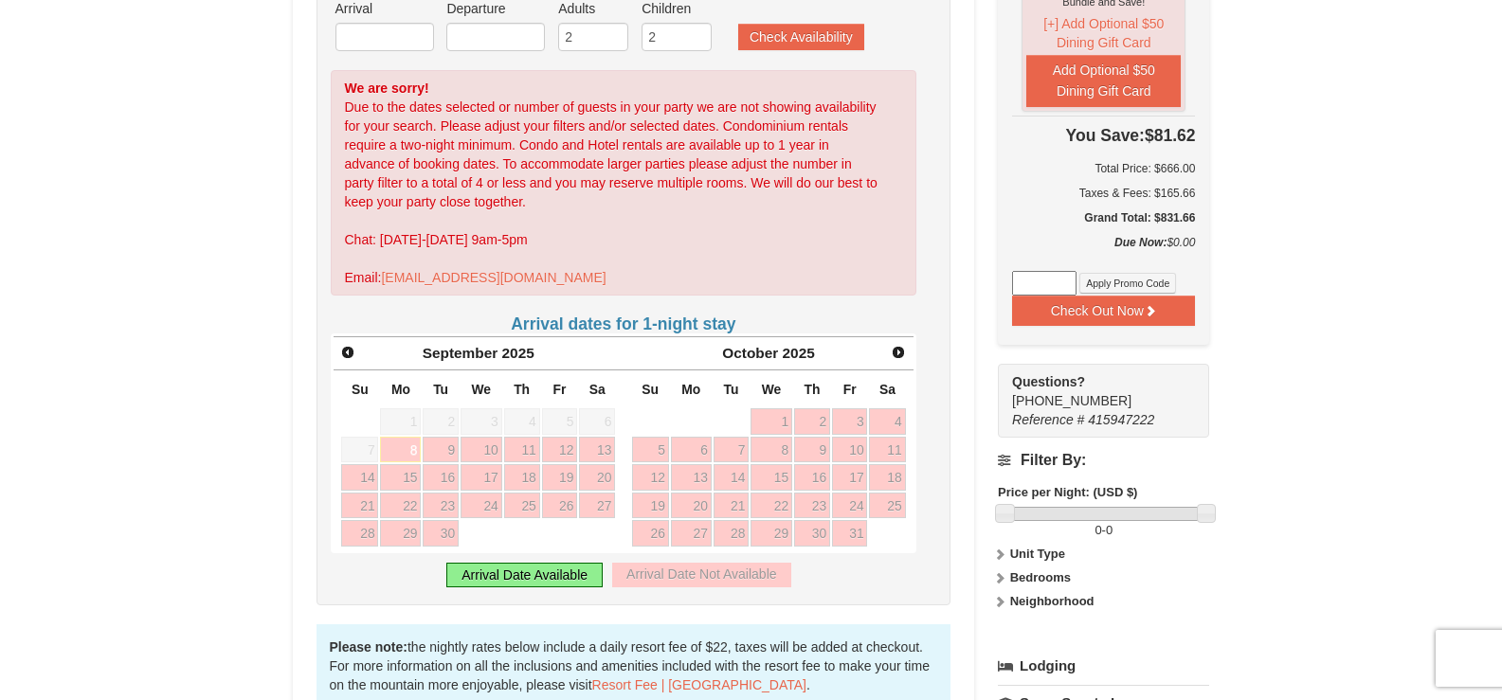
scroll to position [474, 0]
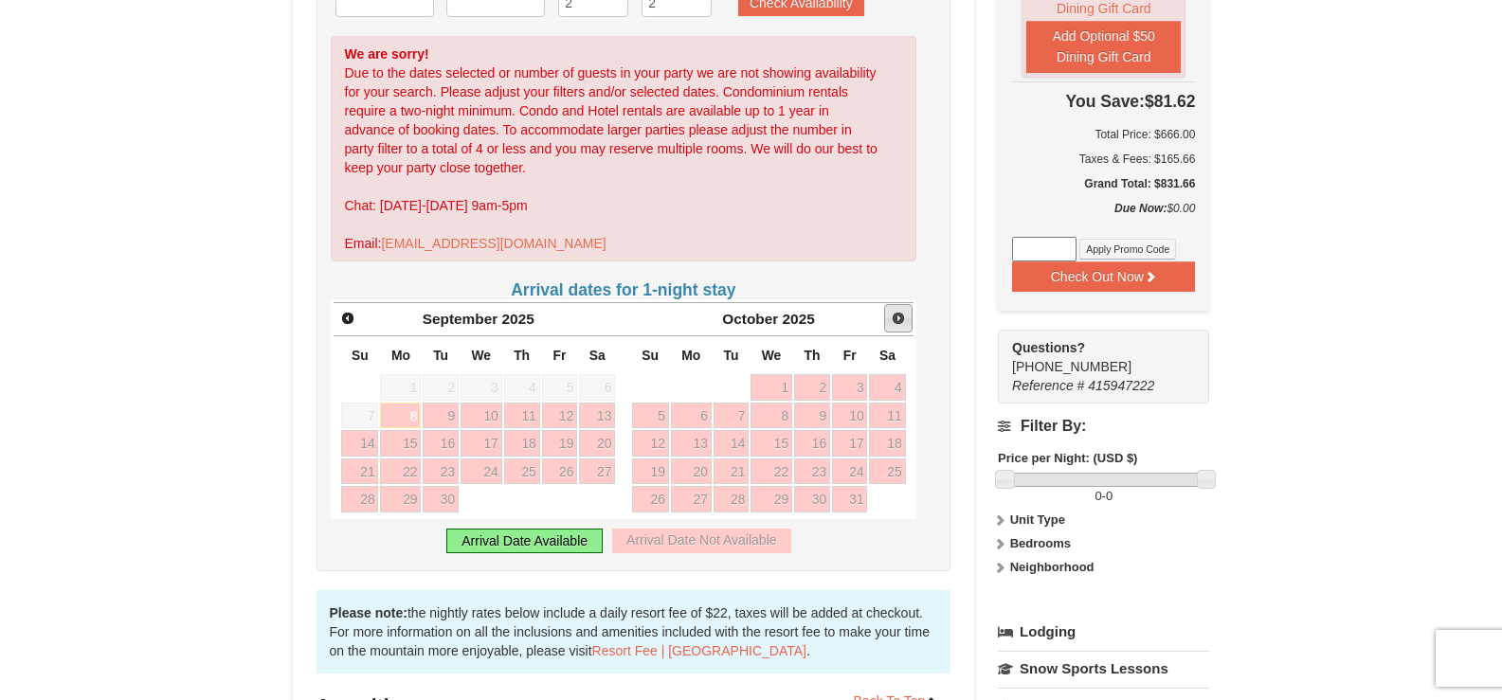
click at [896, 314] on span "Next" at bounding box center [898, 318] width 15 height 15
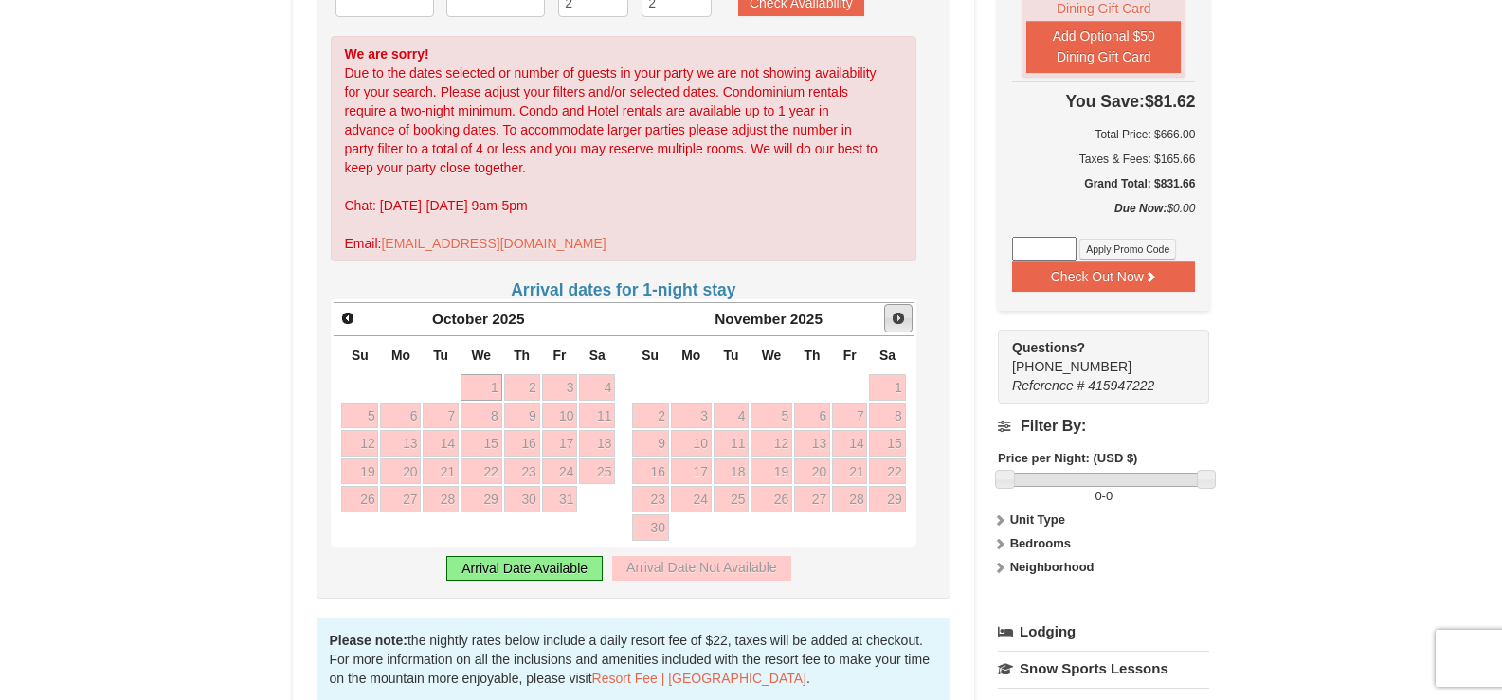
click at [897, 314] on span "Next" at bounding box center [898, 318] width 15 height 15
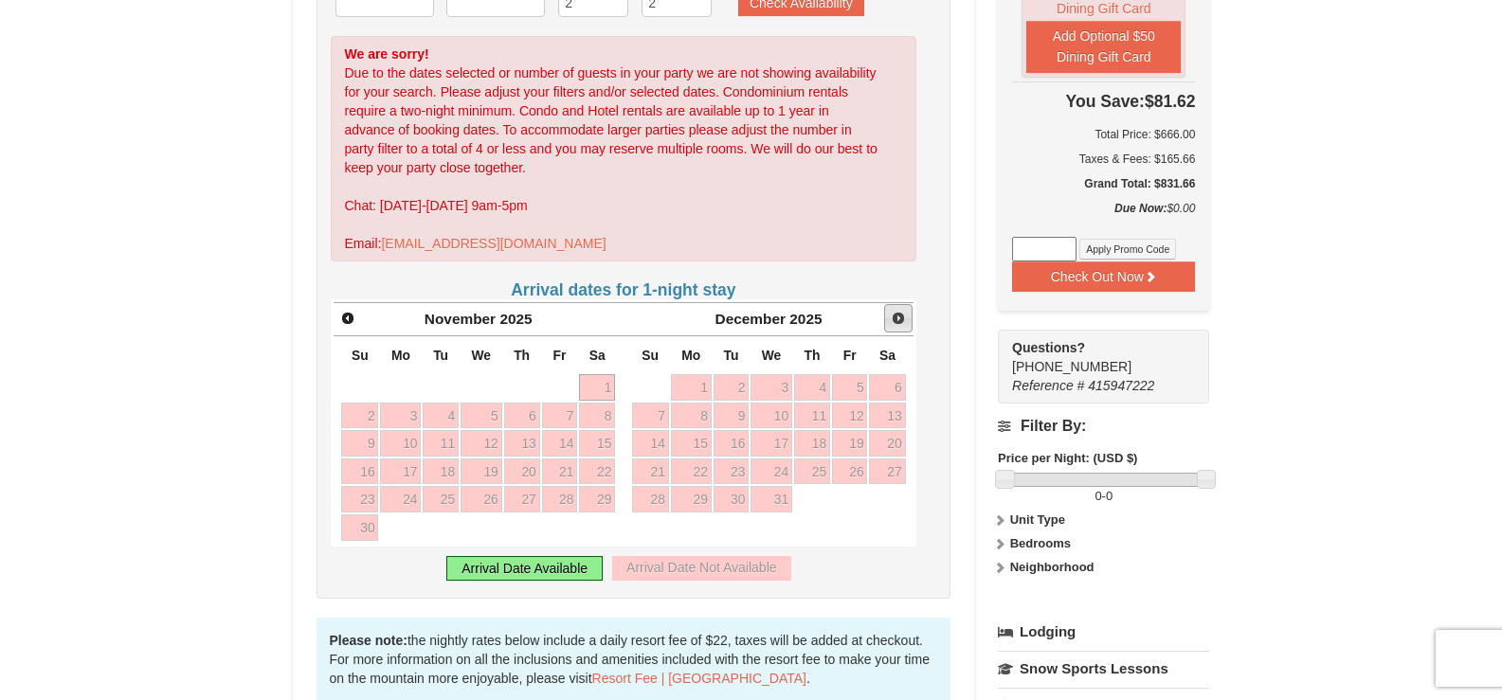
click at [897, 314] on span "Next" at bounding box center [898, 318] width 15 height 15
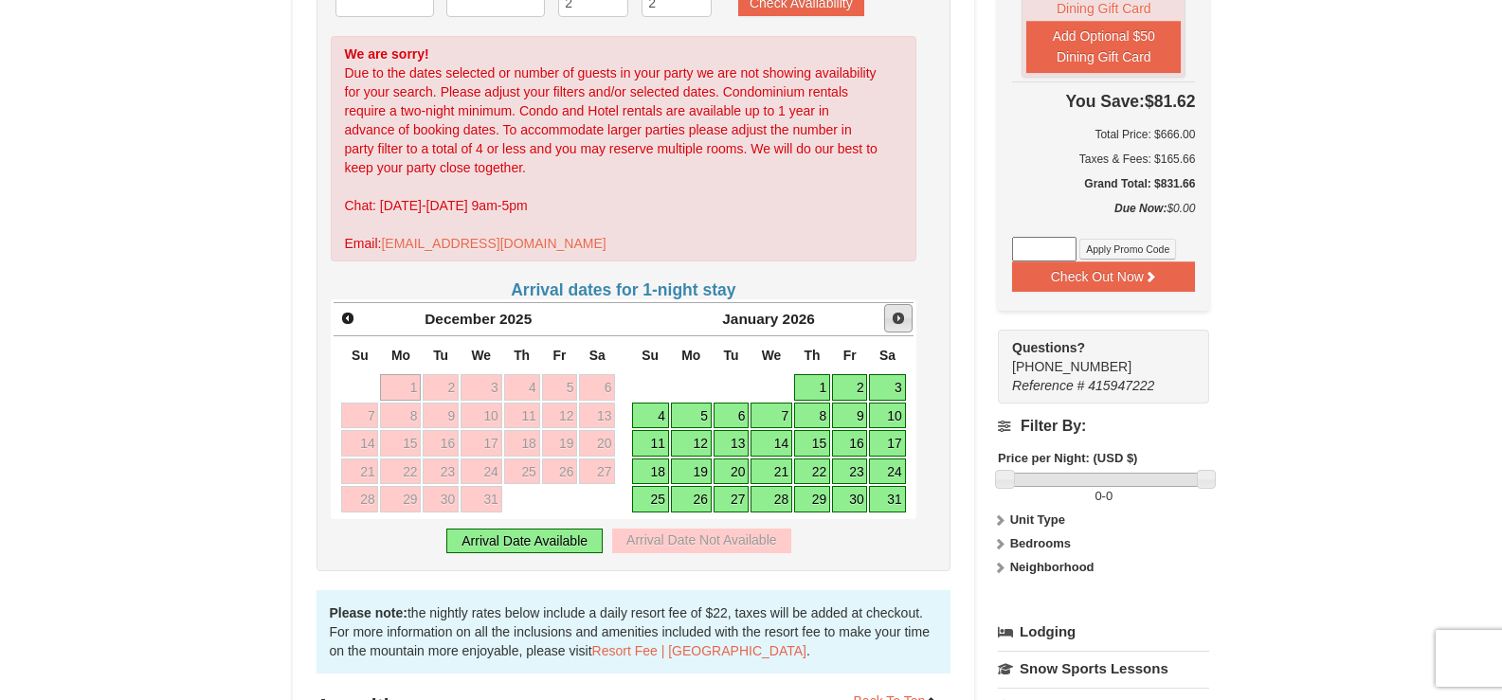
click at [897, 314] on span "Next" at bounding box center [898, 318] width 15 height 15
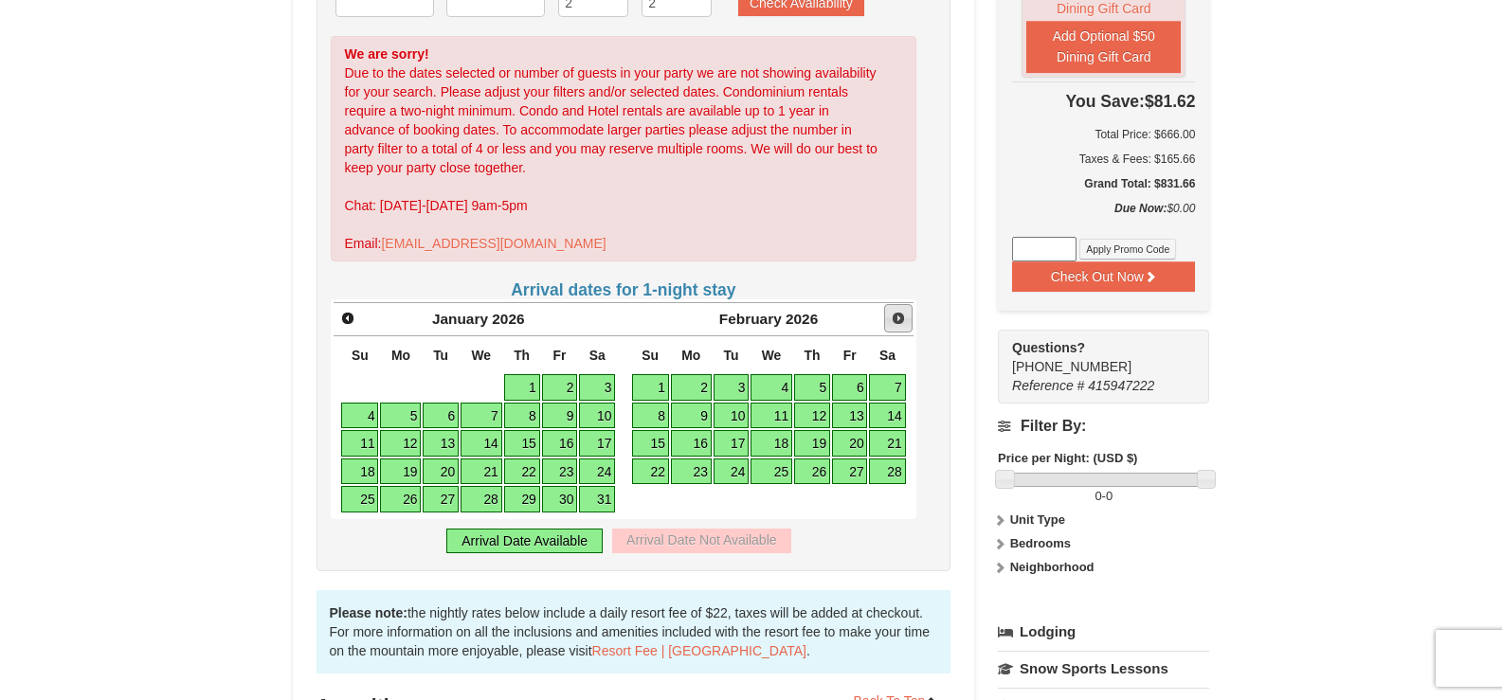
click at [897, 314] on span "Next" at bounding box center [898, 318] width 15 height 15
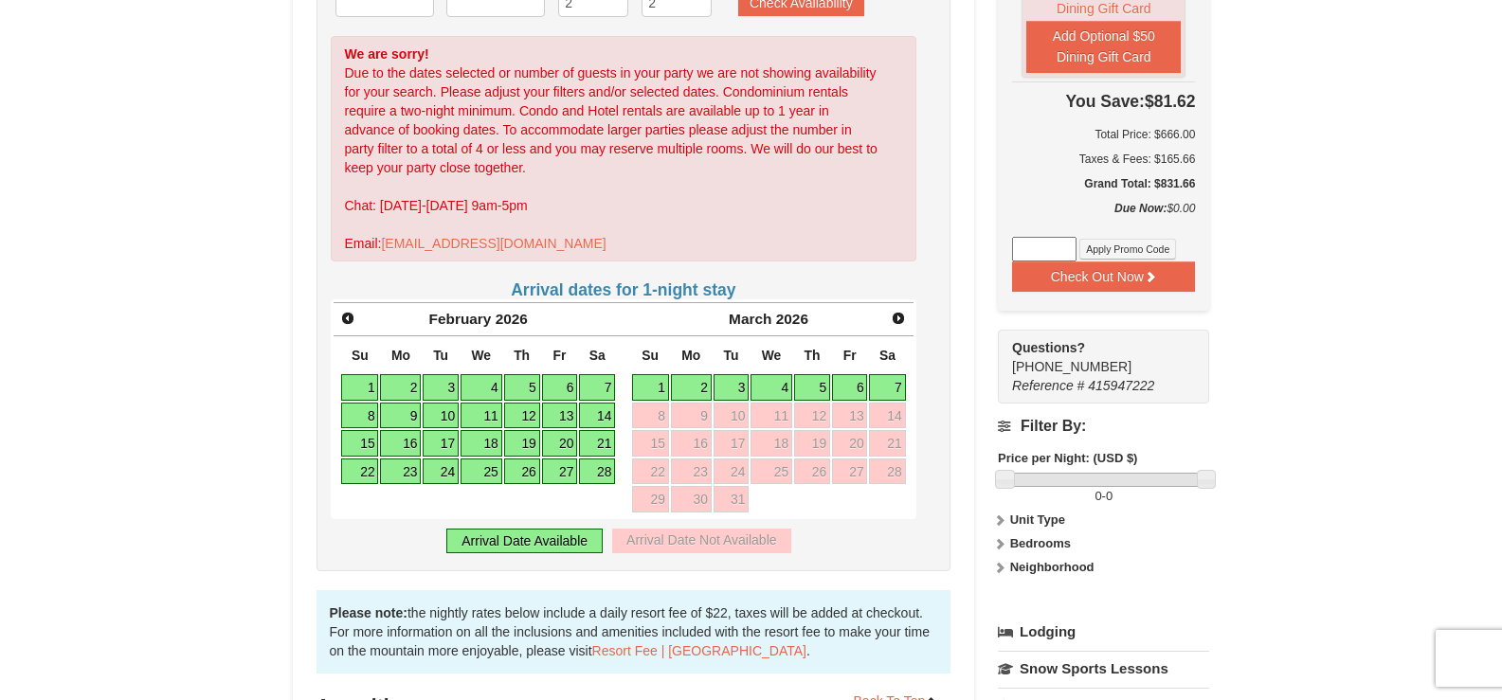
click at [687, 379] on link "2" at bounding box center [691, 387] width 41 height 27
type input "[DATE]"
click at [850, 384] on link "6" at bounding box center [850, 387] width 36 height 27
type input "[DATE]"
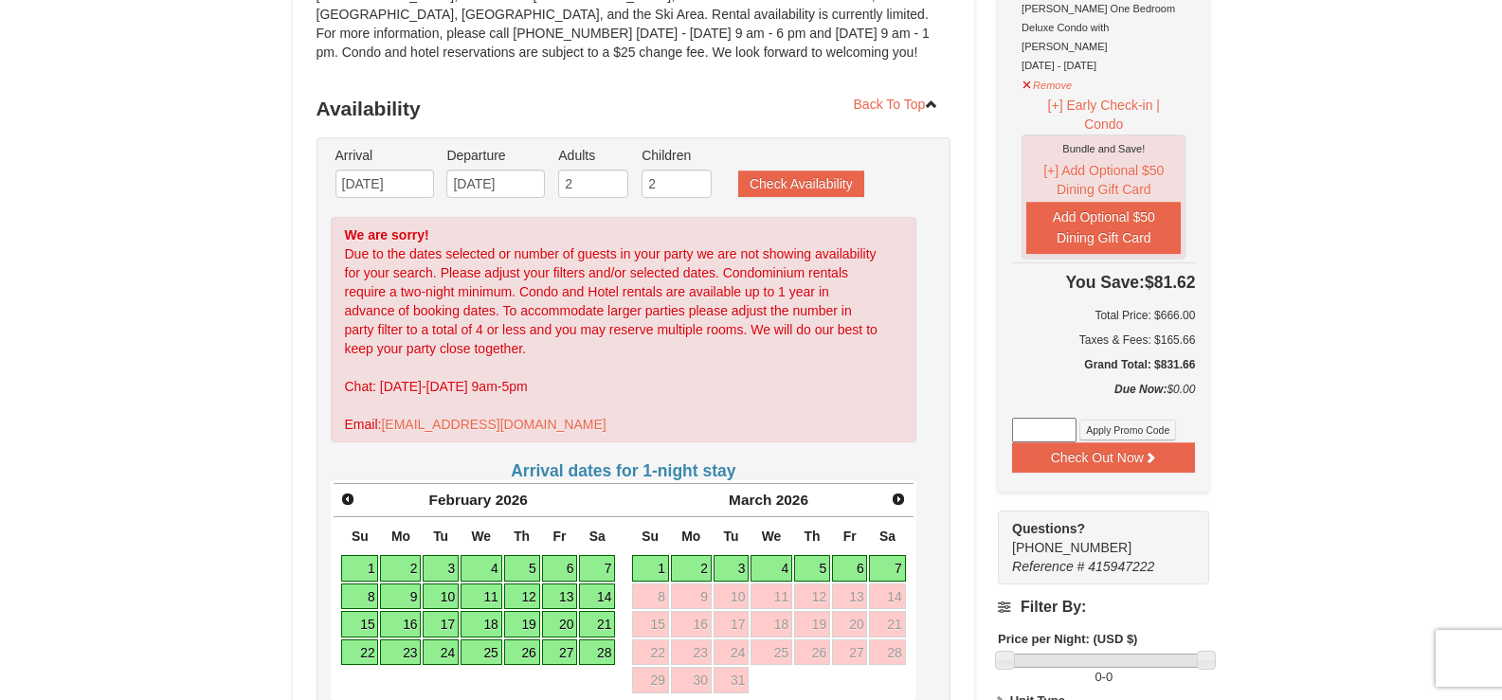
scroll to position [284, 0]
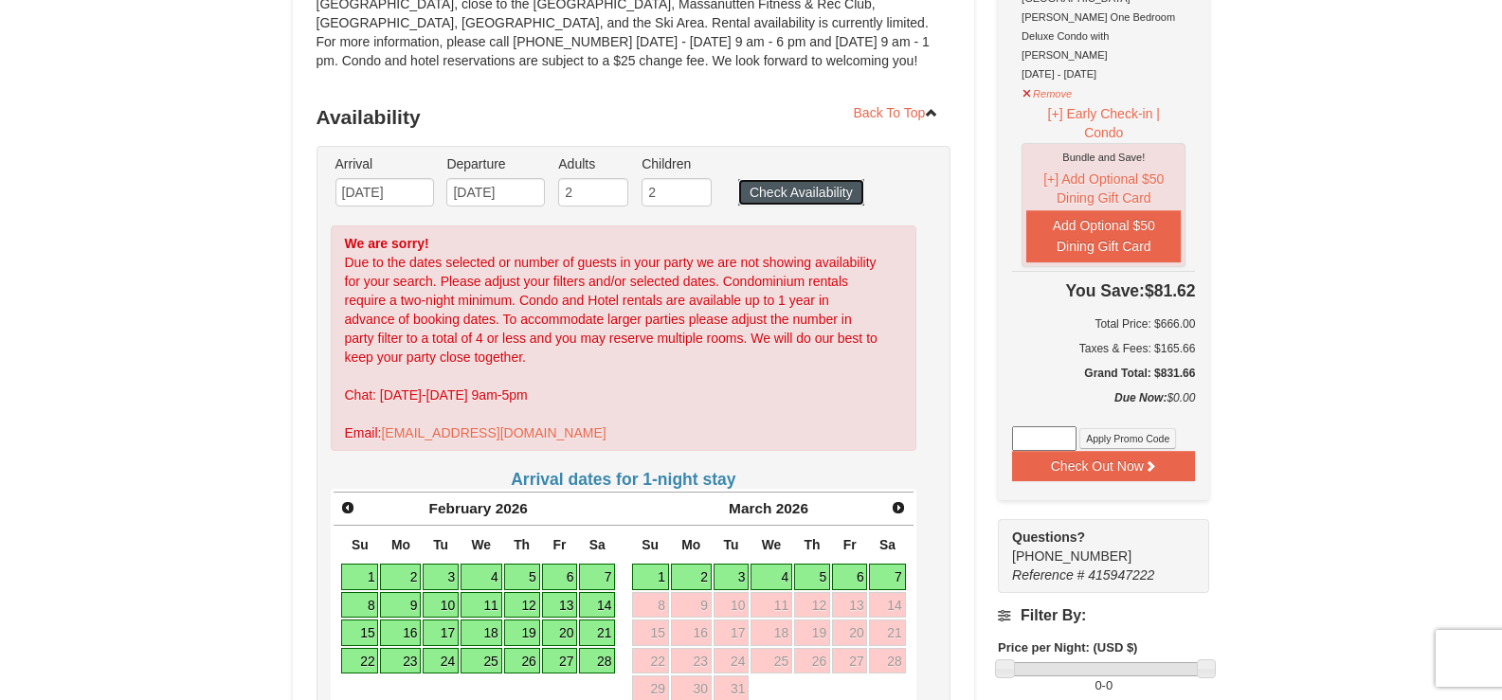
click at [792, 195] on button "Check Availability" at bounding box center [801, 192] width 126 height 27
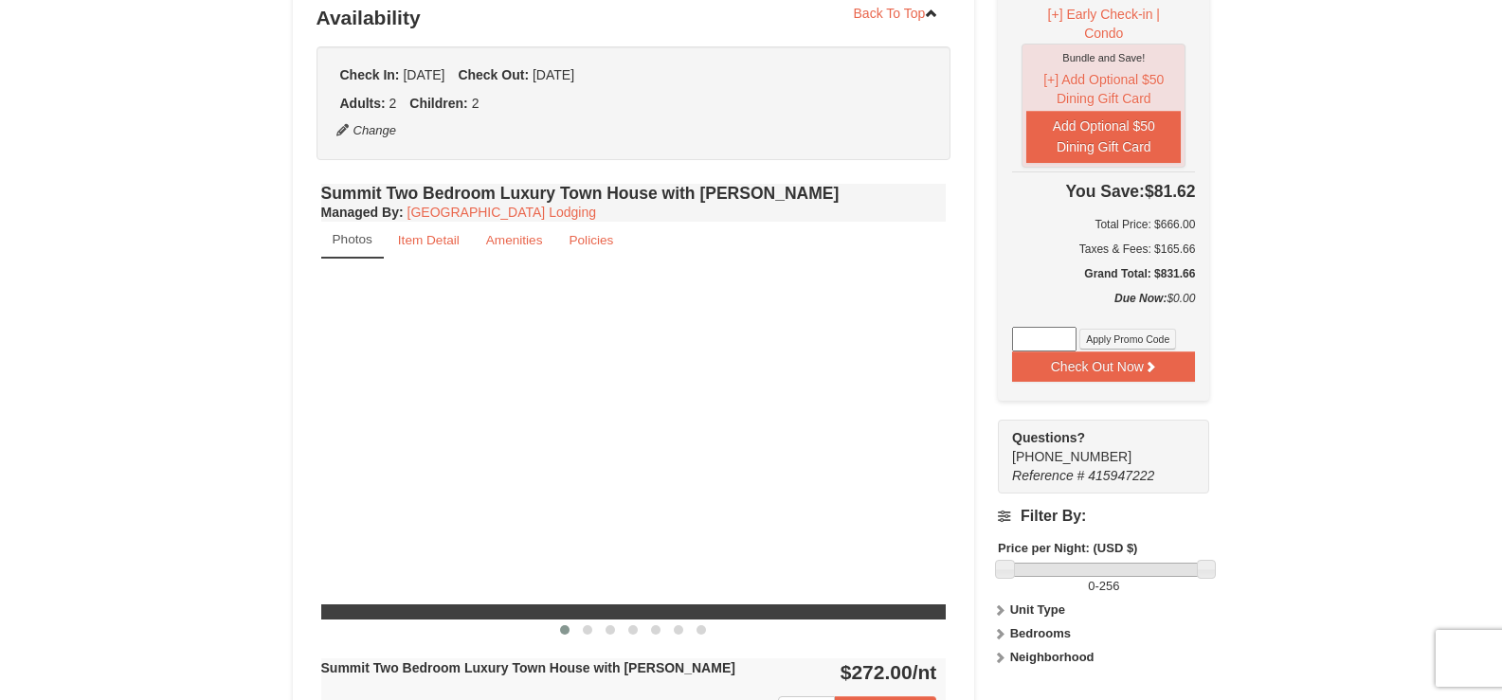
scroll to position [383, 0]
select select "9"
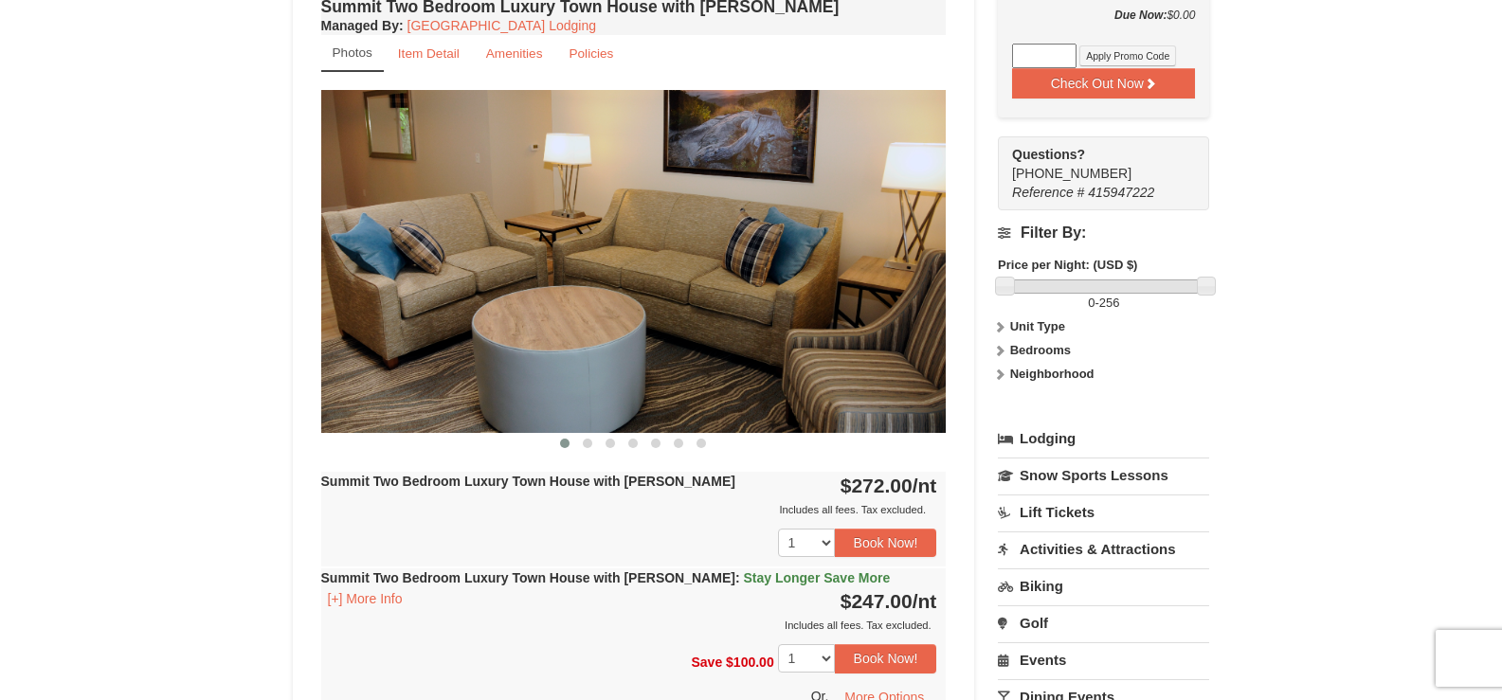
scroll to position [572, 0]
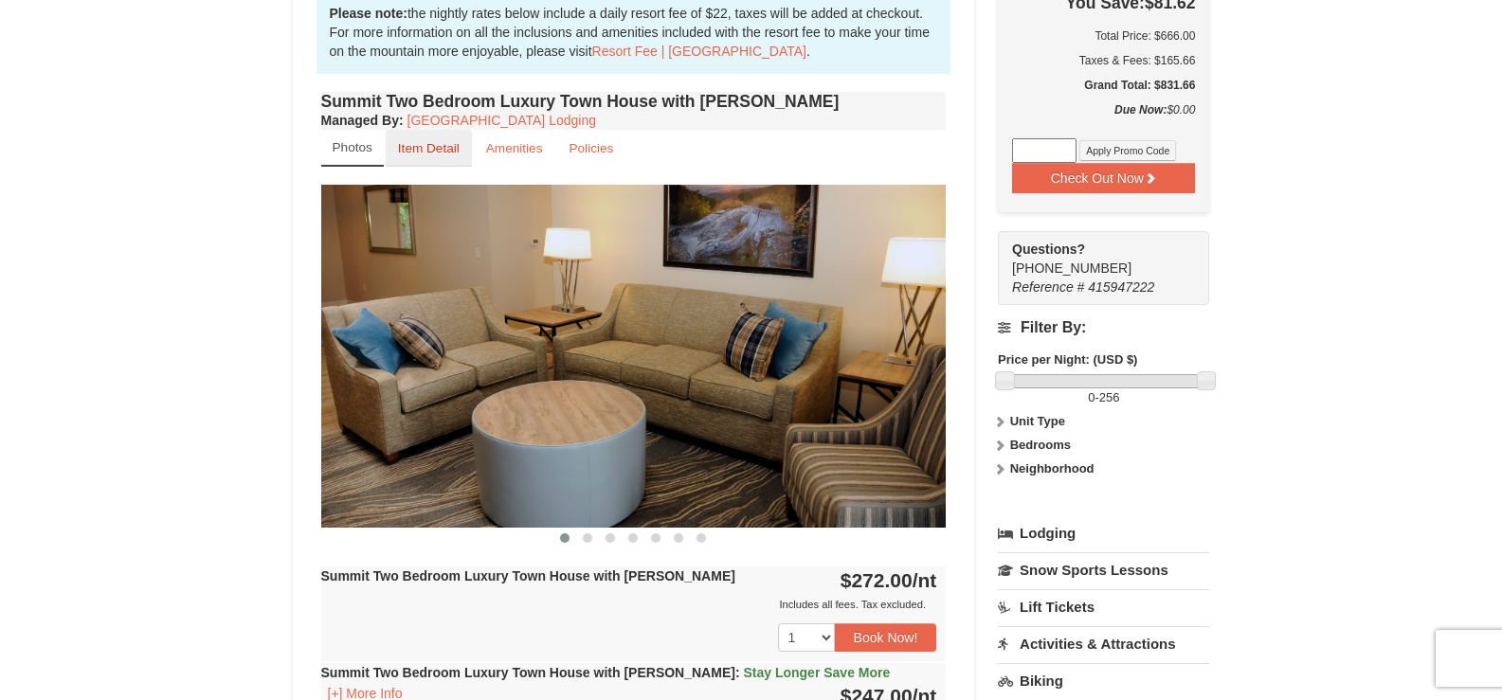
click at [450, 149] on small "Item Detail" at bounding box center [429, 148] width 62 height 14
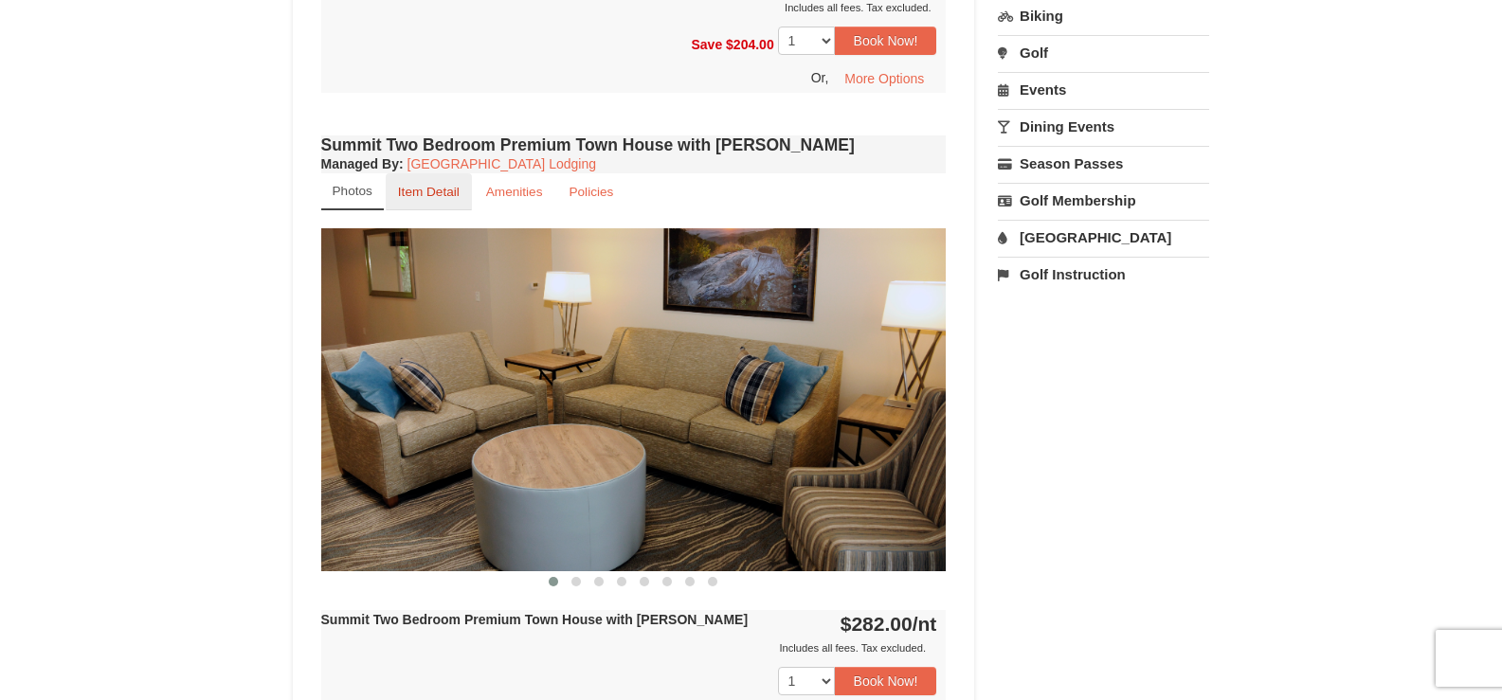
scroll to position [1236, 0]
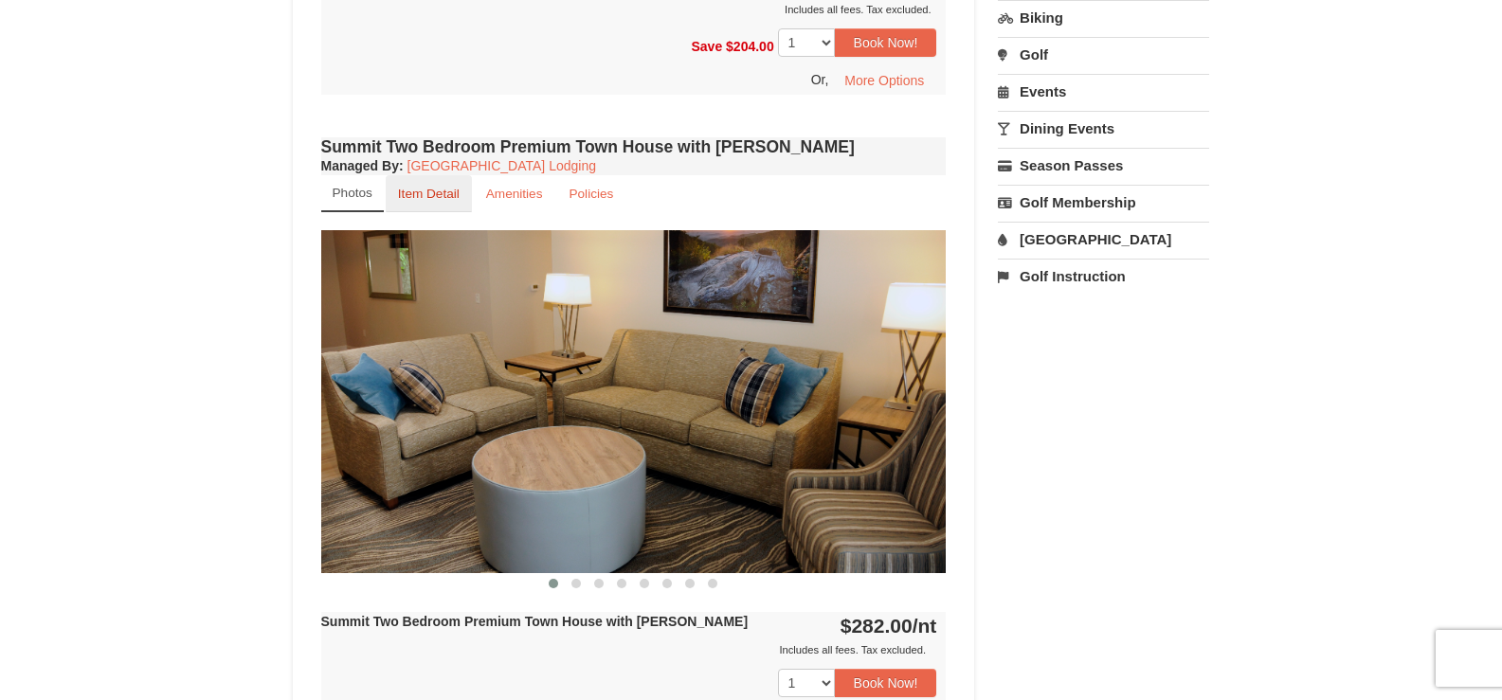
click at [432, 187] on small "Item Detail" at bounding box center [429, 194] width 62 height 14
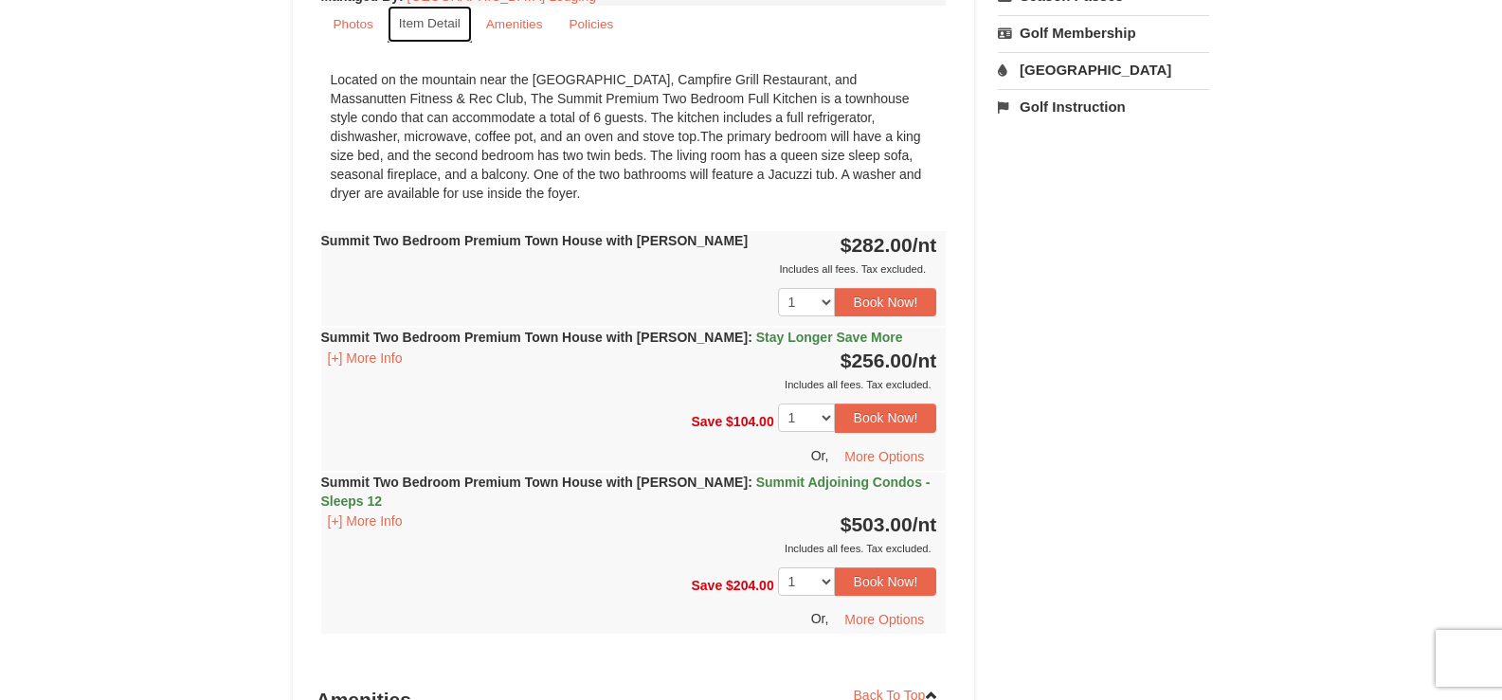
scroll to position [1425, 0]
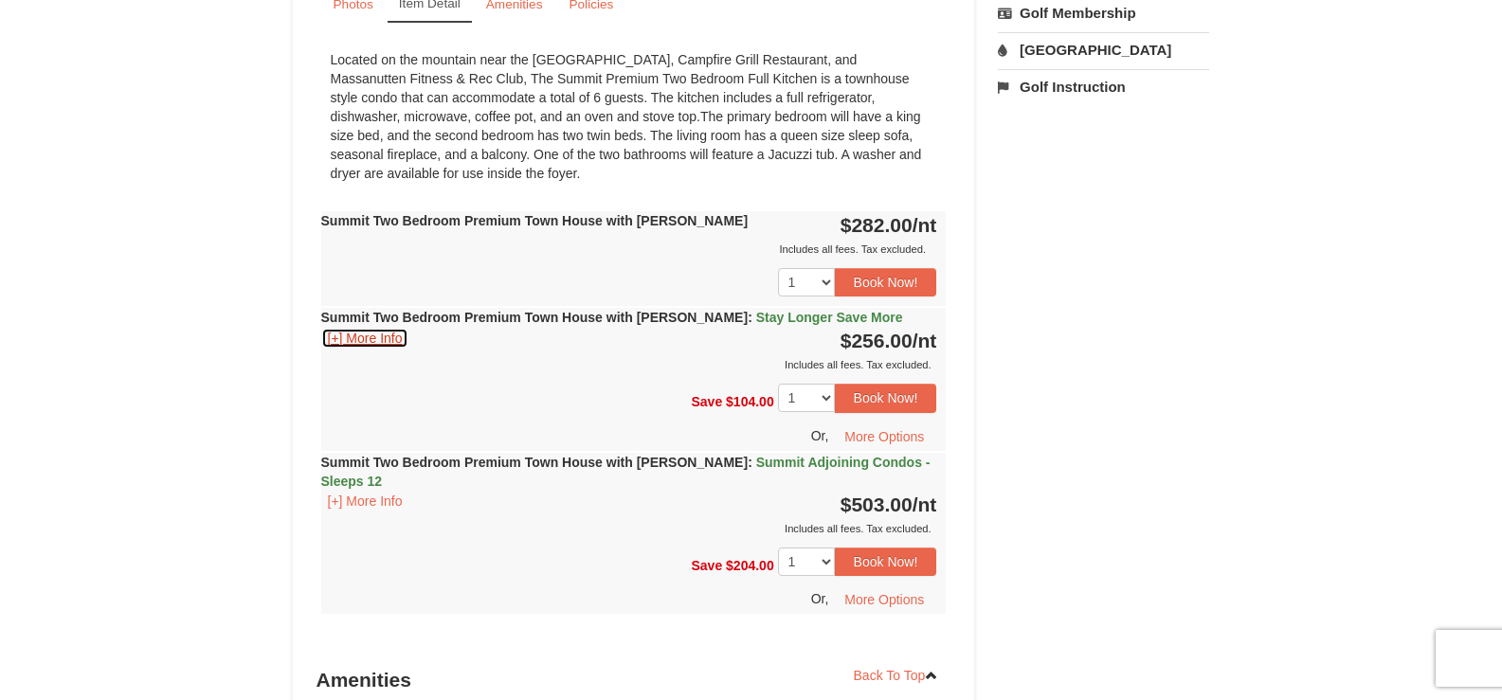
click at [376, 328] on button "[+] More Info" at bounding box center [365, 338] width 88 height 21
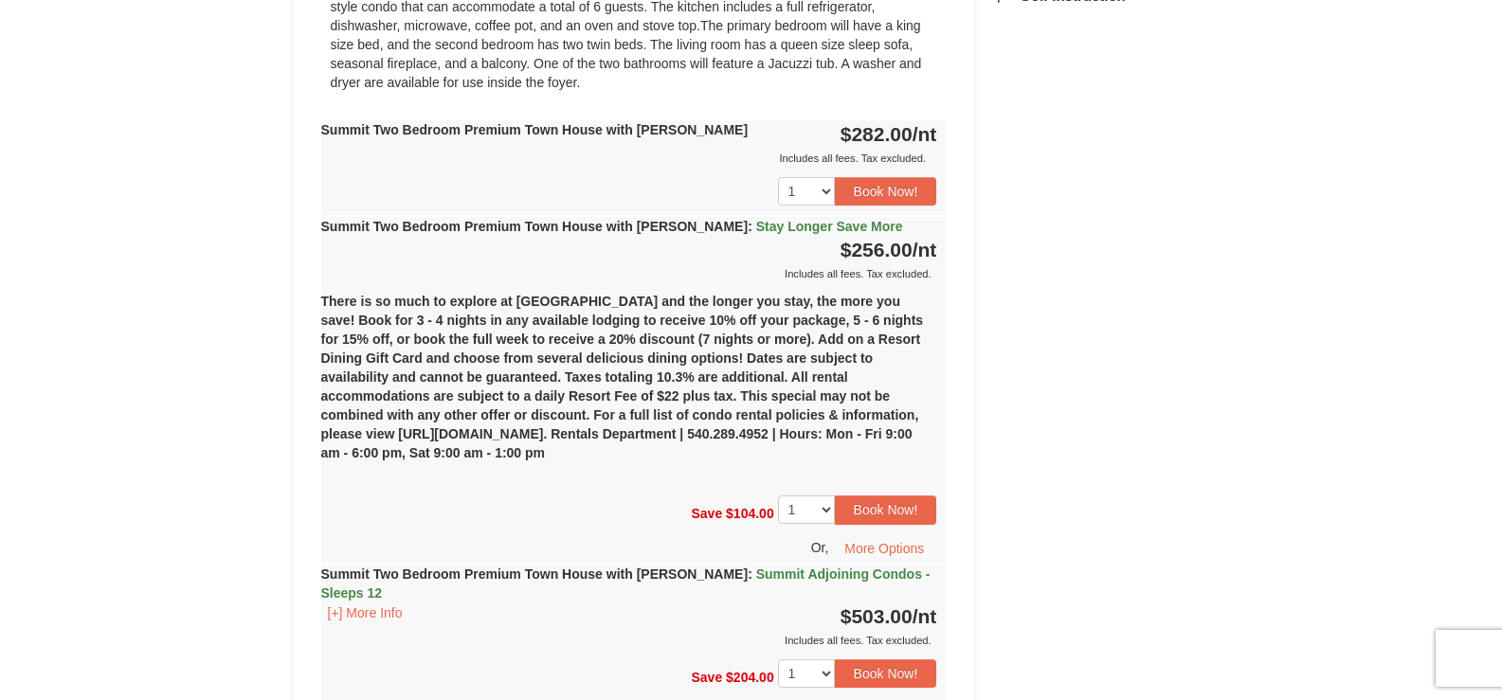
scroll to position [1520, 0]
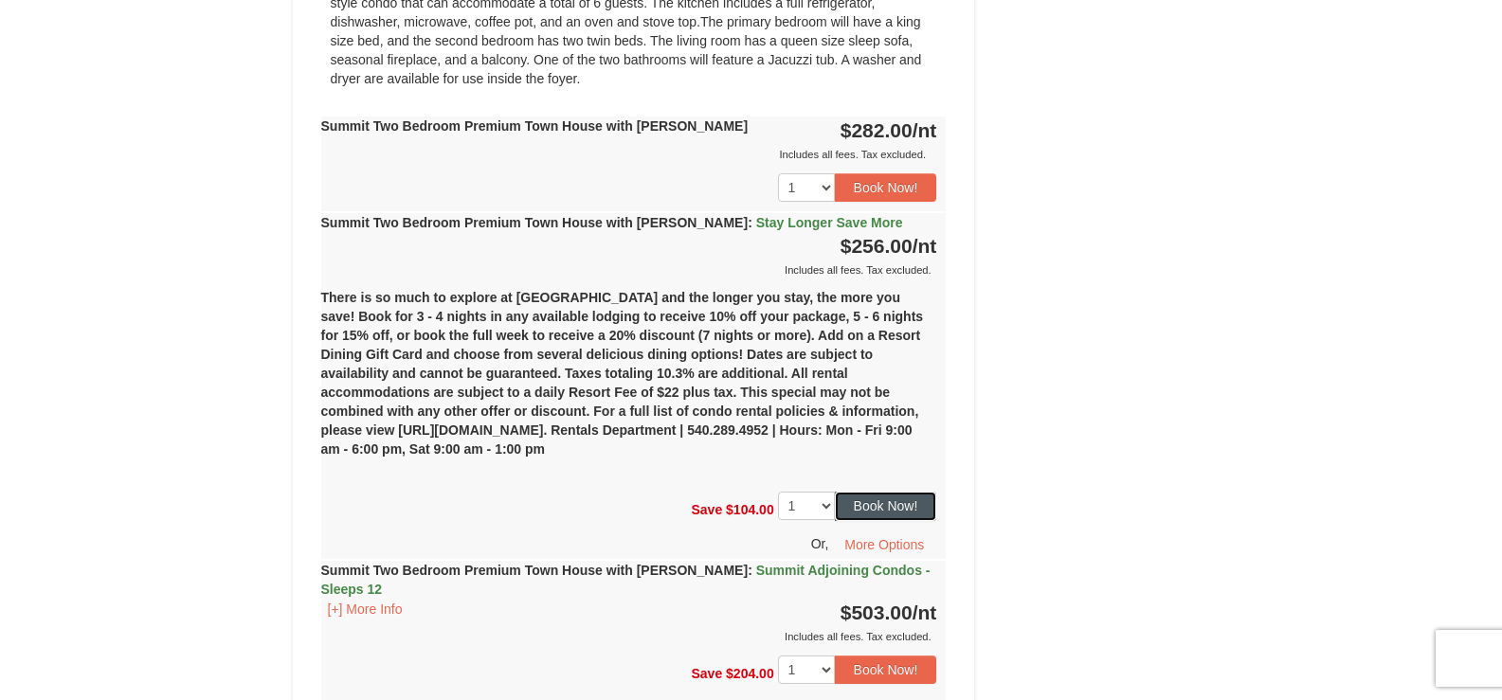
click at [892, 492] on button "Book Now!" at bounding box center [886, 506] width 102 height 28
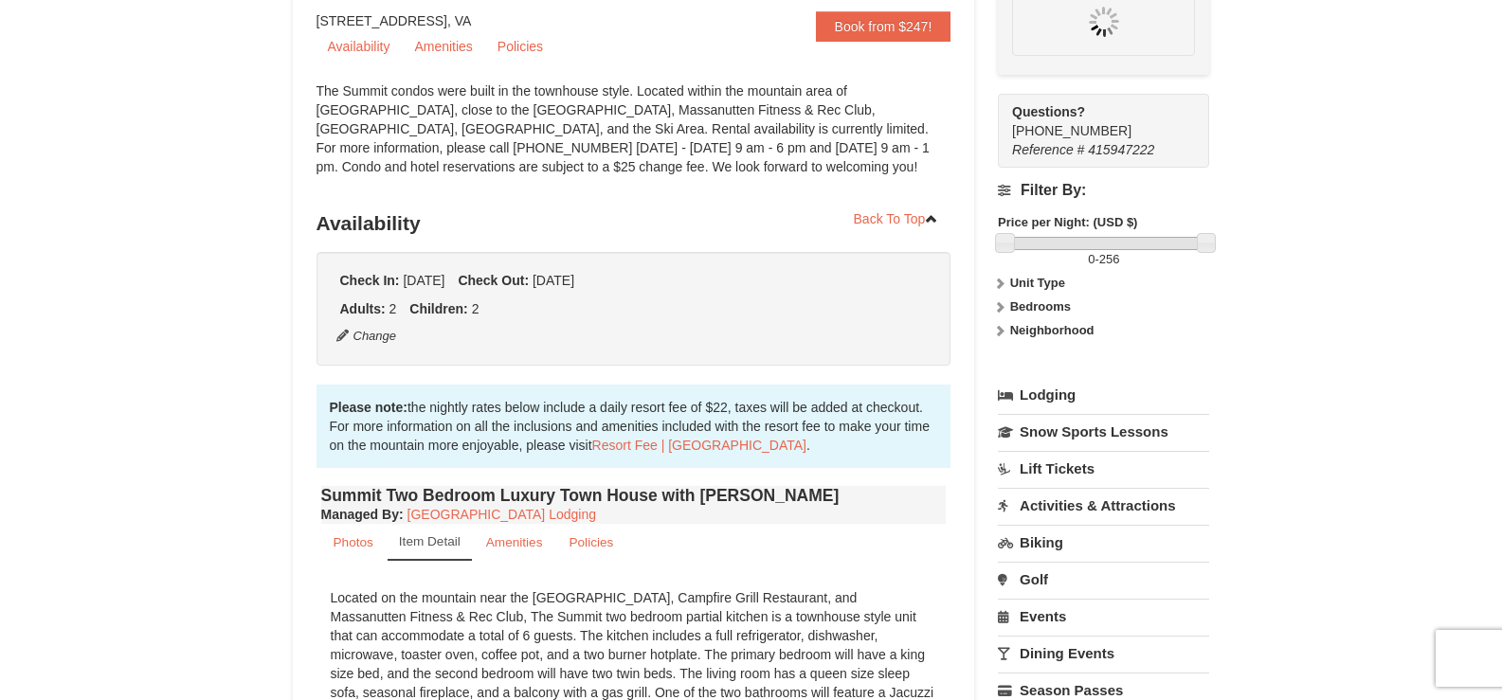
scroll to position [166, 0]
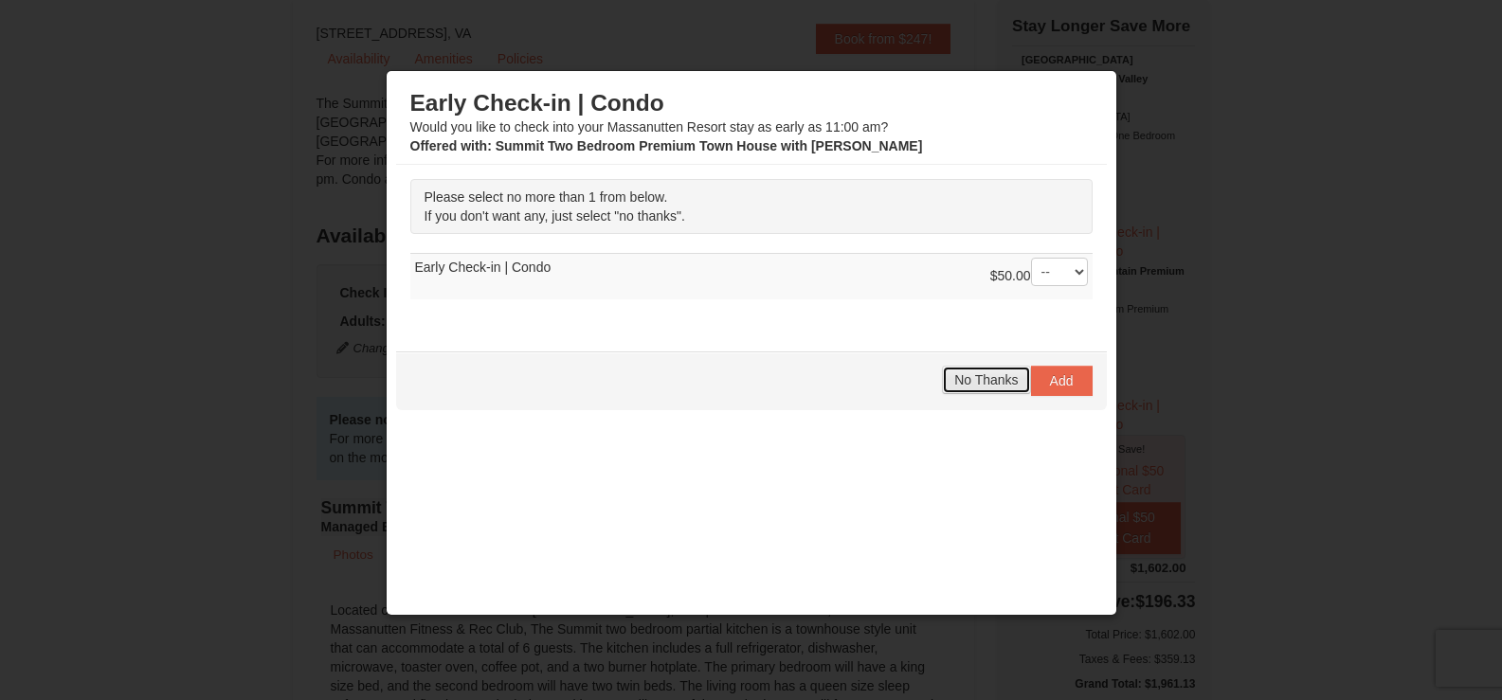
click at [968, 382] on span "No Thanks" at bounding box center [985, 379] width 63 height 15
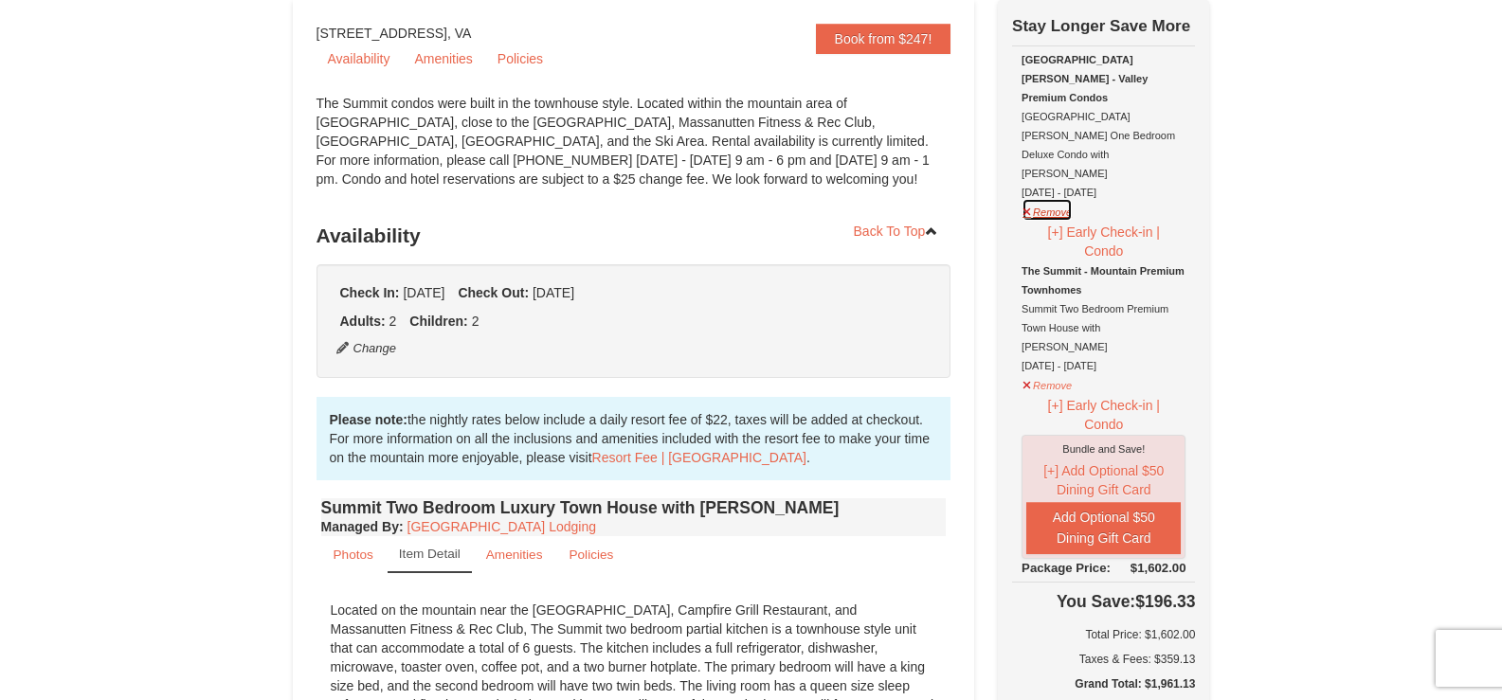
click at [1051, 198] on button "Remove" at bounding box center [1047, 210] width 51 height 24
click at [1027, 198] on button "Remove" at bounding box center [1047, 210] width 51 height 24
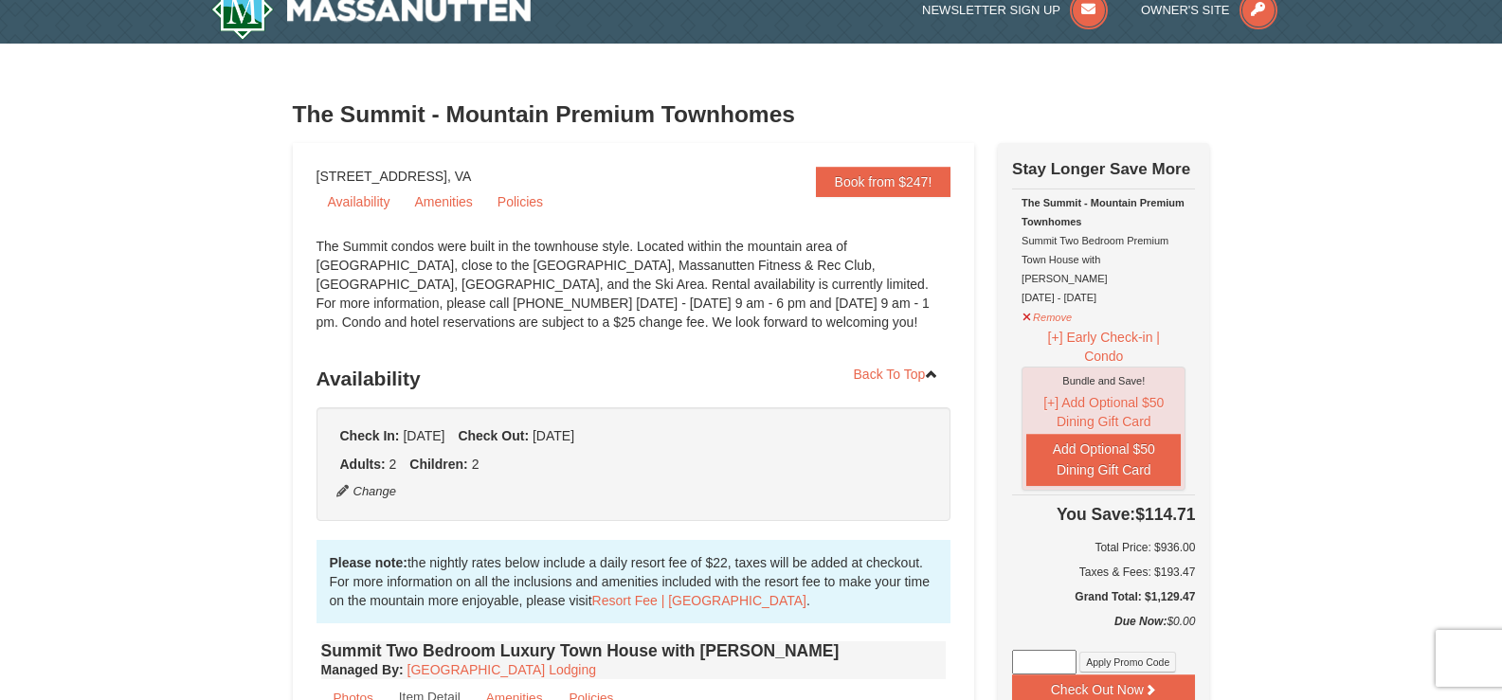
scroll to position [0, 0]
